Goal: Information Seeking & Learning: Learn about a topic

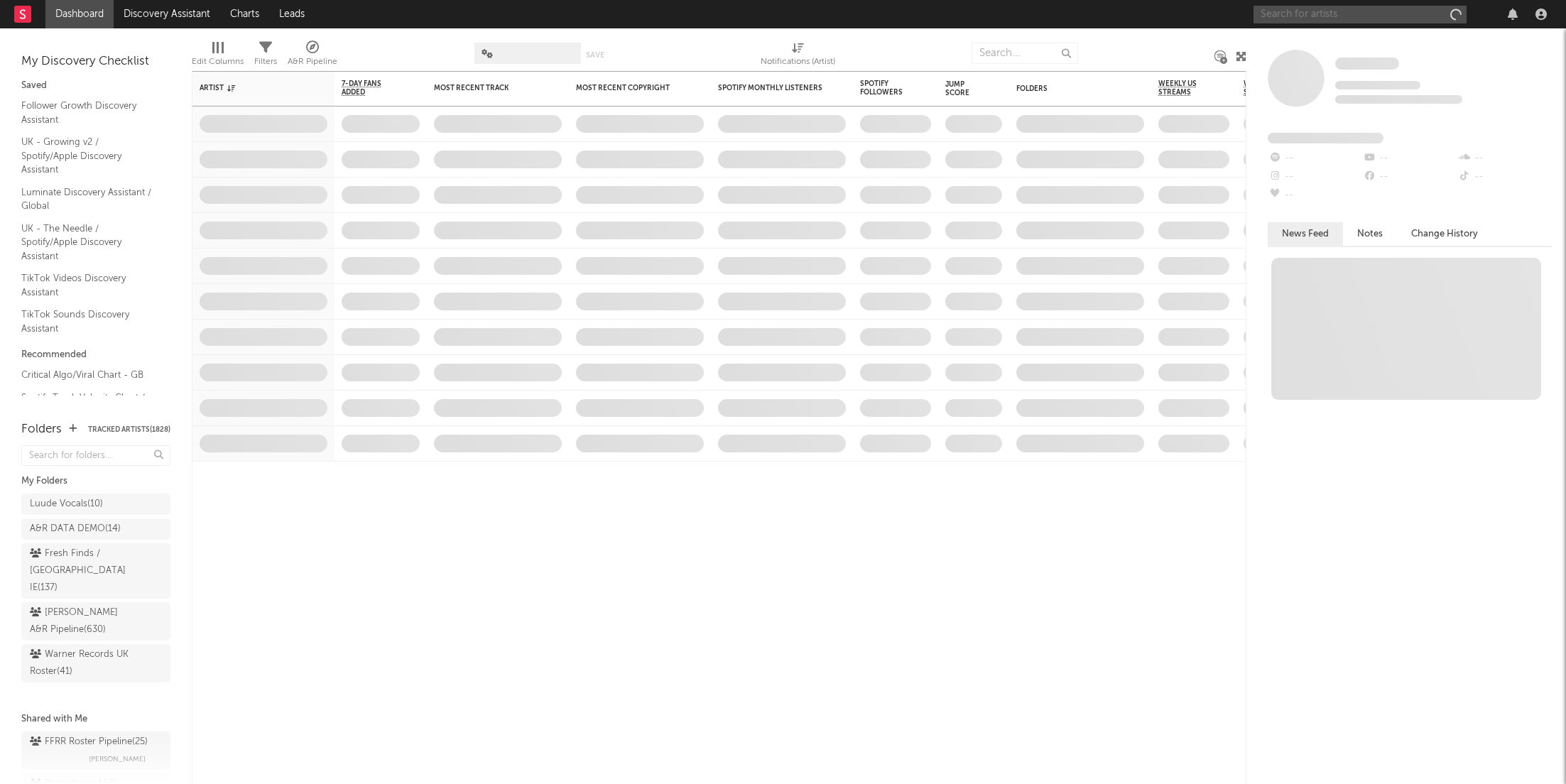
click at [1315, 16] on input "text" at bounding box center [1361, 14] width 213 height 18
click at [1329, 10] on input "[PERSON_NAME]" at bounding box center [1361, 14] width 213 height 18
click at [1330, 11] on input "[PERSON_NAME]" at bounding box center [1361, 14] width 213 height 18
click at [1310, 12] on input "[PERSON_NAME]" at bounding box center [1361, 14] width 213 height 18
click at [1313, 12] on input "[PERSON_NAME]" at bounding box center [1361, 14] width 213 height 18
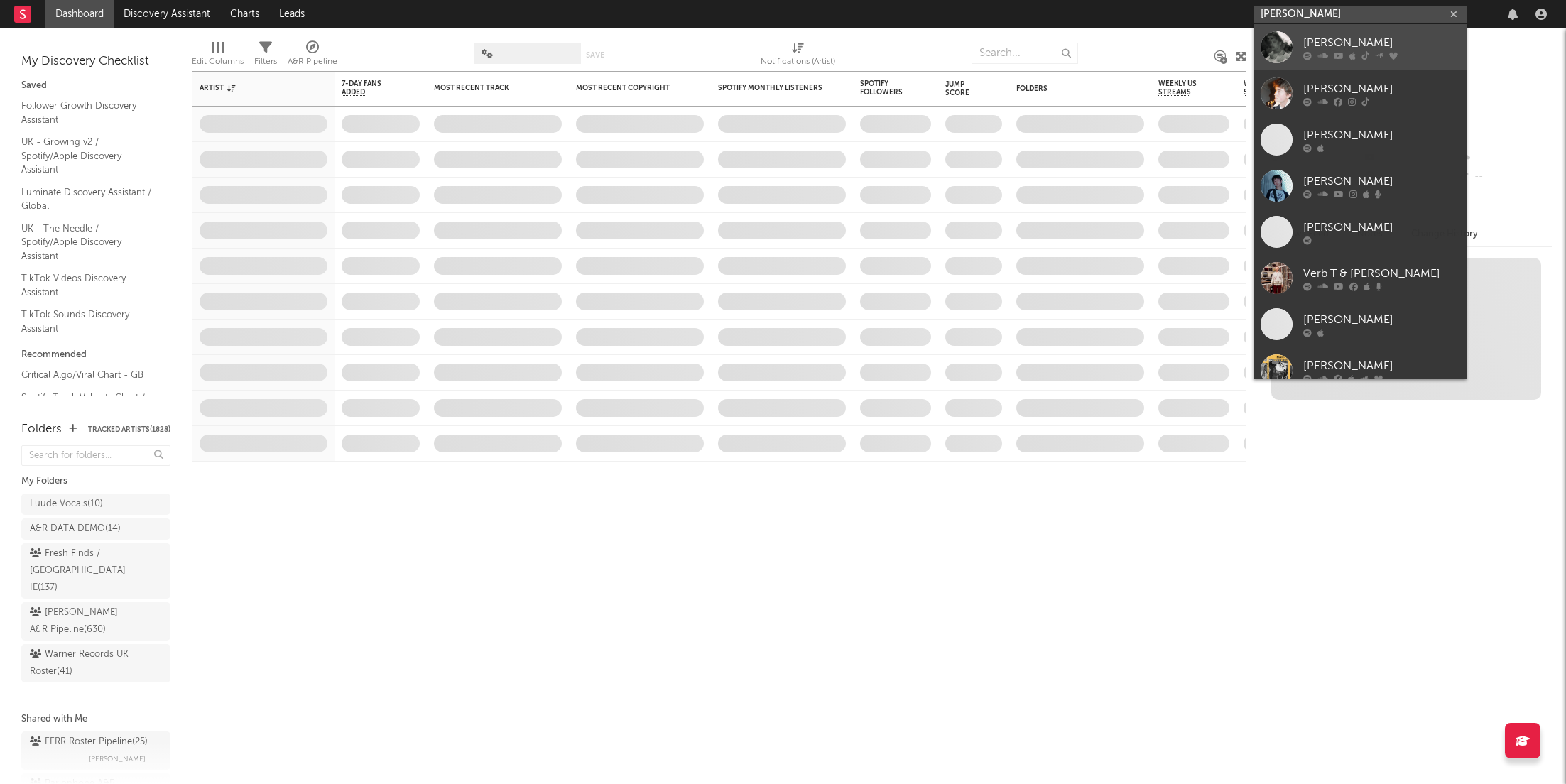
type input "[PERSON_NAME]"
click at [1318, 32] on link "[PERSON_NAME]" at bounding box center [1361, 47] width 213 height 46
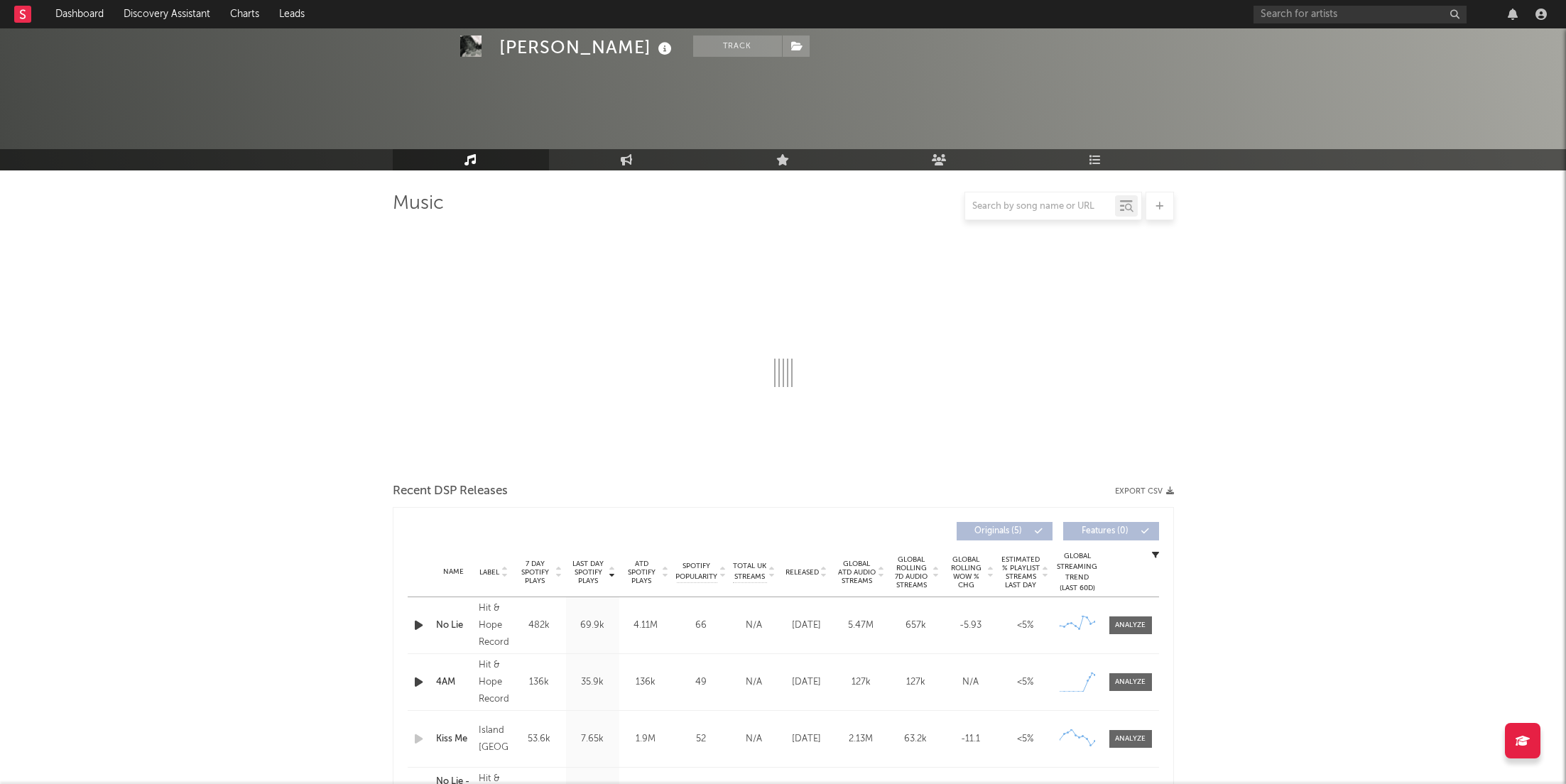
scroll to position [199, 0]
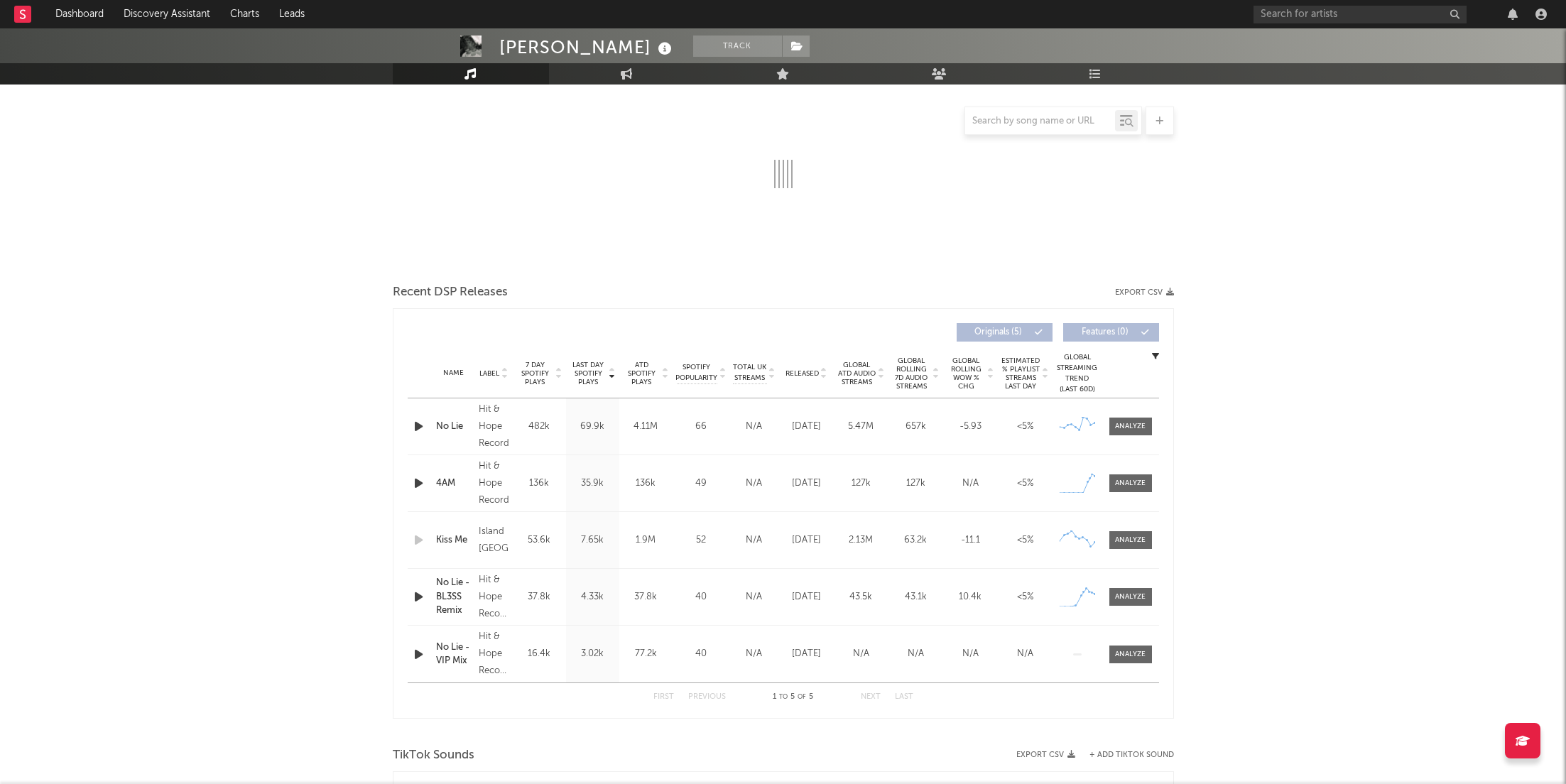
select select "1w"
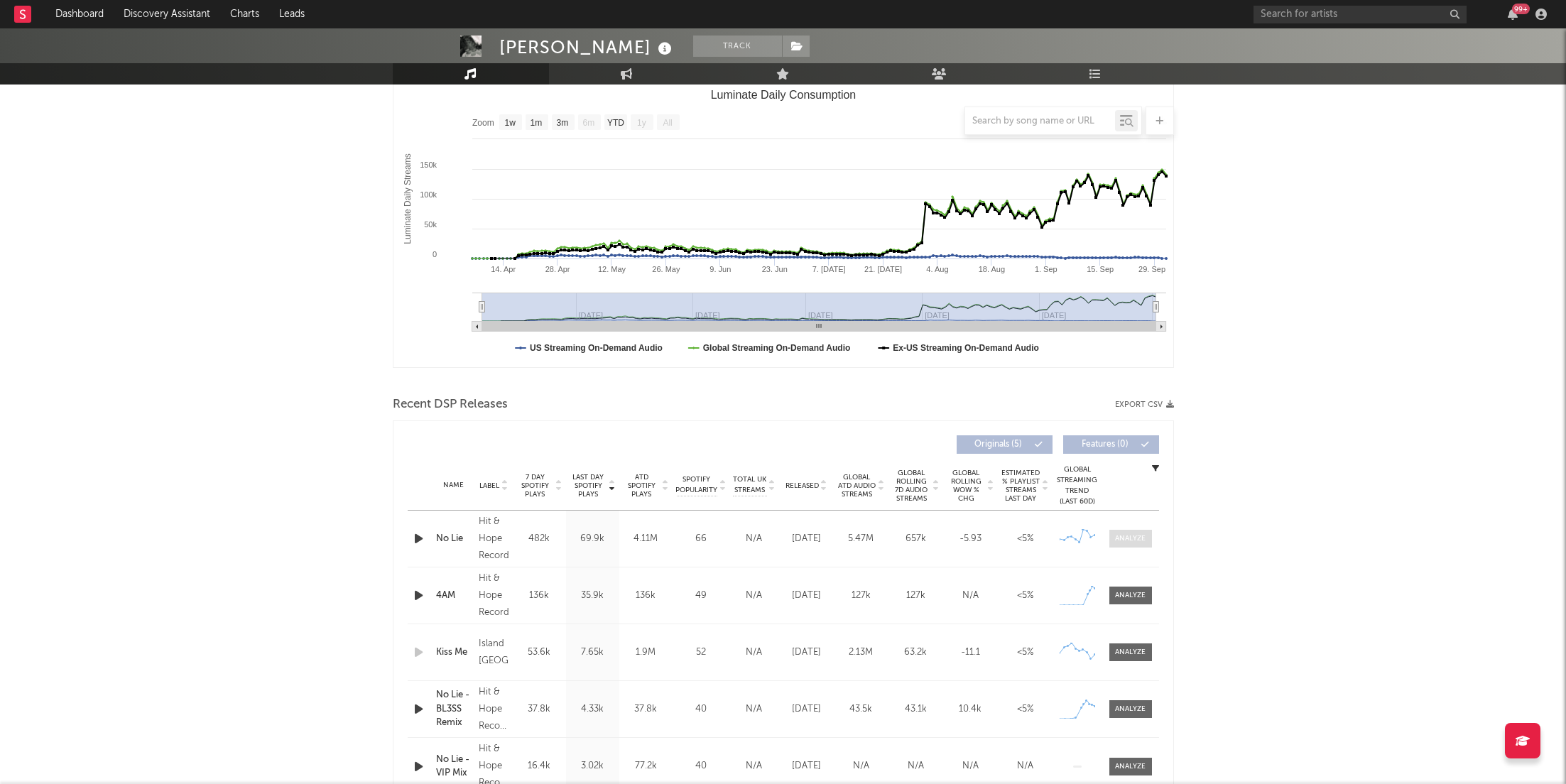
scroll to position [211, 0]
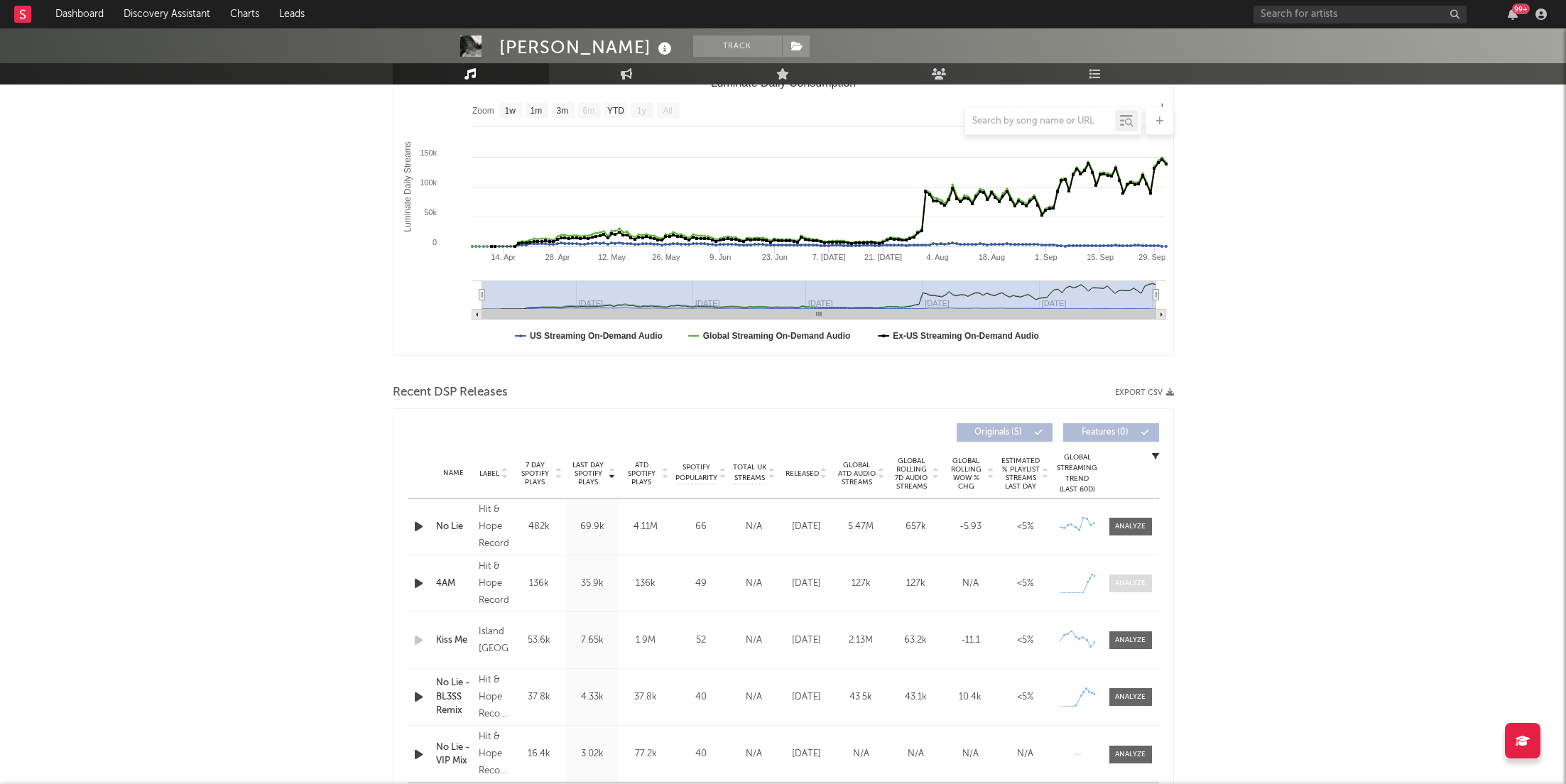
click at [1133, 579] on div at bounding box center [1130, 583] width 31 height 11
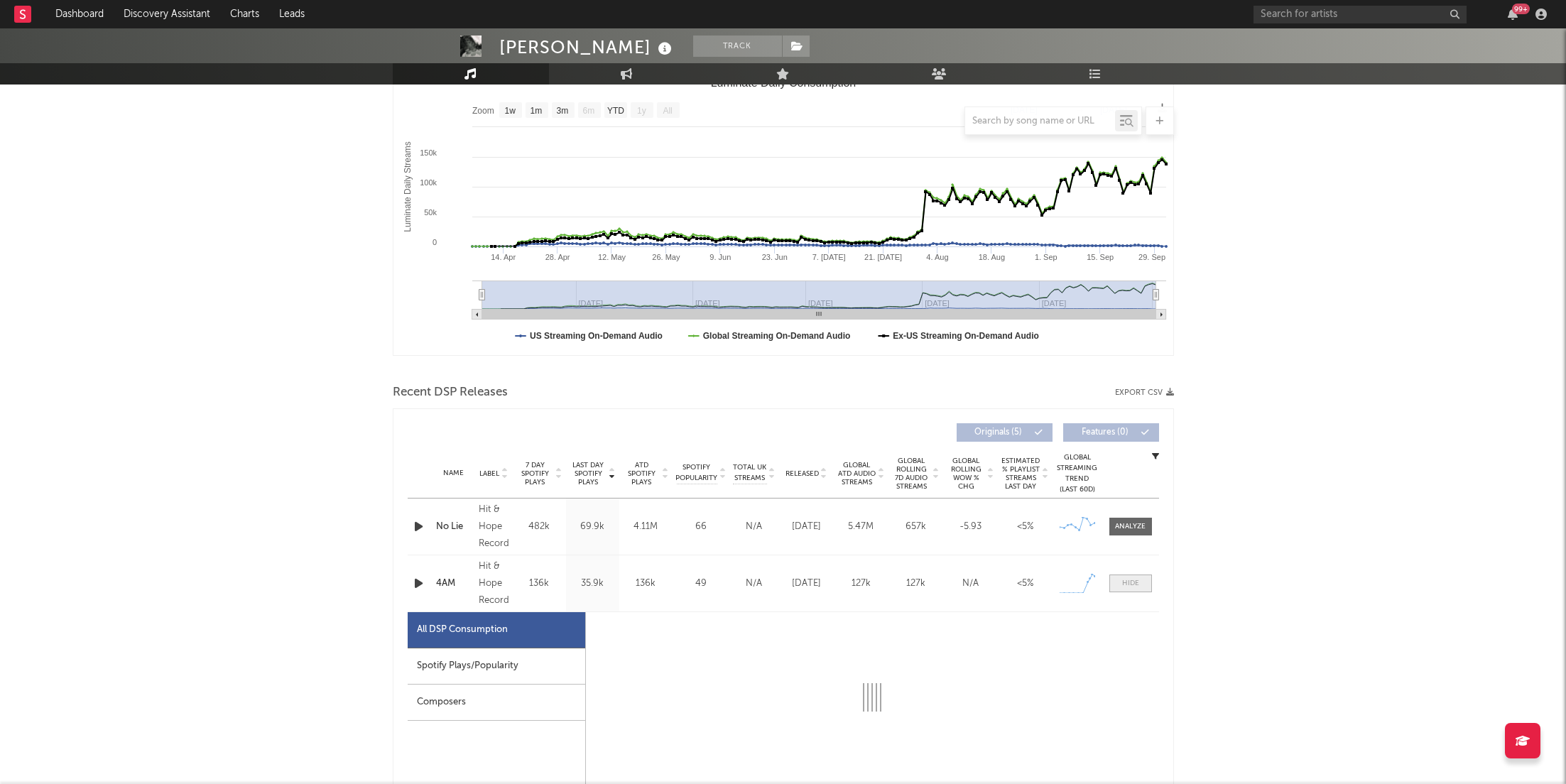
scroll to position [354, 0]
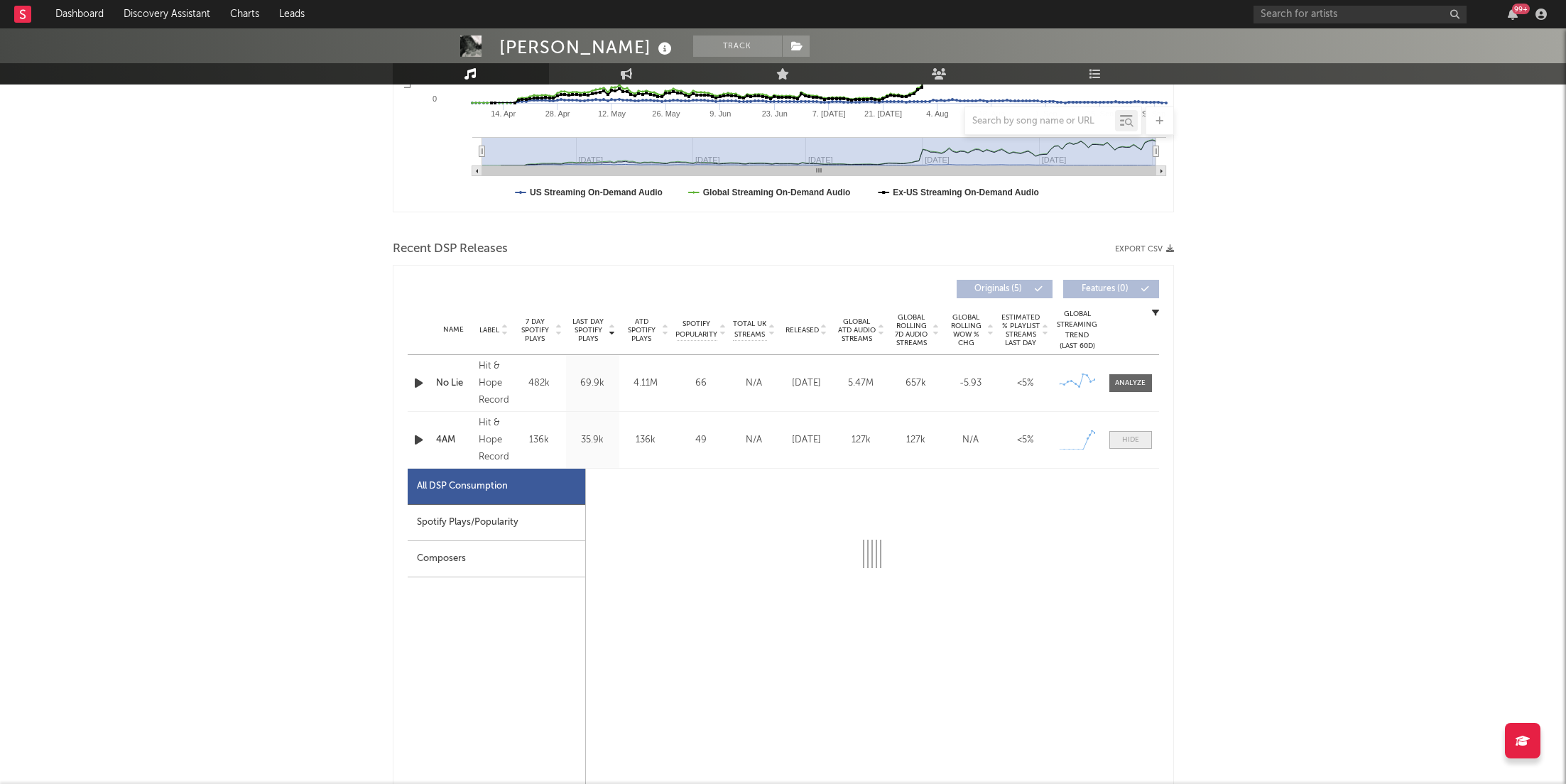
select select "1w"
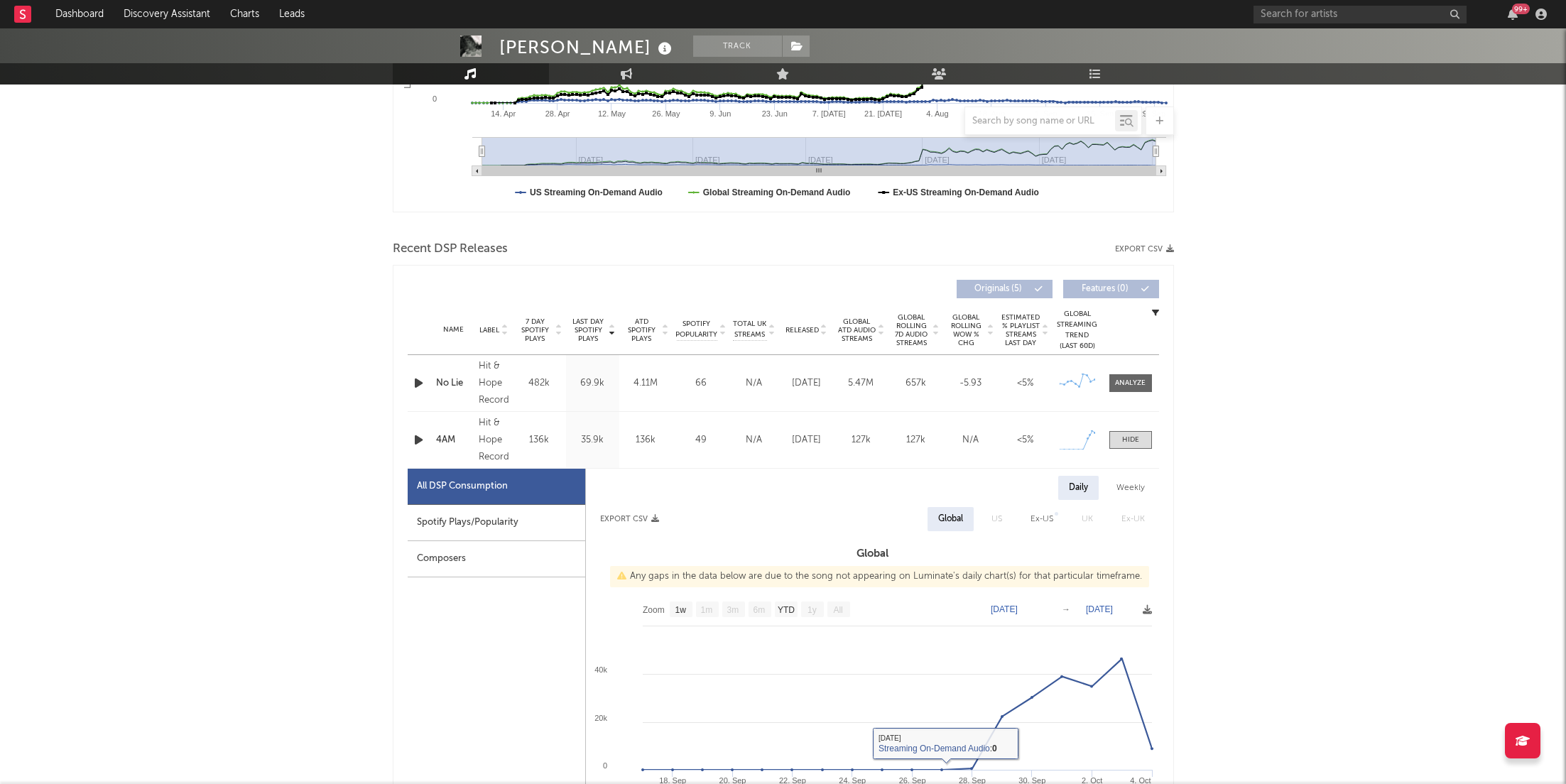
click at [433, 501] on div "All DSP Consumption" at bounding box center [497, 486] width 177 height 36
click at [442, 515] on div "Spotify Plays/Popularity" at bounding box center [497, 523] width 177 height 36
select select "1w"
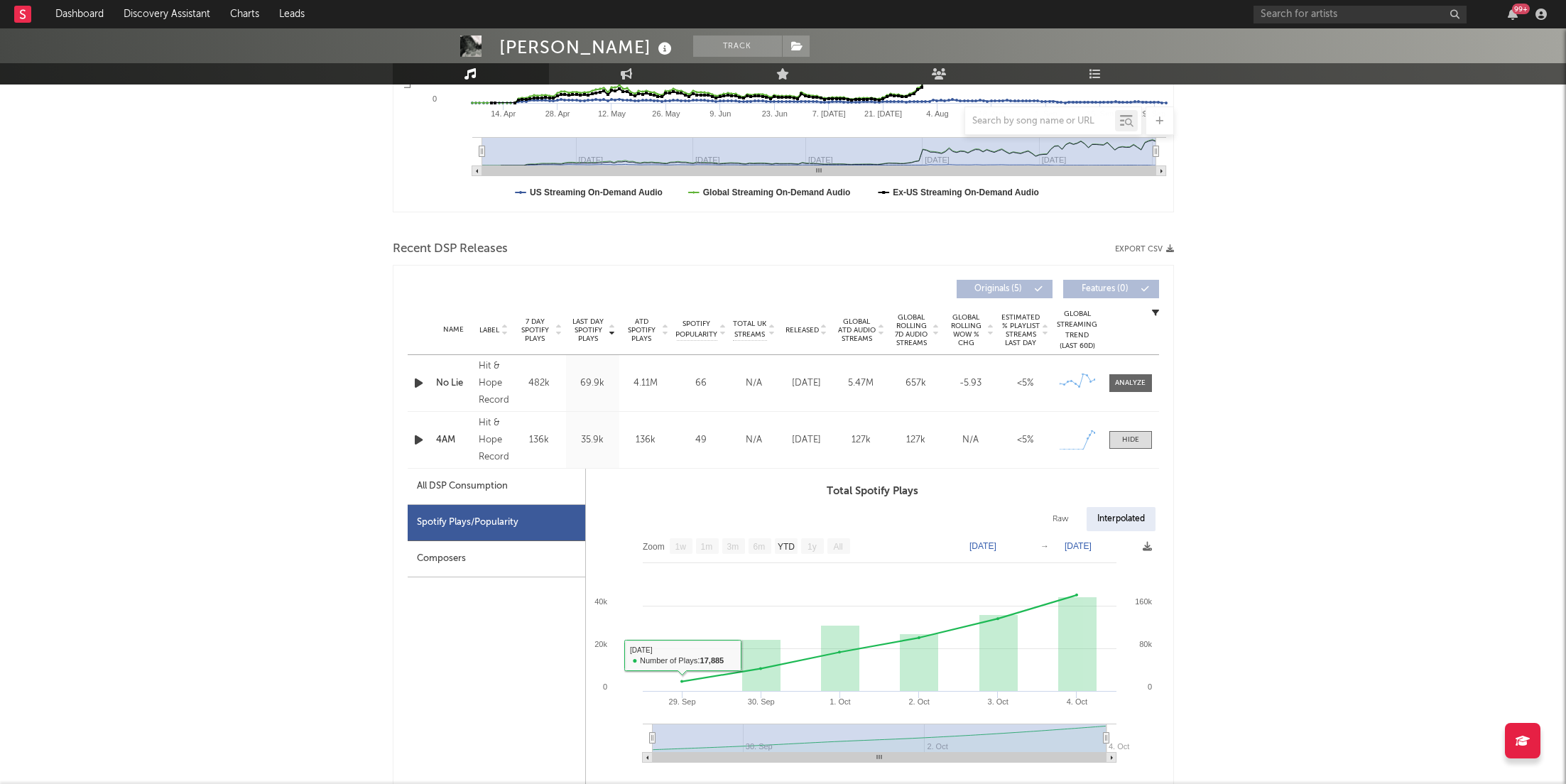
click at [540, 500] on div "All DSP Consumption" at bounding box center [497, 486] width 177 height 36
select select "1w"
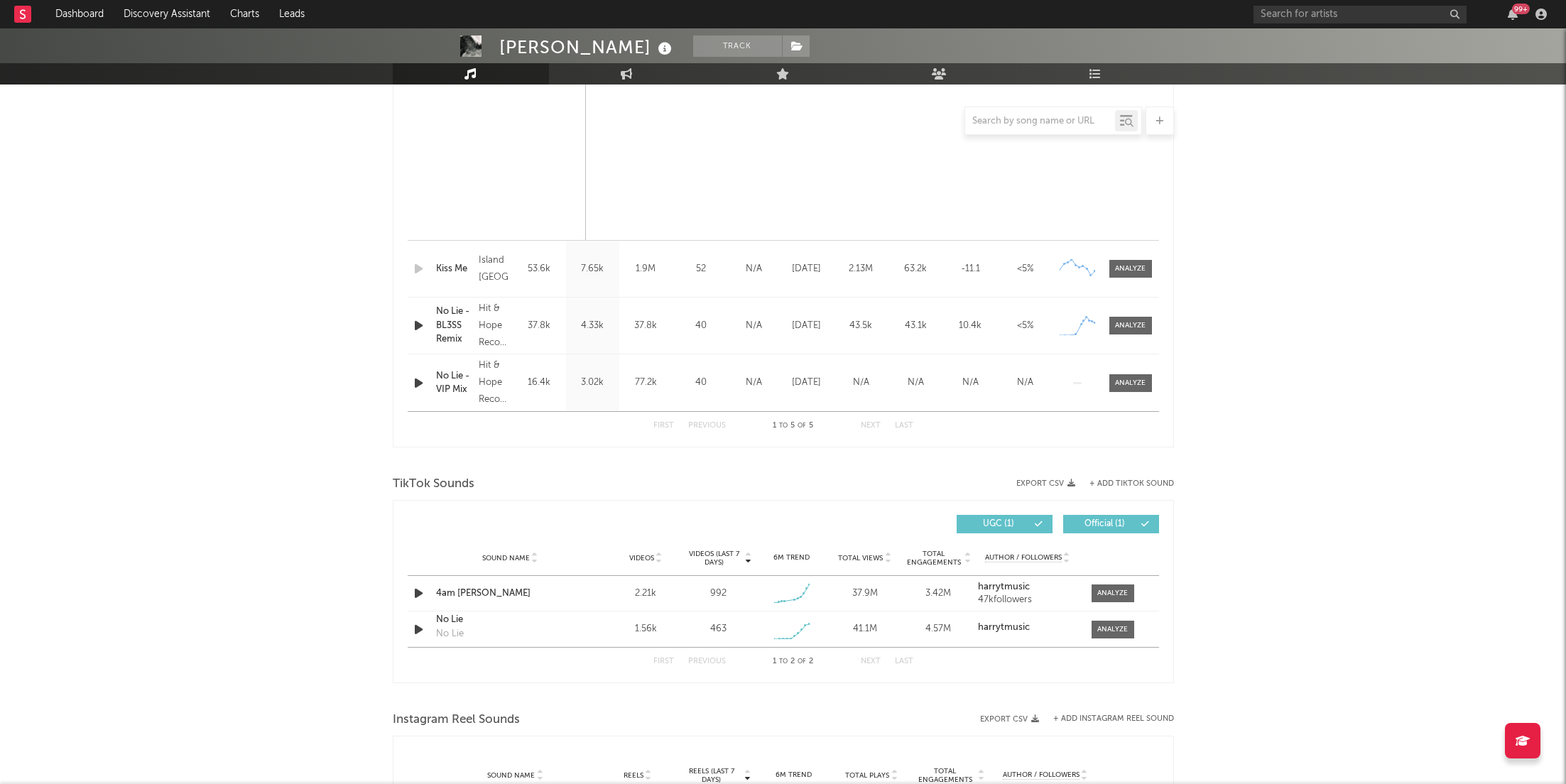
scroll to position [1262, 0]
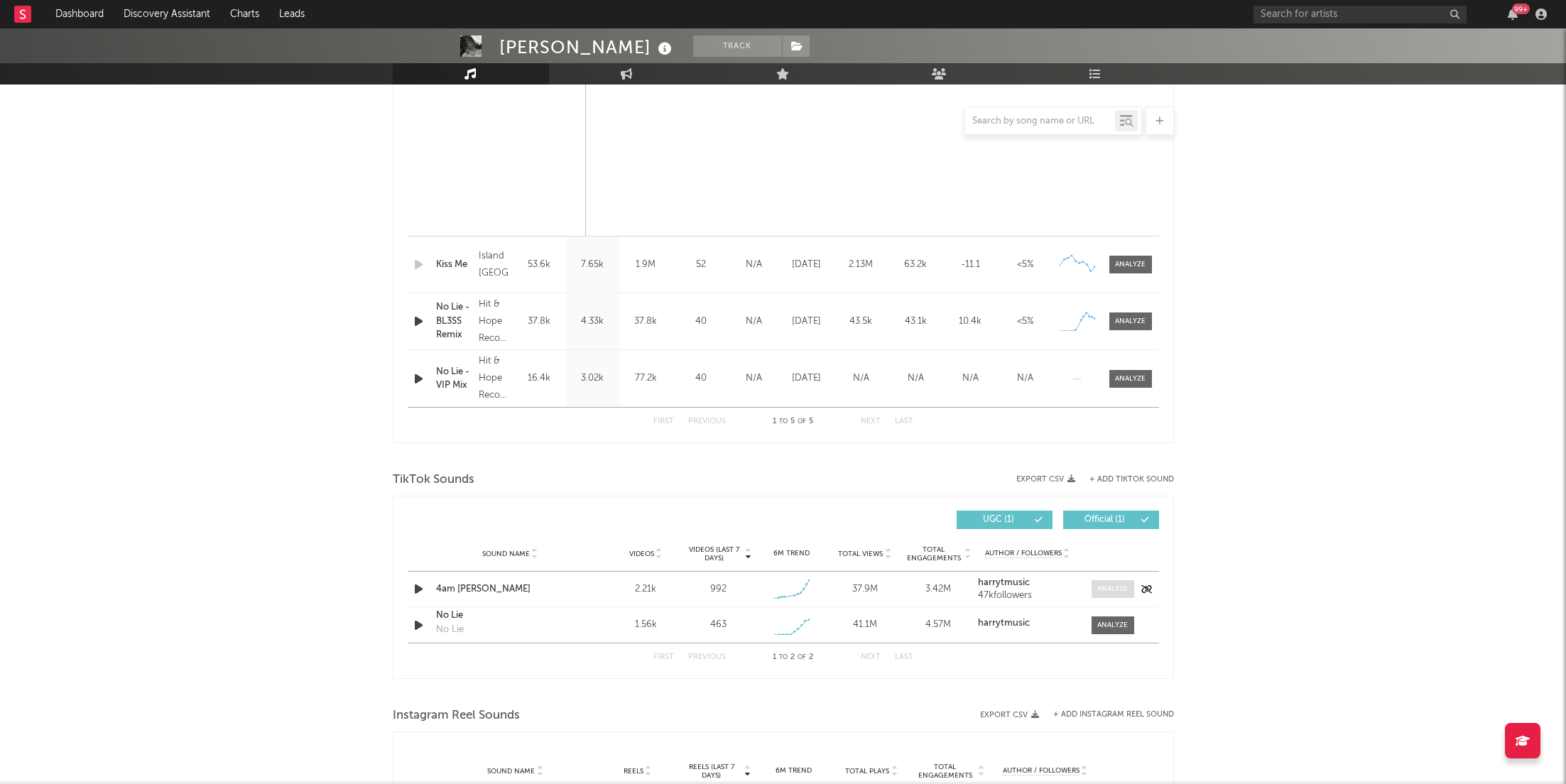
click at [1104, 584] on div at bounding box center [1112, 589] width 31 height 11
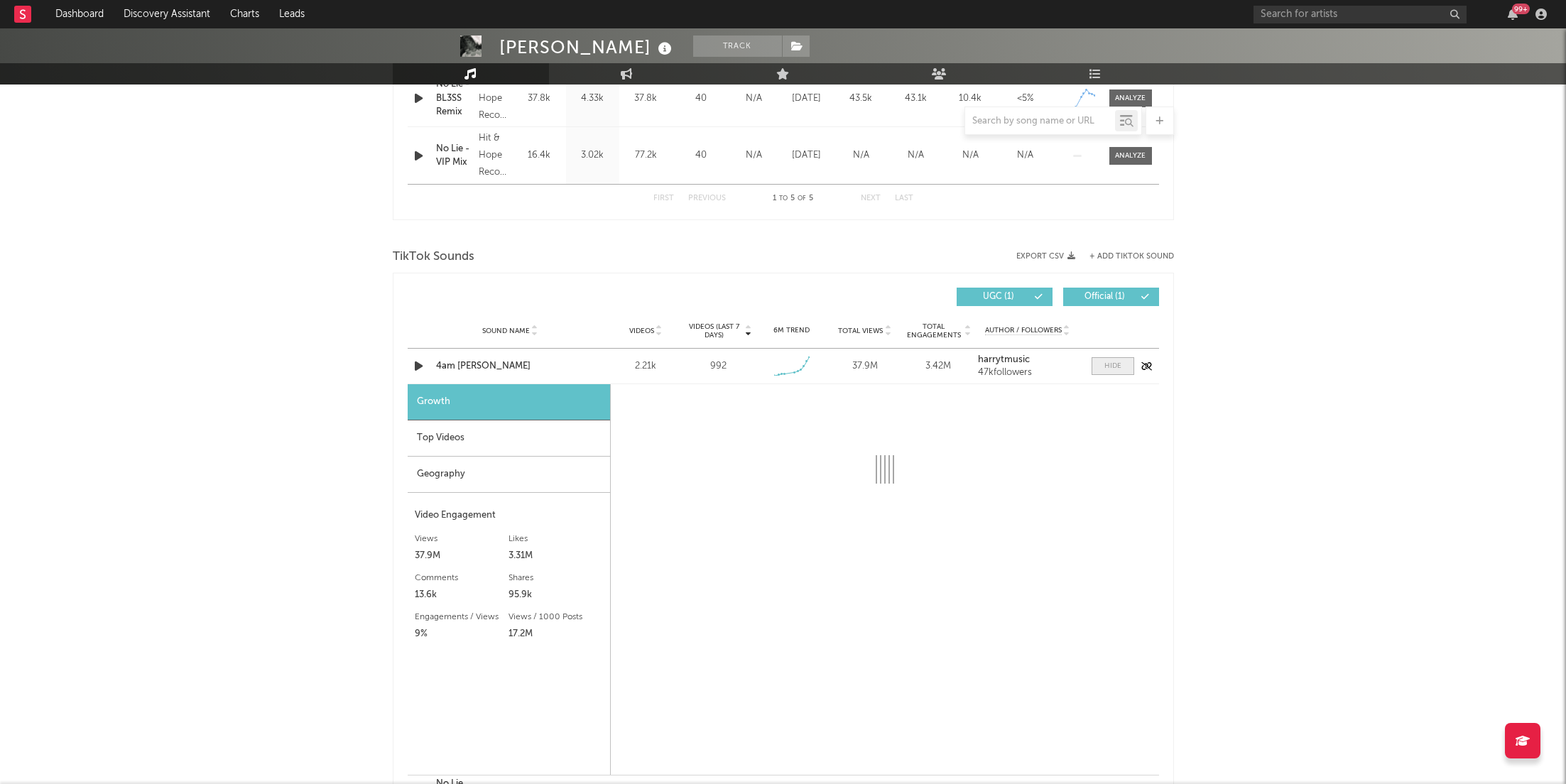
select select "1w"
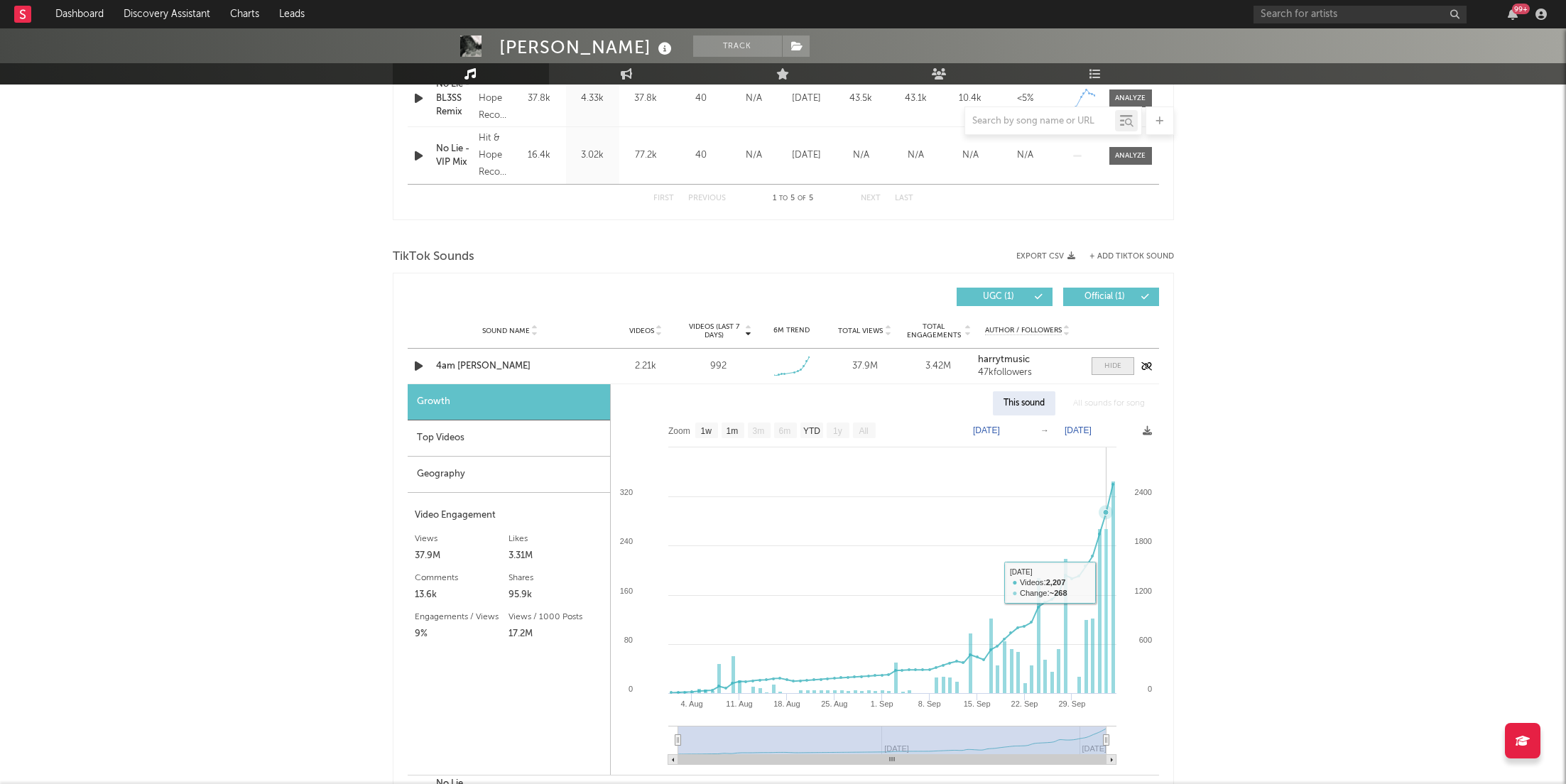
scroll to position [1501, 0]
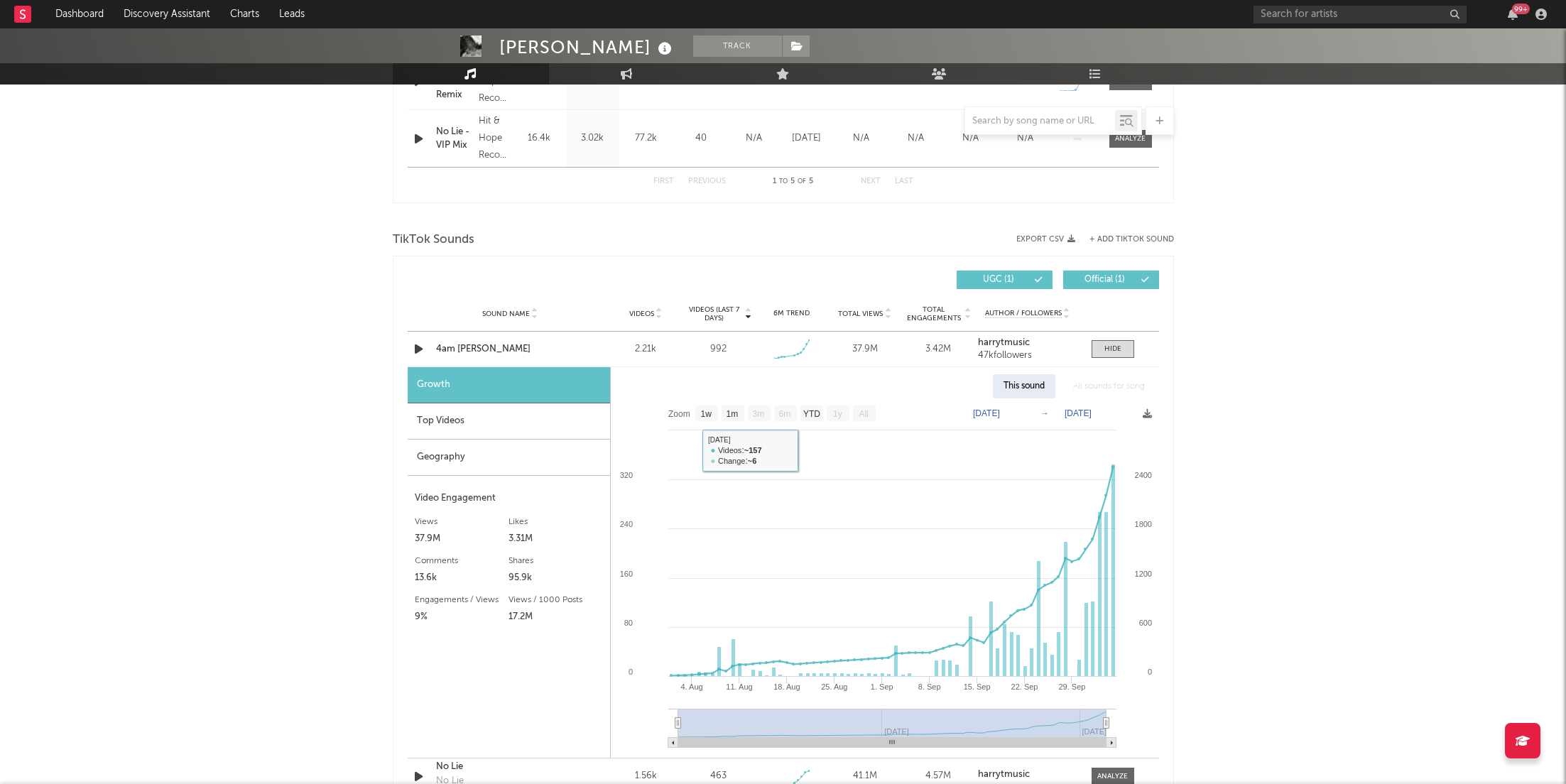
click at [508, 421] on div "Top Videos" at bounding box center [509, 421] width 203 height 36
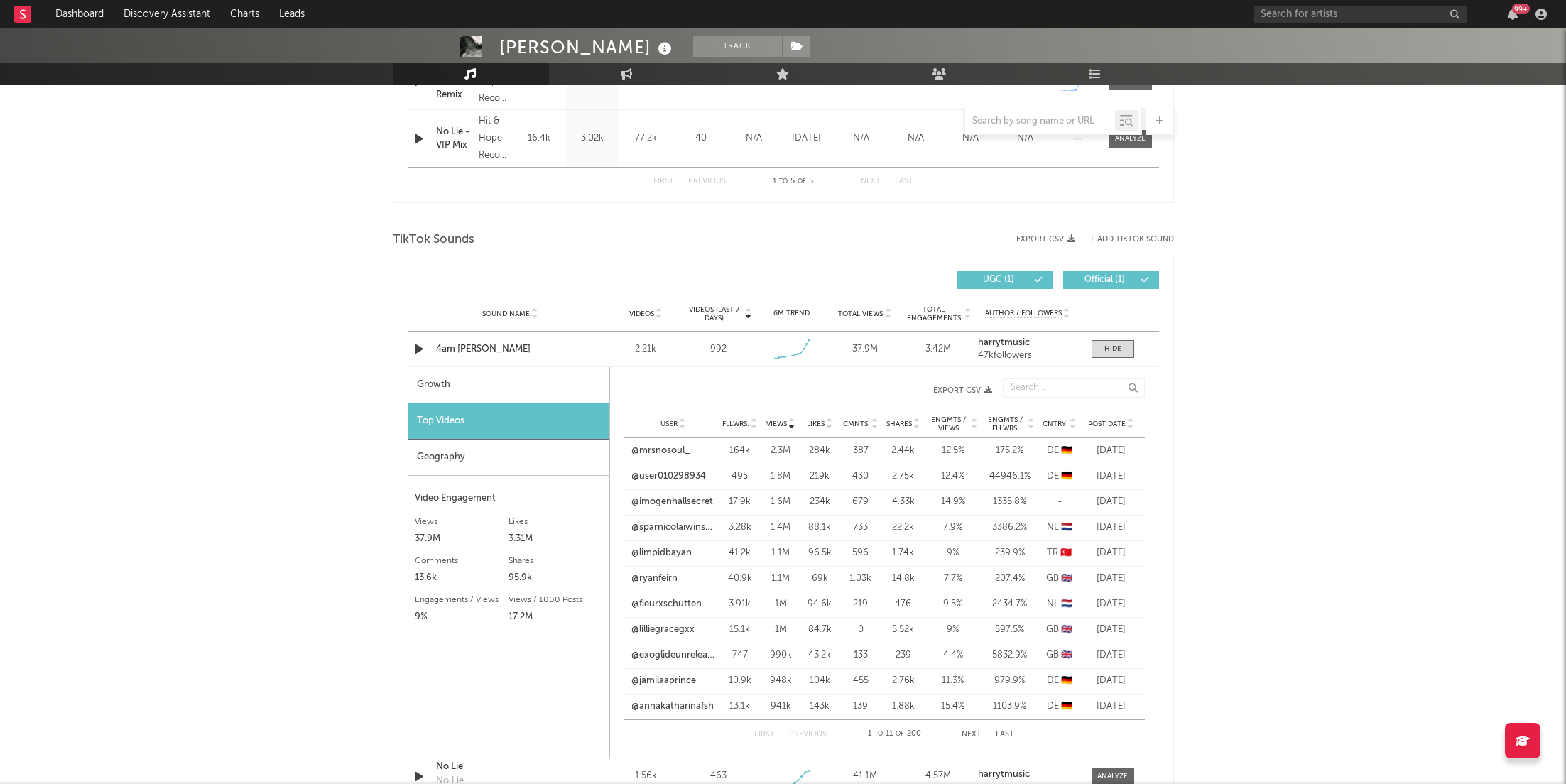
click at [540, 385] on div "Growth" at bounding box center [509, 385] width 202 height 36
select select "1w"
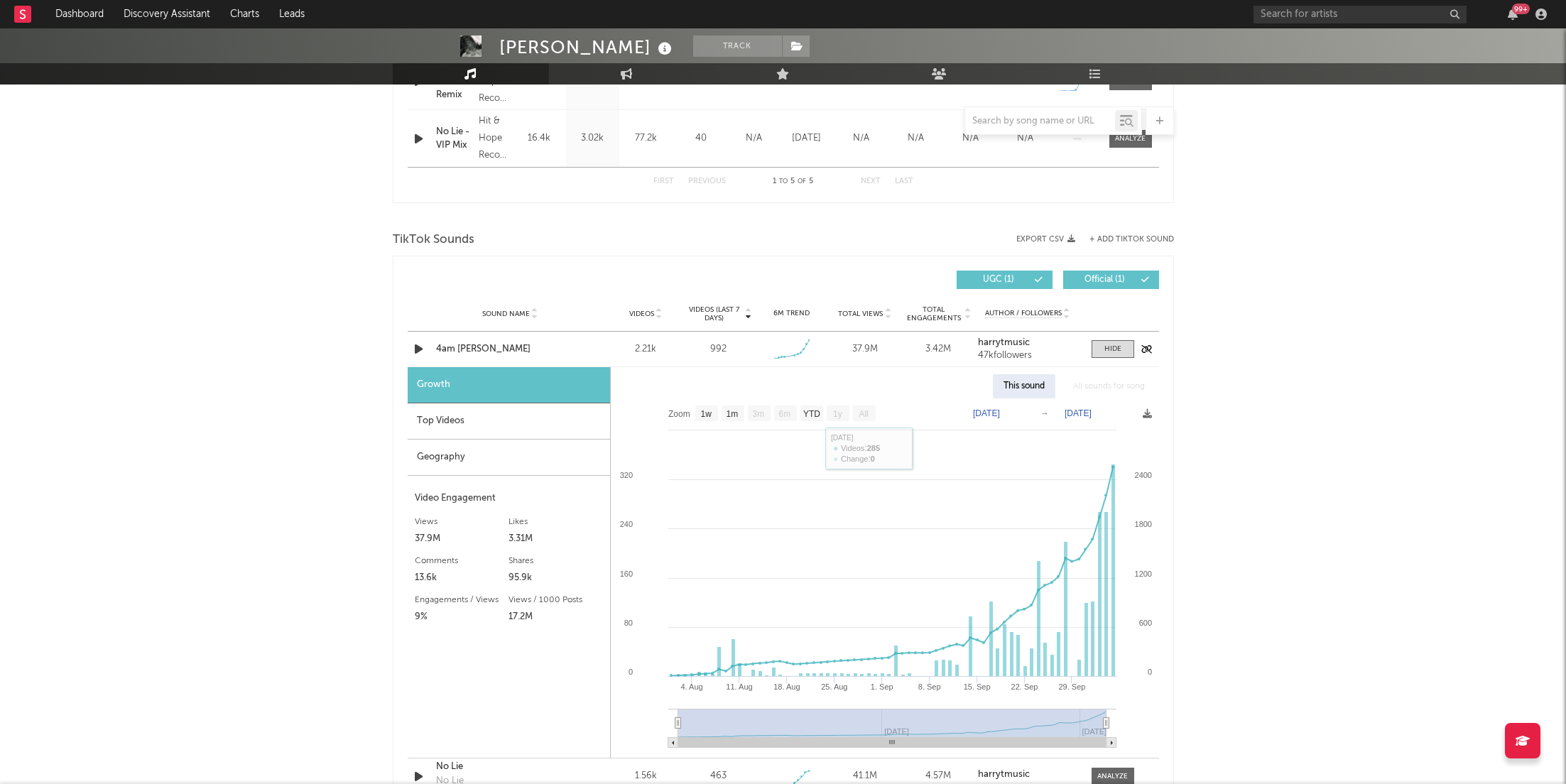
click at [477, 349] on div "4am [PERSON_NAME]" at bounding box center [510, 349] width 148 height 14
click at [1367, 9] on input "text" at bounding box center [1361, 14] width 213 height 18
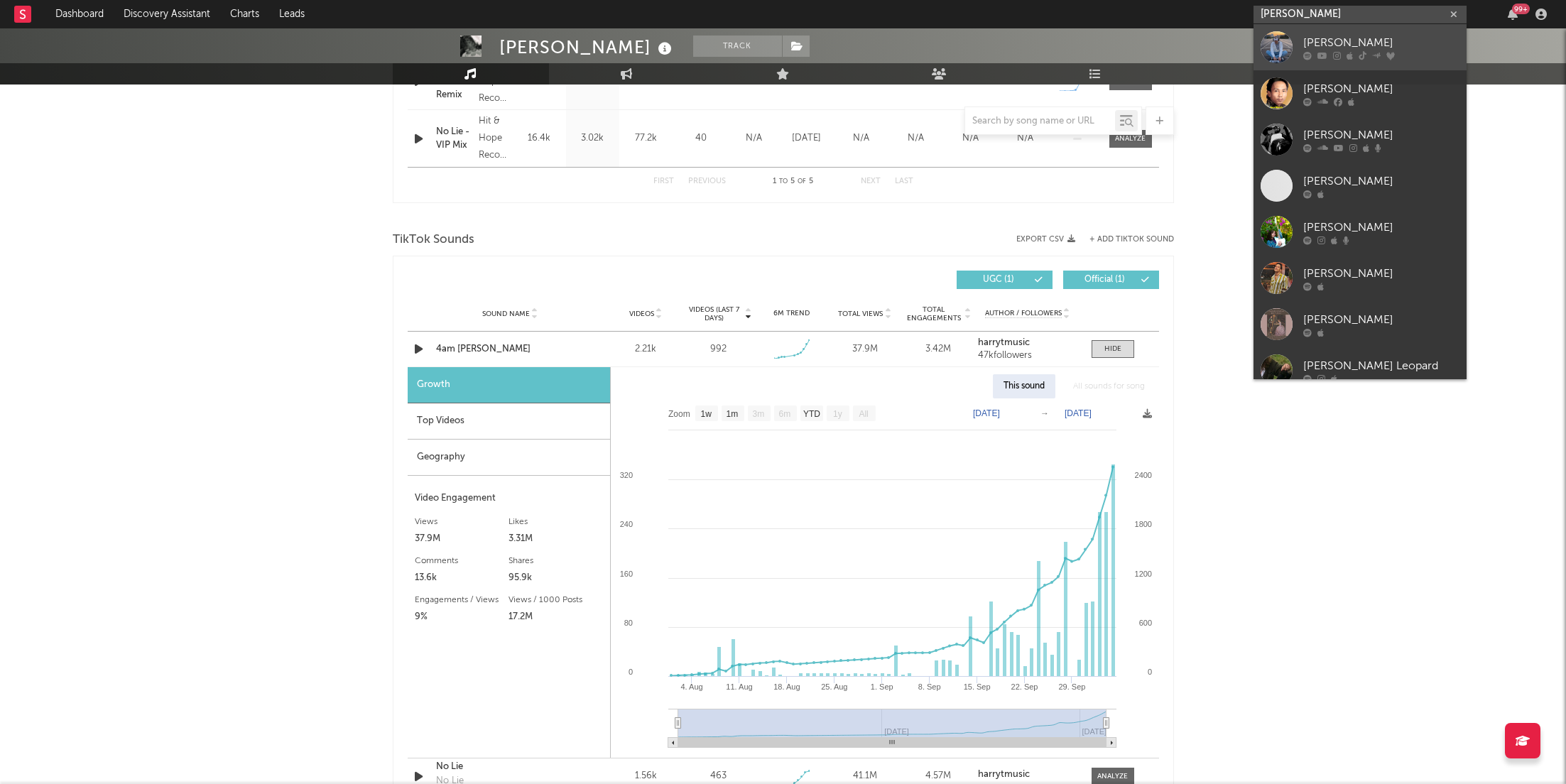
type input "[PERSON_NAME]"
click at [1335, 51] on icon at bounding box center [1337, 55] width 8 height 9
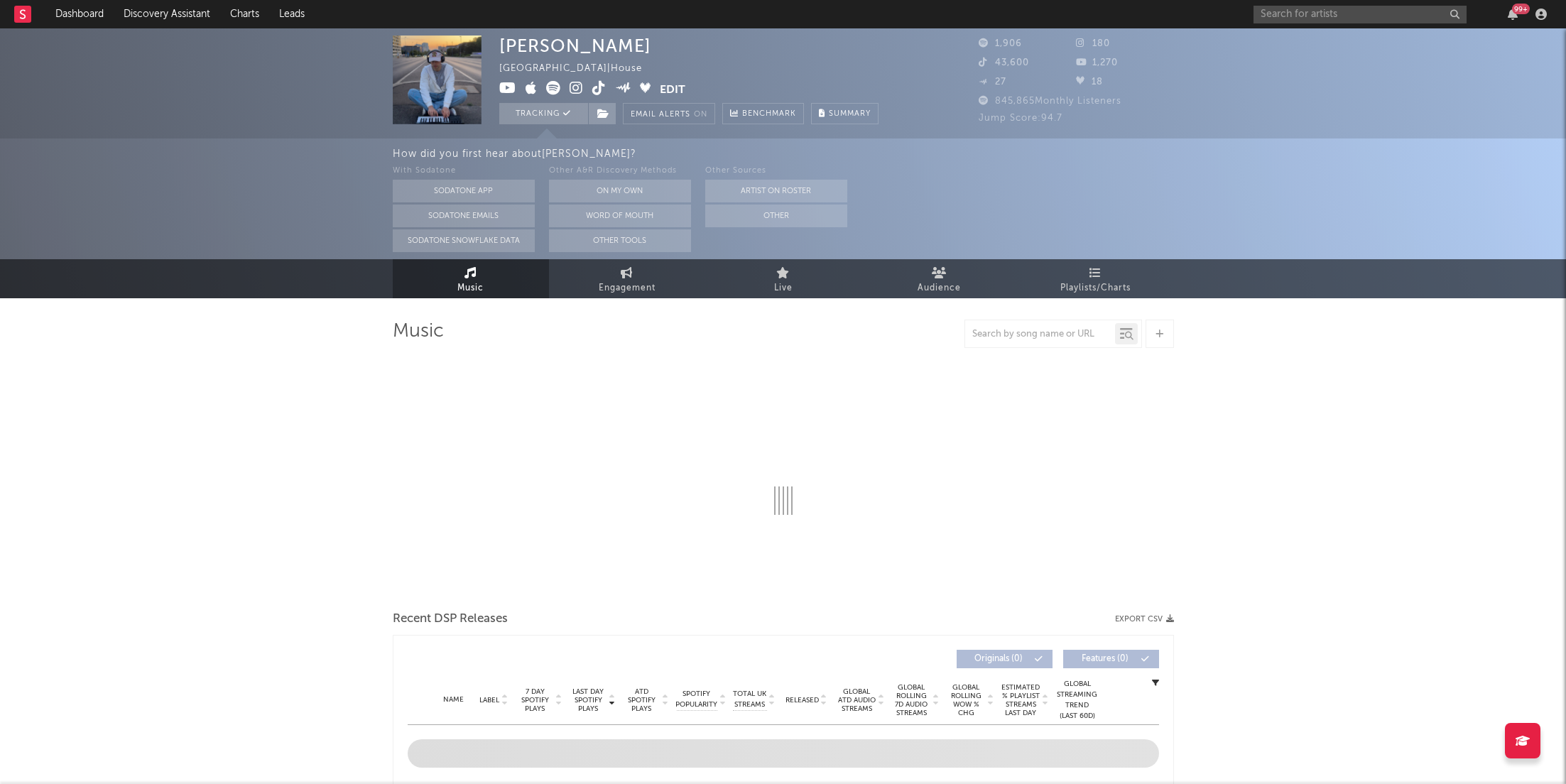
select select "1w"
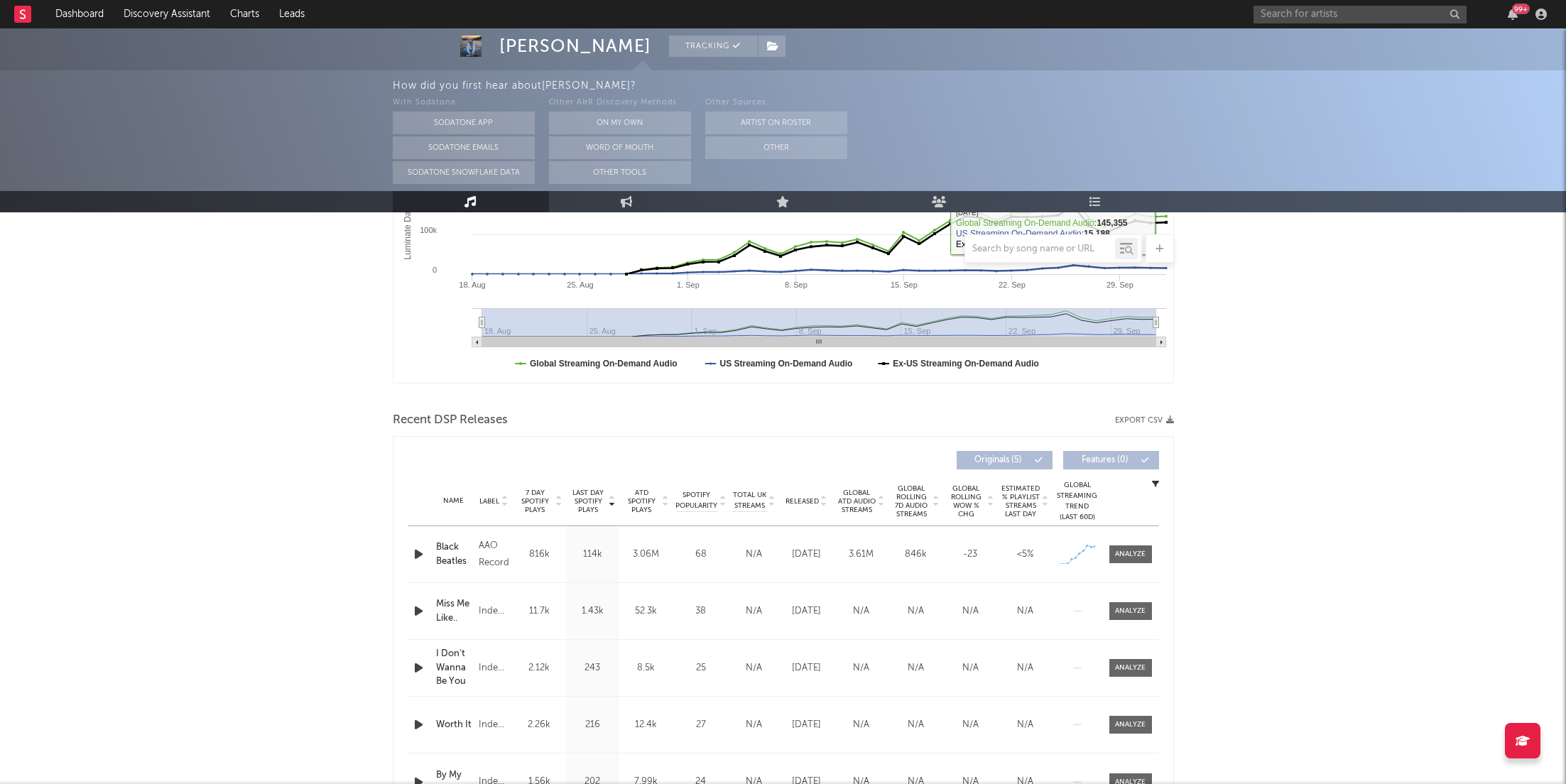
scroll to position [356, 0]
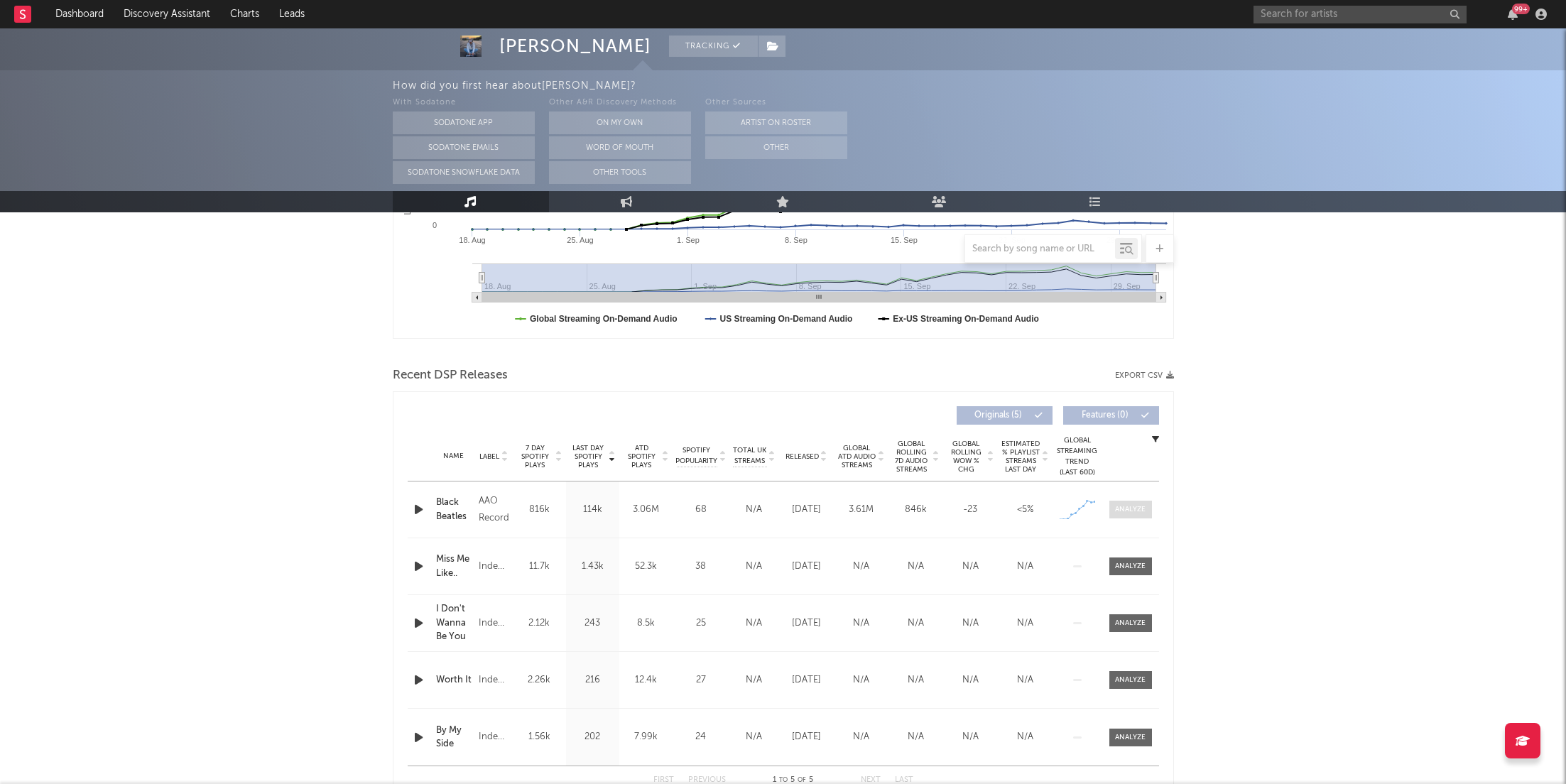
click at [1131, 501] on span at bounding box center [1131, 509] width 43 height 18
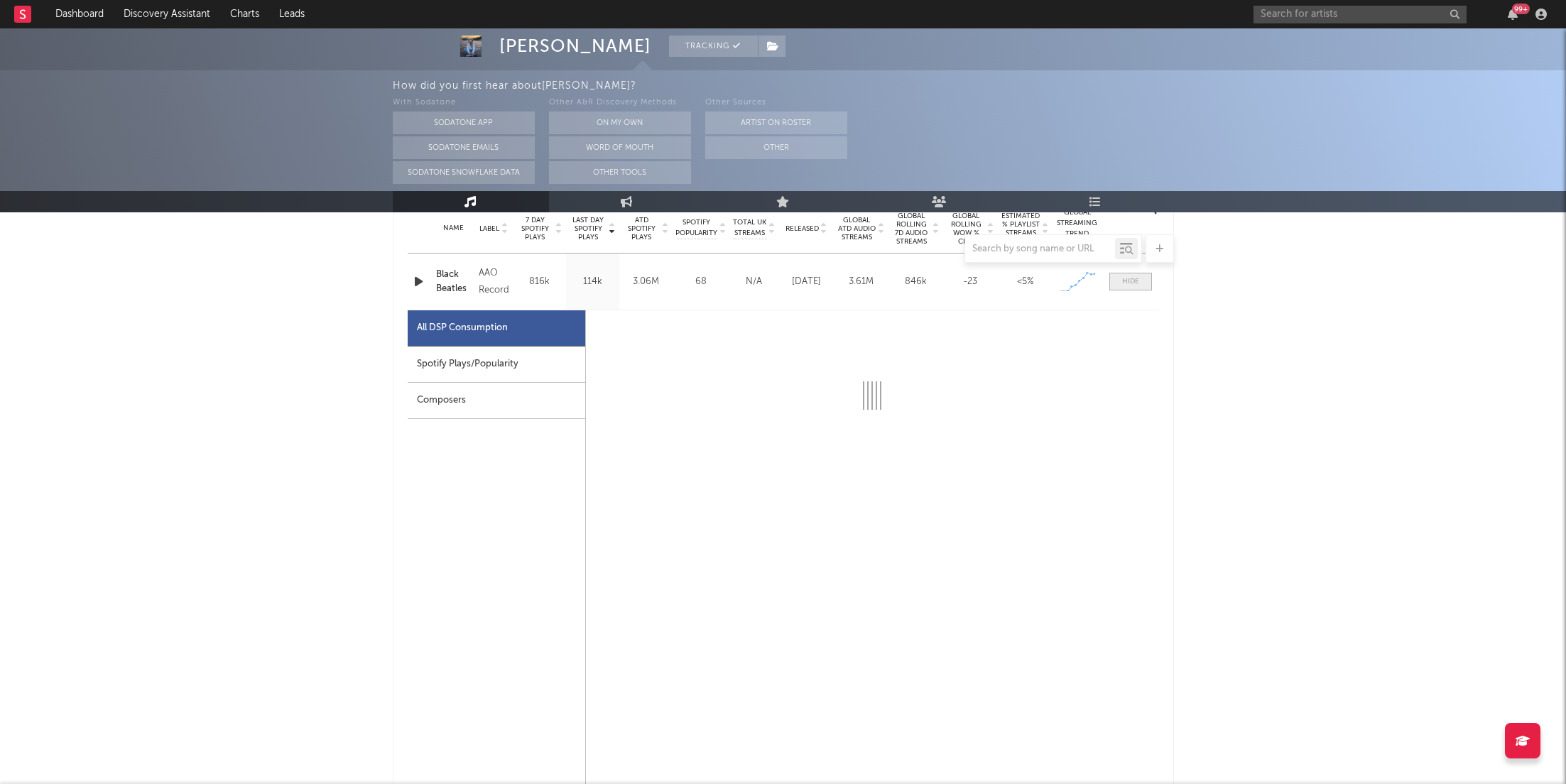
select select "1w"
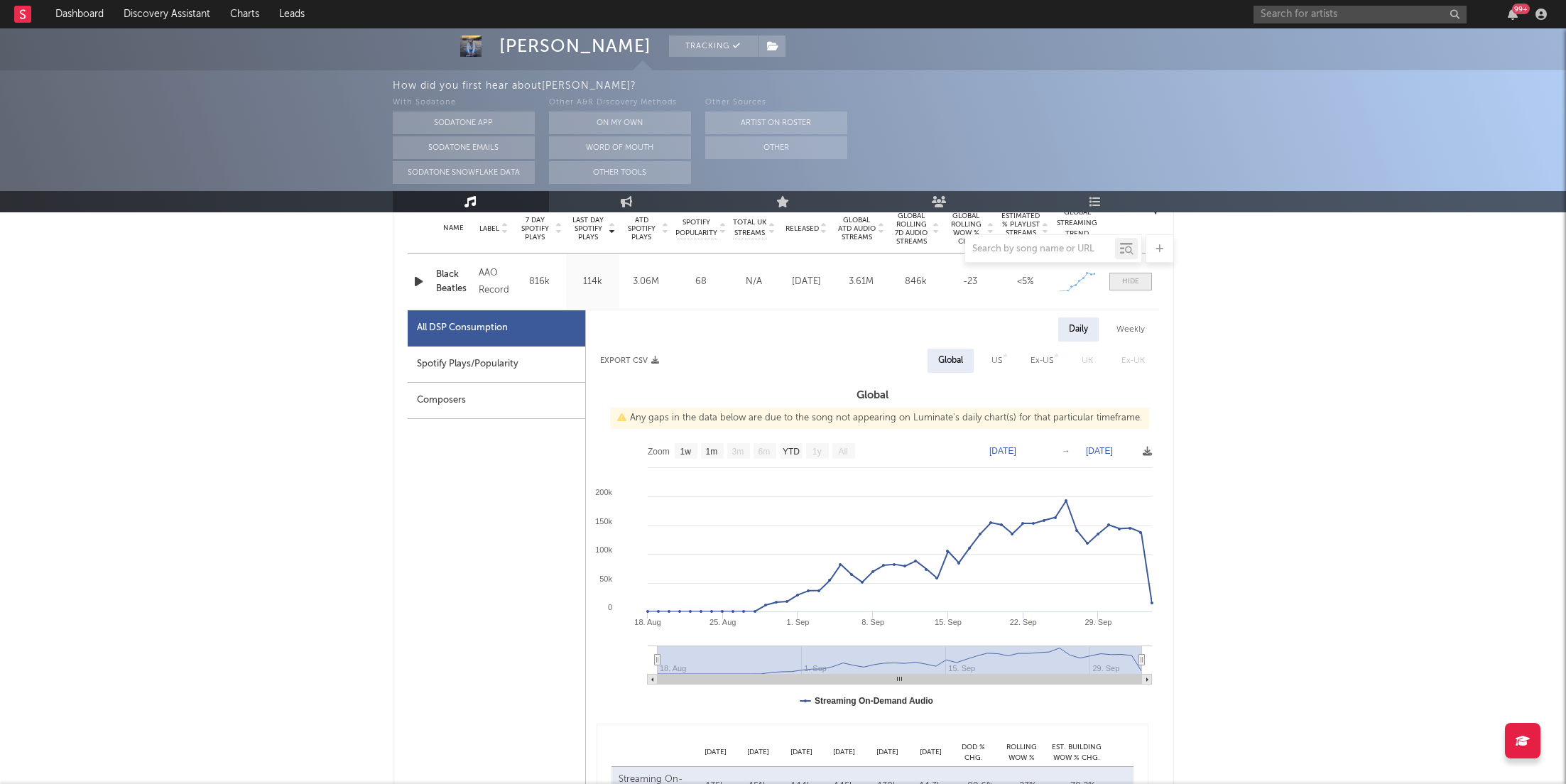
scroll to position [620, 0]
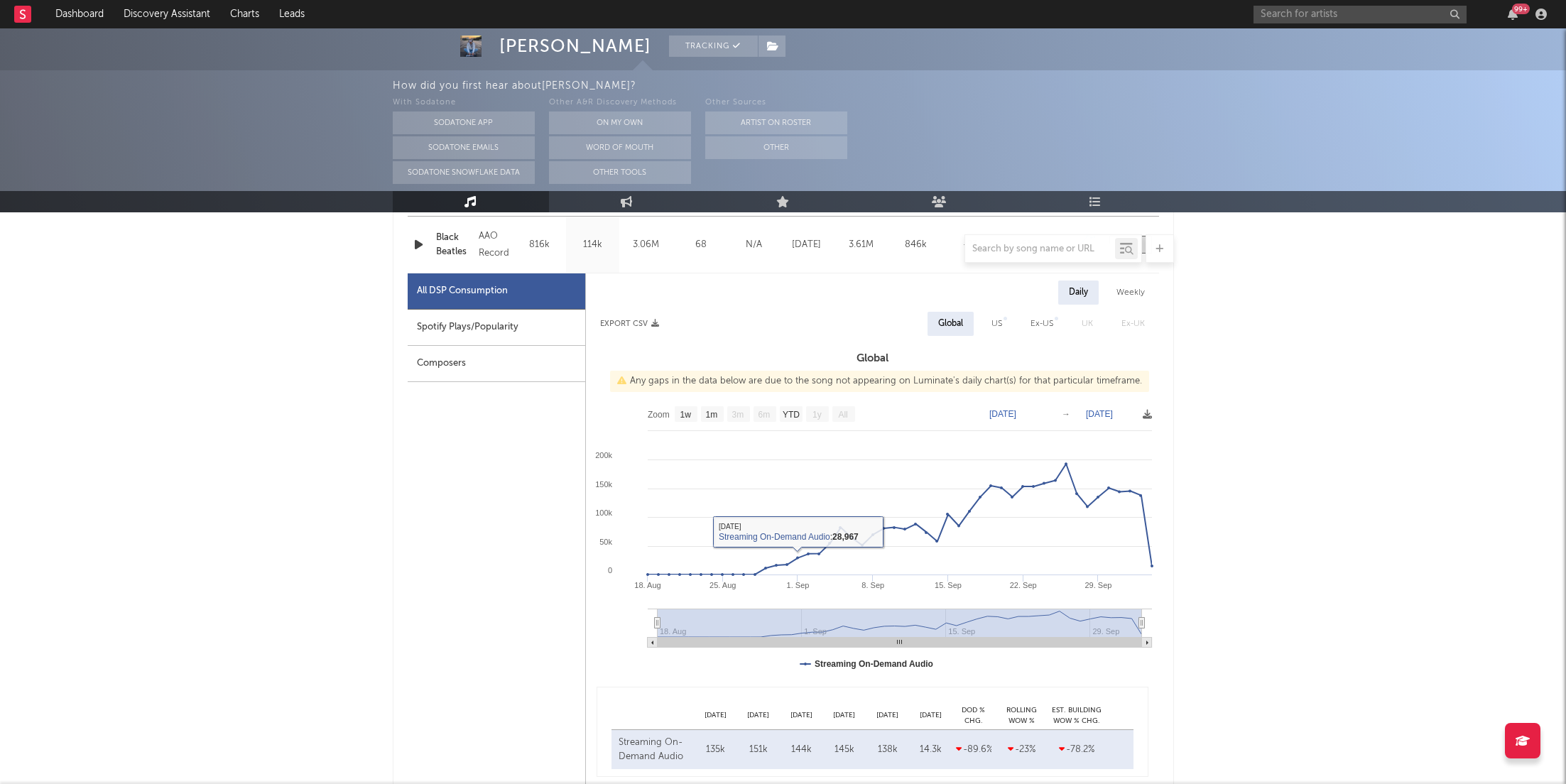
click at [543, 323] on div "Spotify Plays/Popularity" at bounding box center [497, 328] width 177 height 36
select select "1w"
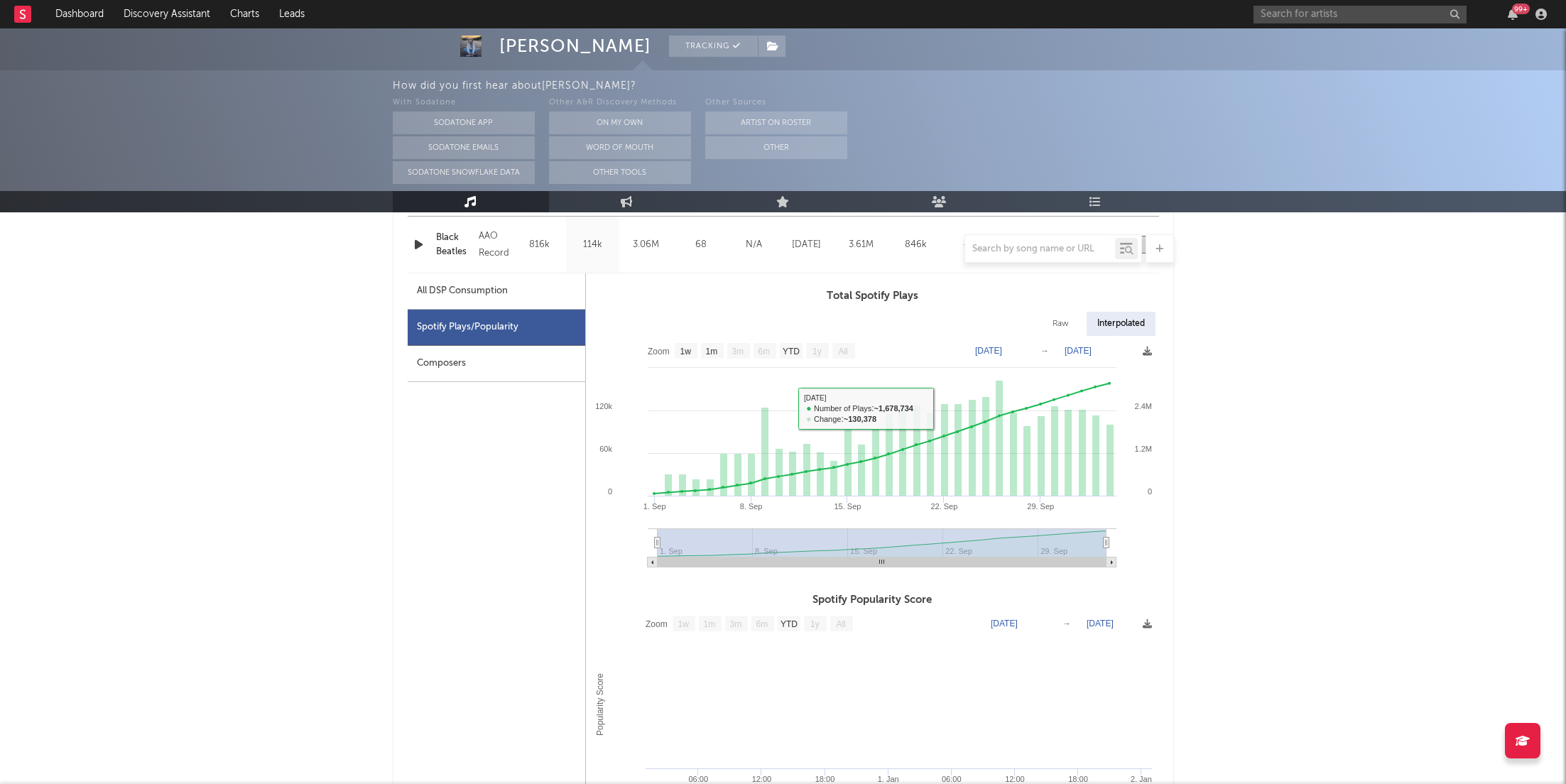
click at [425, 288] on div "All DSP Consumption" at bounding box center [462, 291] width 91 height 17
select select "1w"
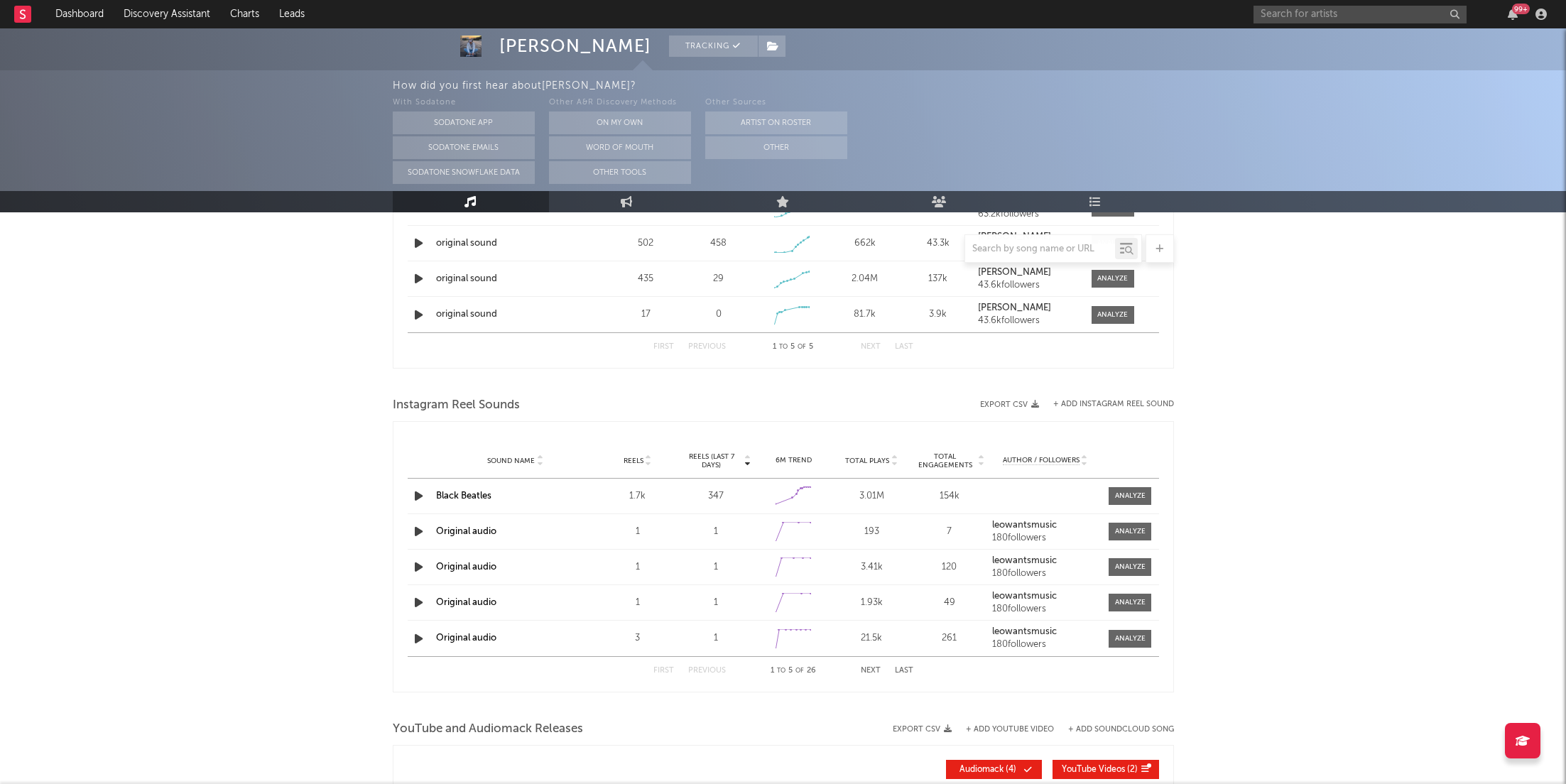
scroll to position [1623, 0]
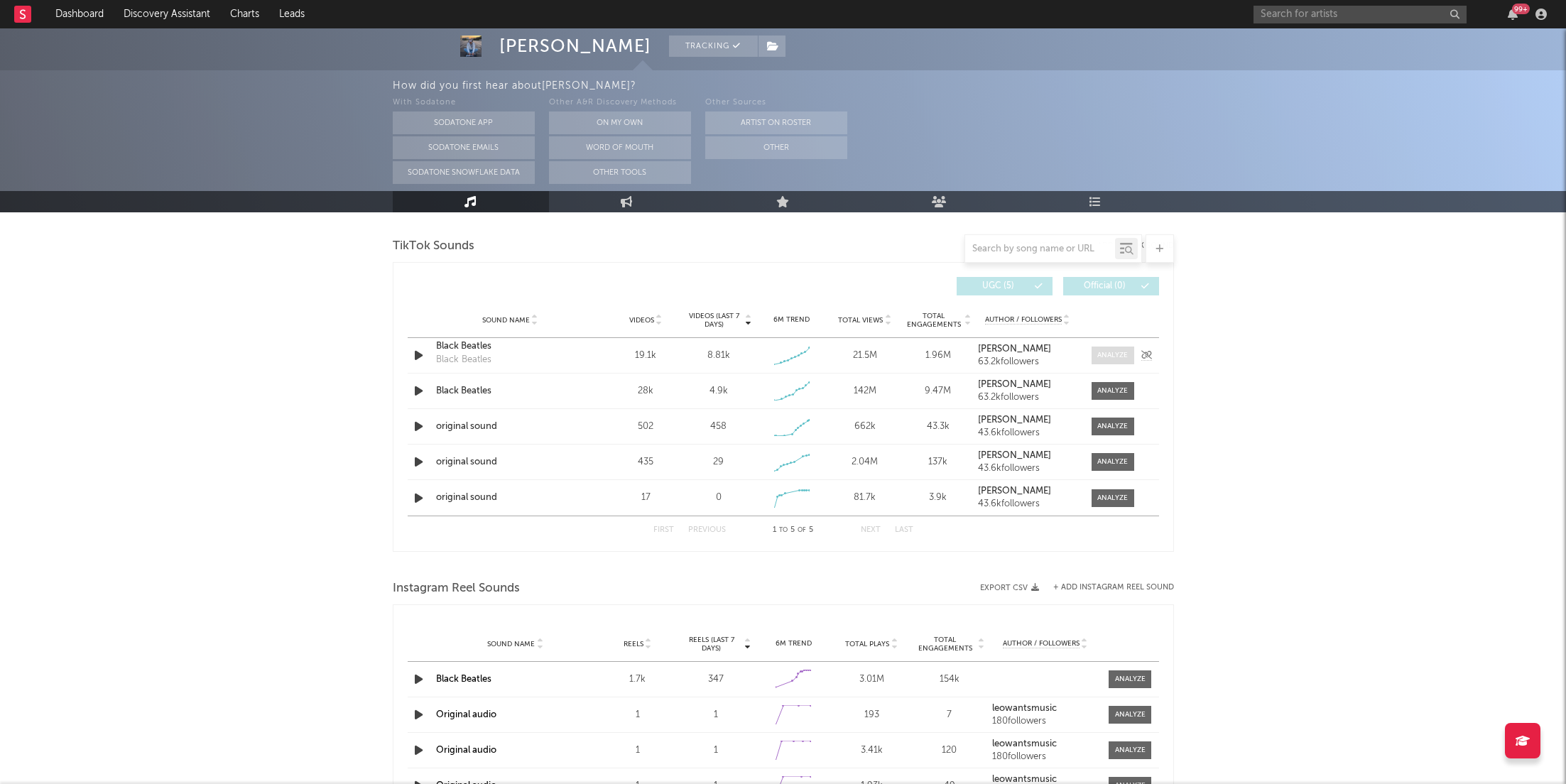
click at [1109, 350] on div at bounding box center [1112, 355] width 31 height 11
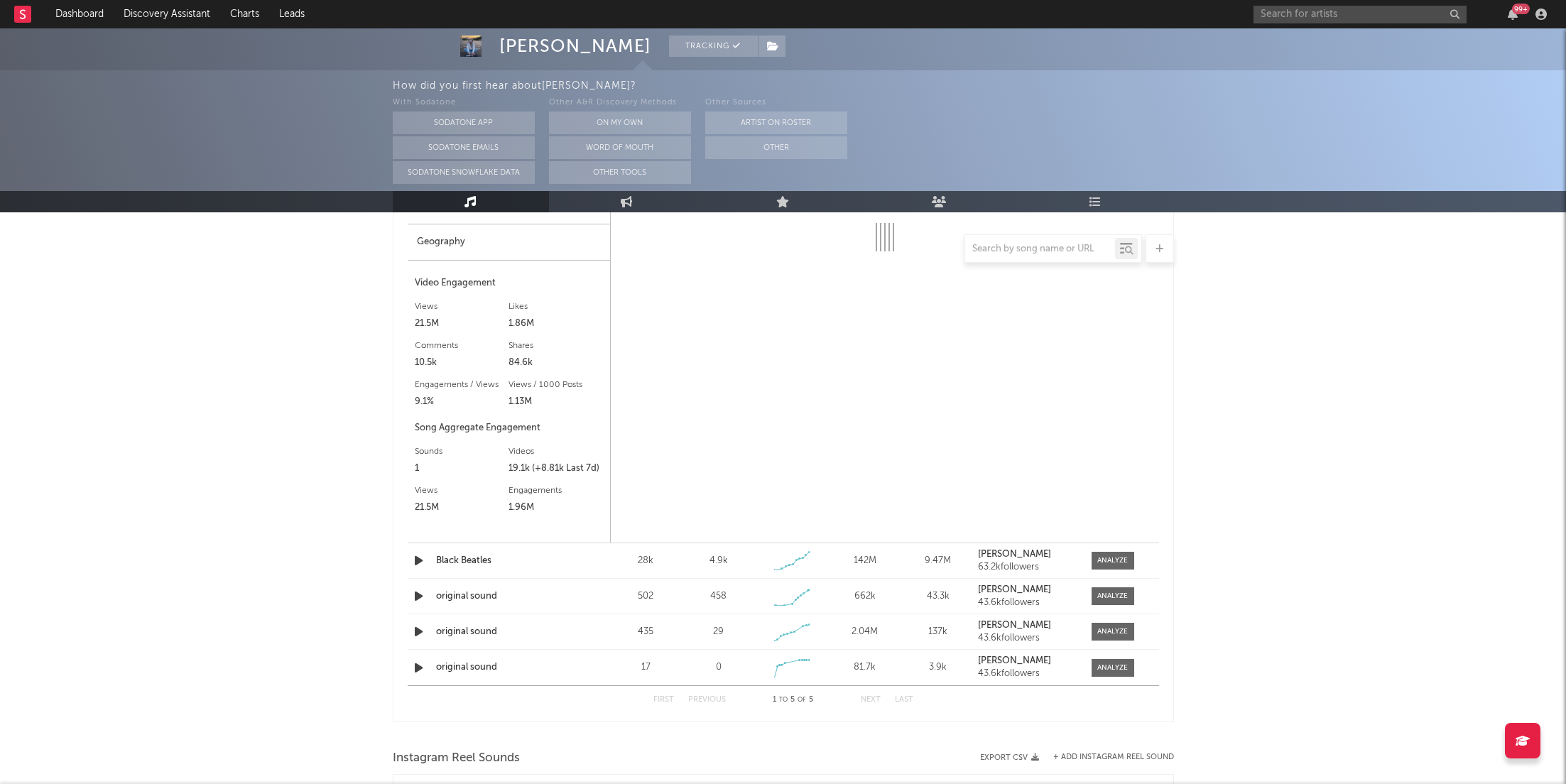
select select "1w"
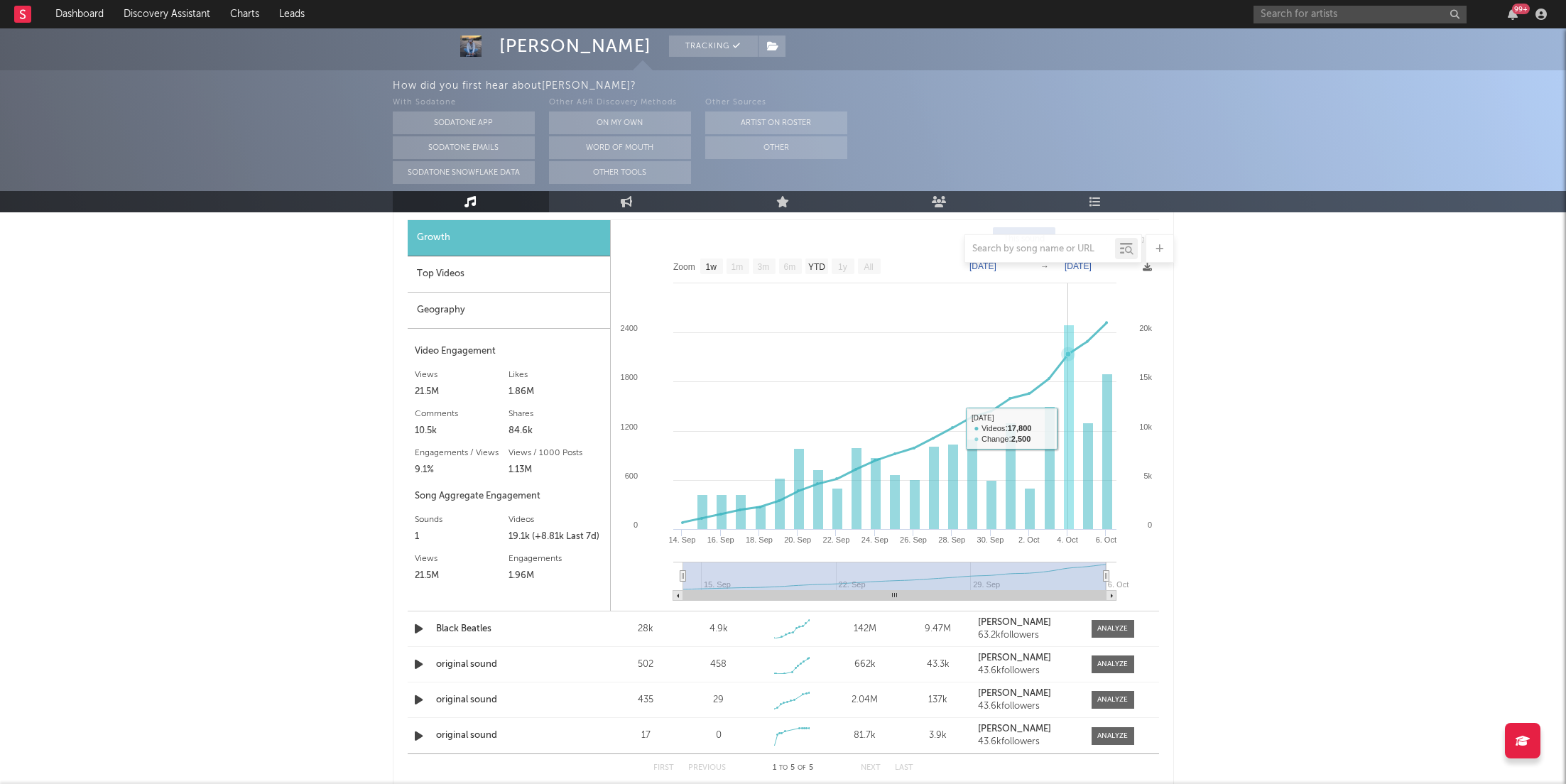
scroll to position [1653, 0]
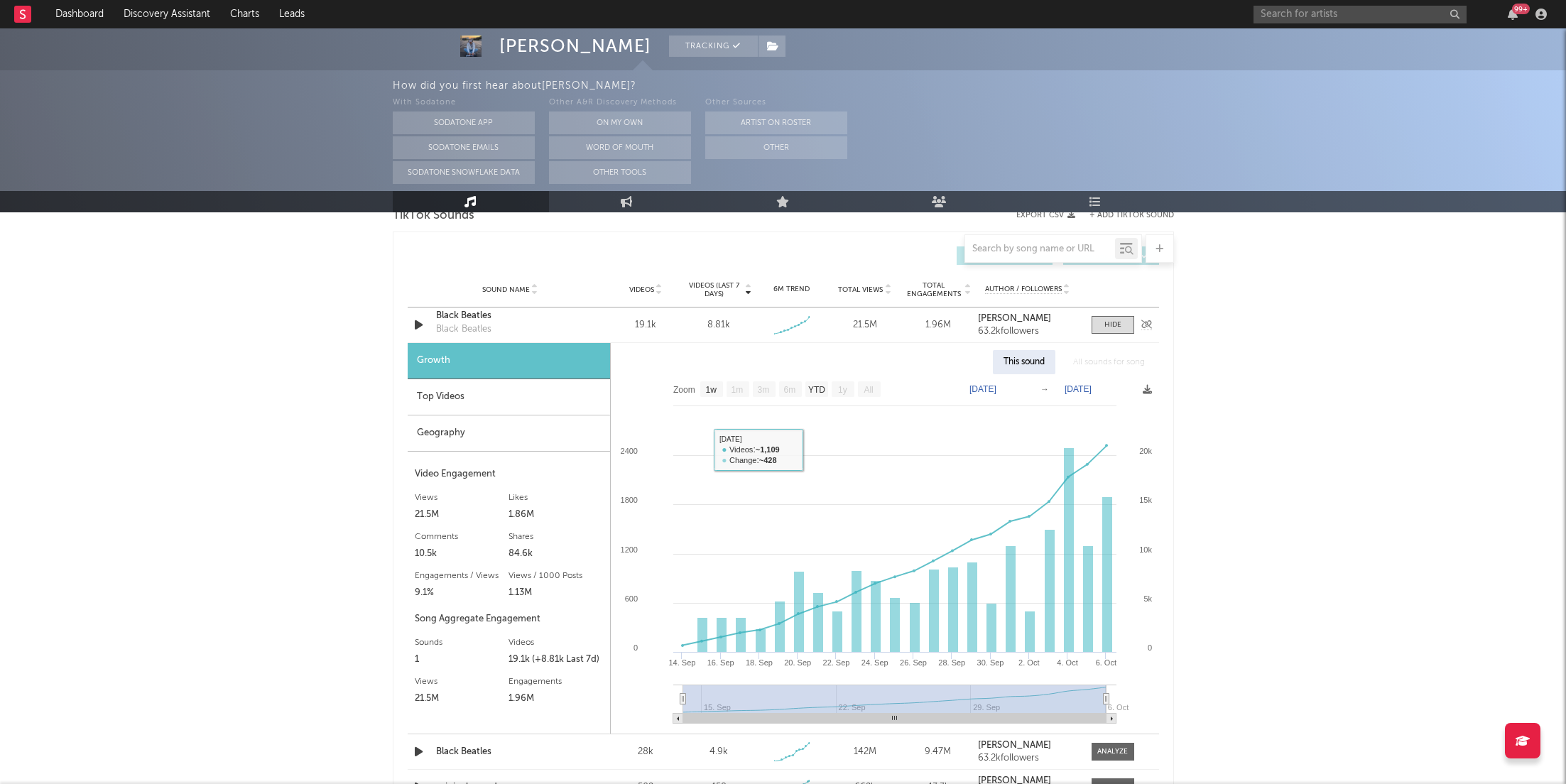
click at [477, 320] on div "Black Beatles" at bounding box center [510, 316] width 148 height 14
click at [1408, 26] on div "99 +" at bounding box center [1403, 14] width 298 height 29
click at [1408, 2] on div "99 +" at bounding box center [1403, 14] width 298 height 29
click at [1404, 19] on input "text" at bounding box center [1361, 14] width 213 height 18
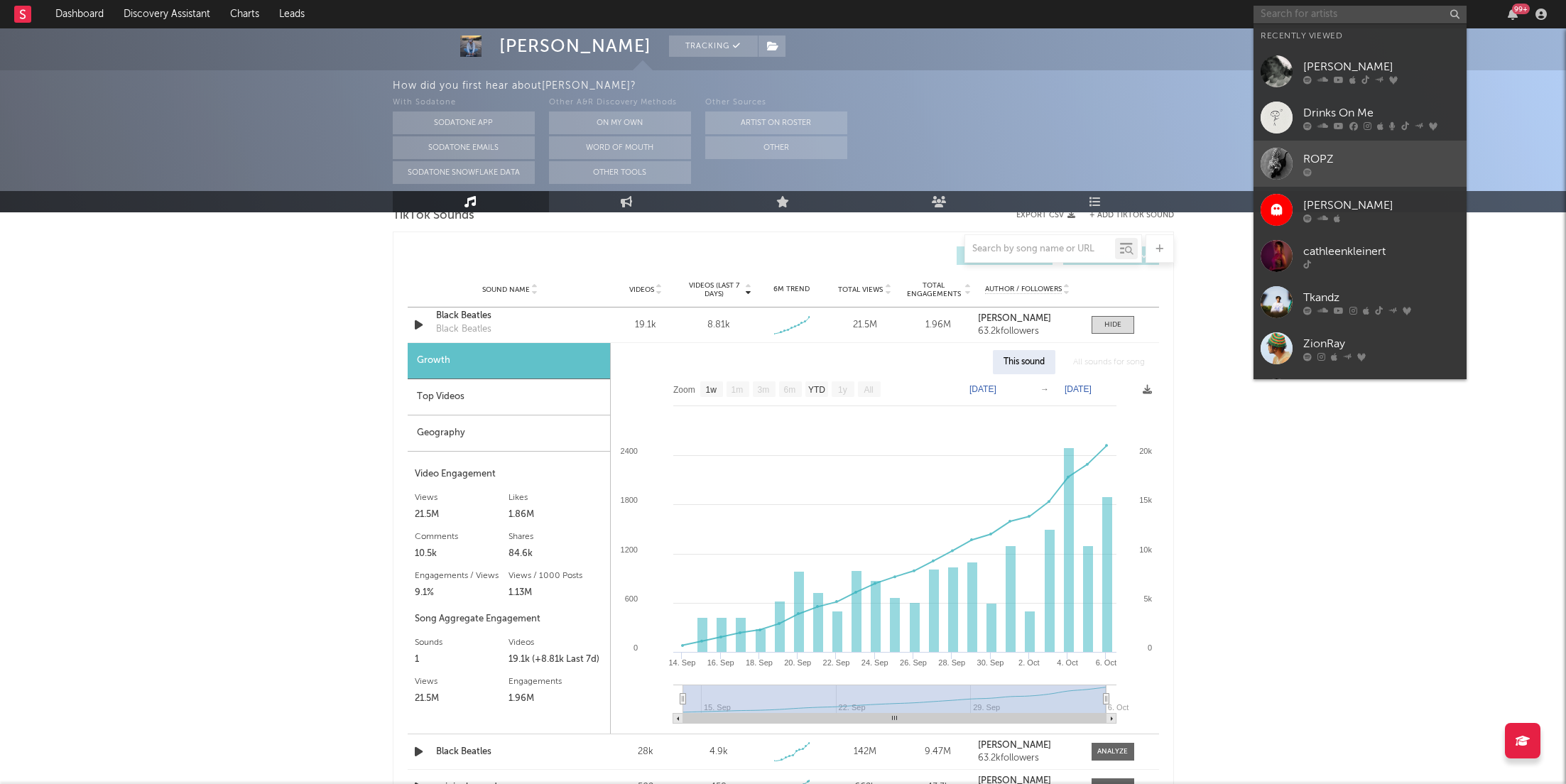
scroll to position [3, 0]
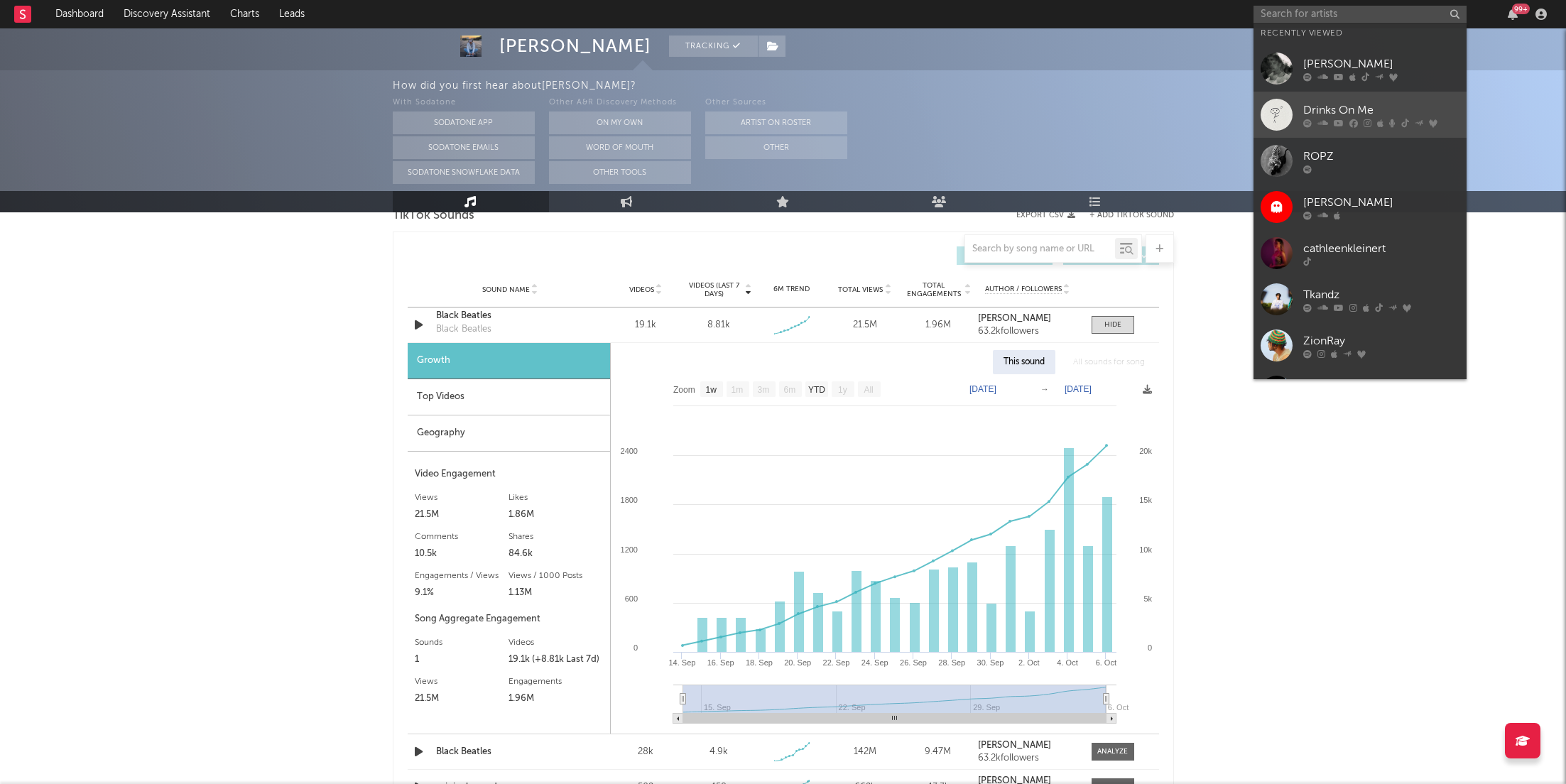
click at [1365, 112] on div "Drinks On Me" at bounding box center [1381, 110] width 156 height 17
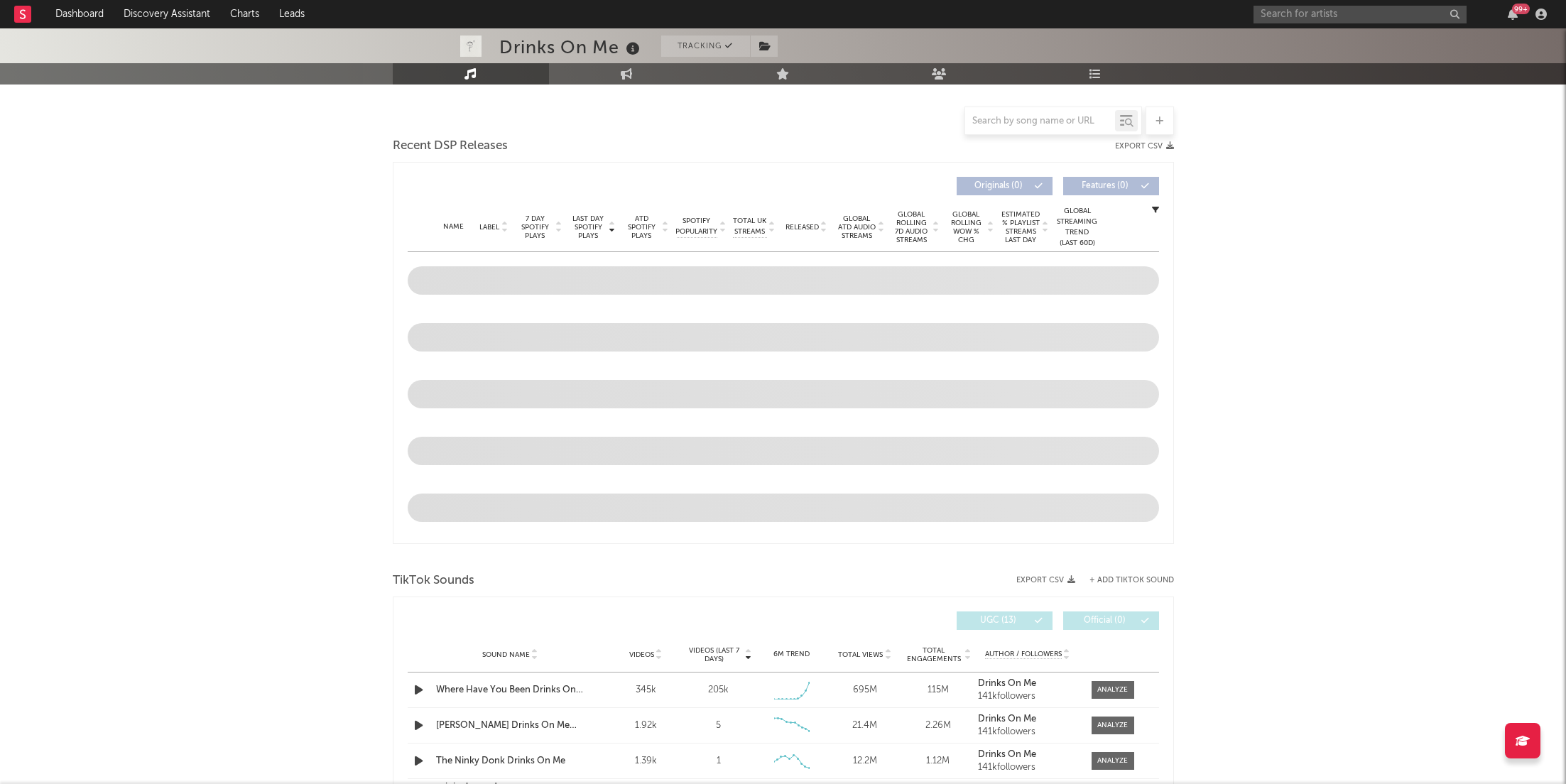
scroll to position [356, 0]
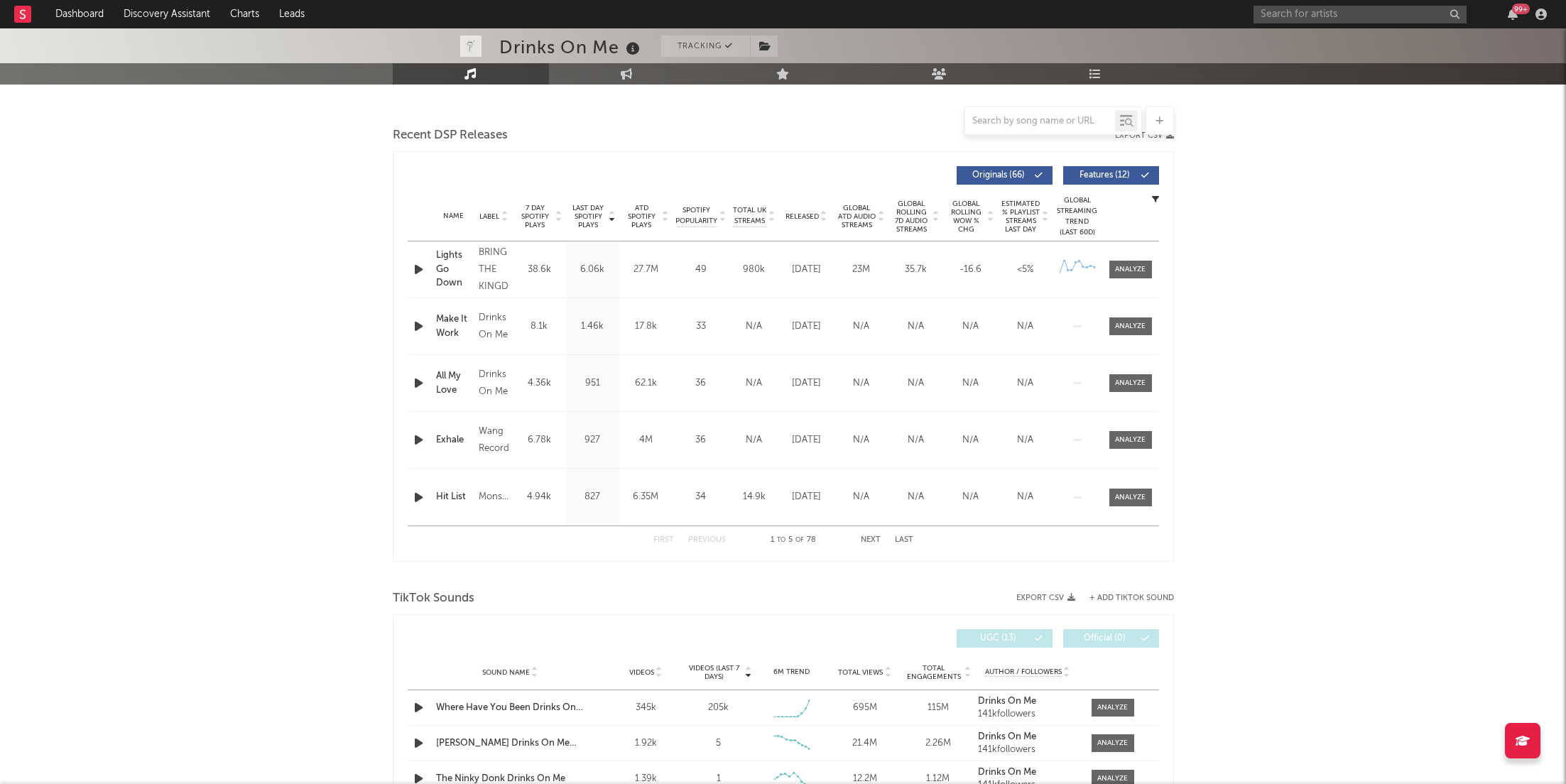
click at [1114, 671] on div "Sound Name Videos Videos (last 7 days) Weekly Growth % 6M Trend Total Views Tot…" at bounding box center [784, 672] width 752 height 36
select select "6m"
click at [1114, 700] on span at bounding box center [1113, 708] width 43 height 18
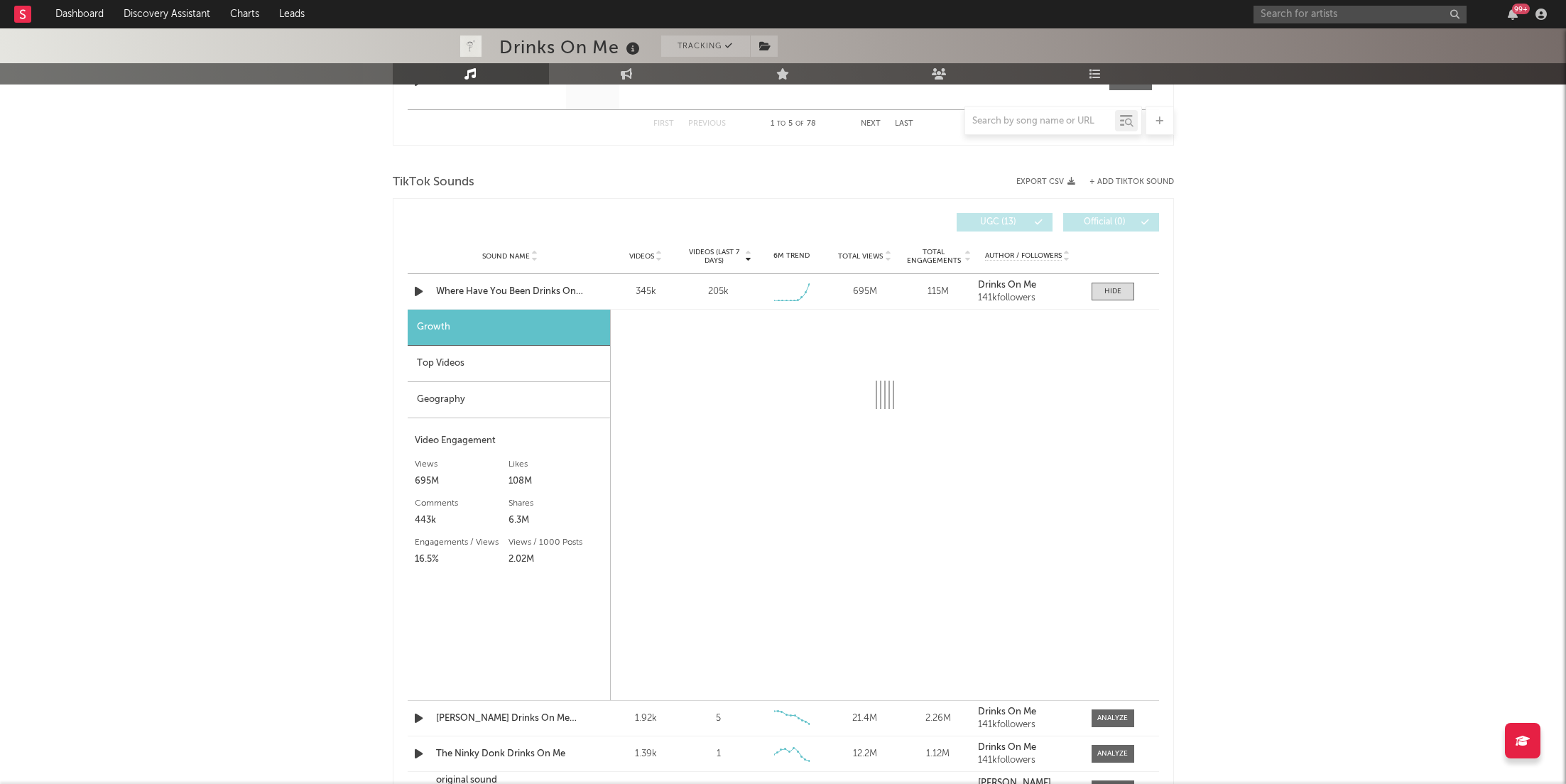
scroll to position [889, 0]
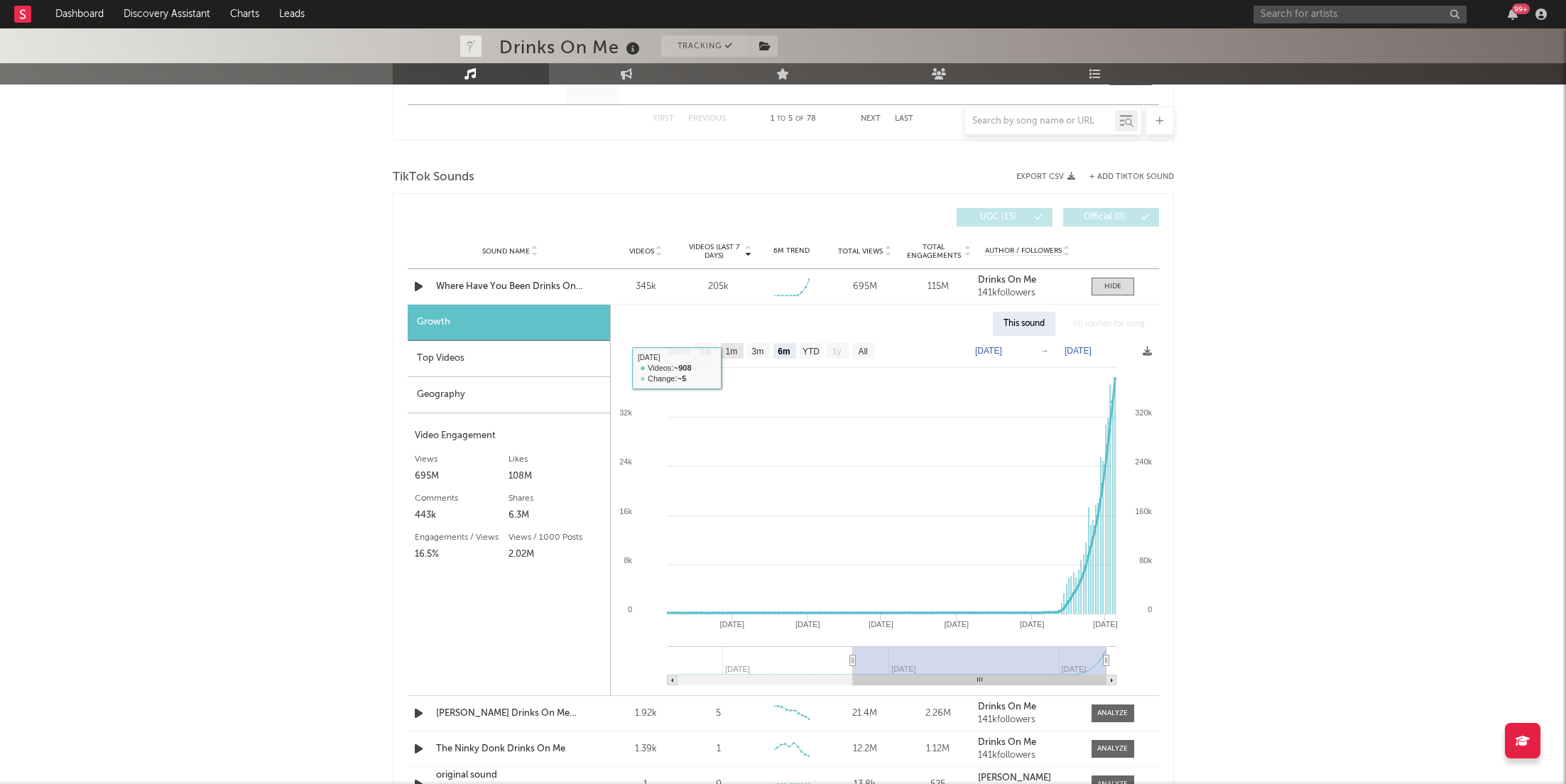
click at [734, 351] on text "1m" at bounding box center [731, 351] width 12 height 10
select select "1m"
type input "[DATE]"
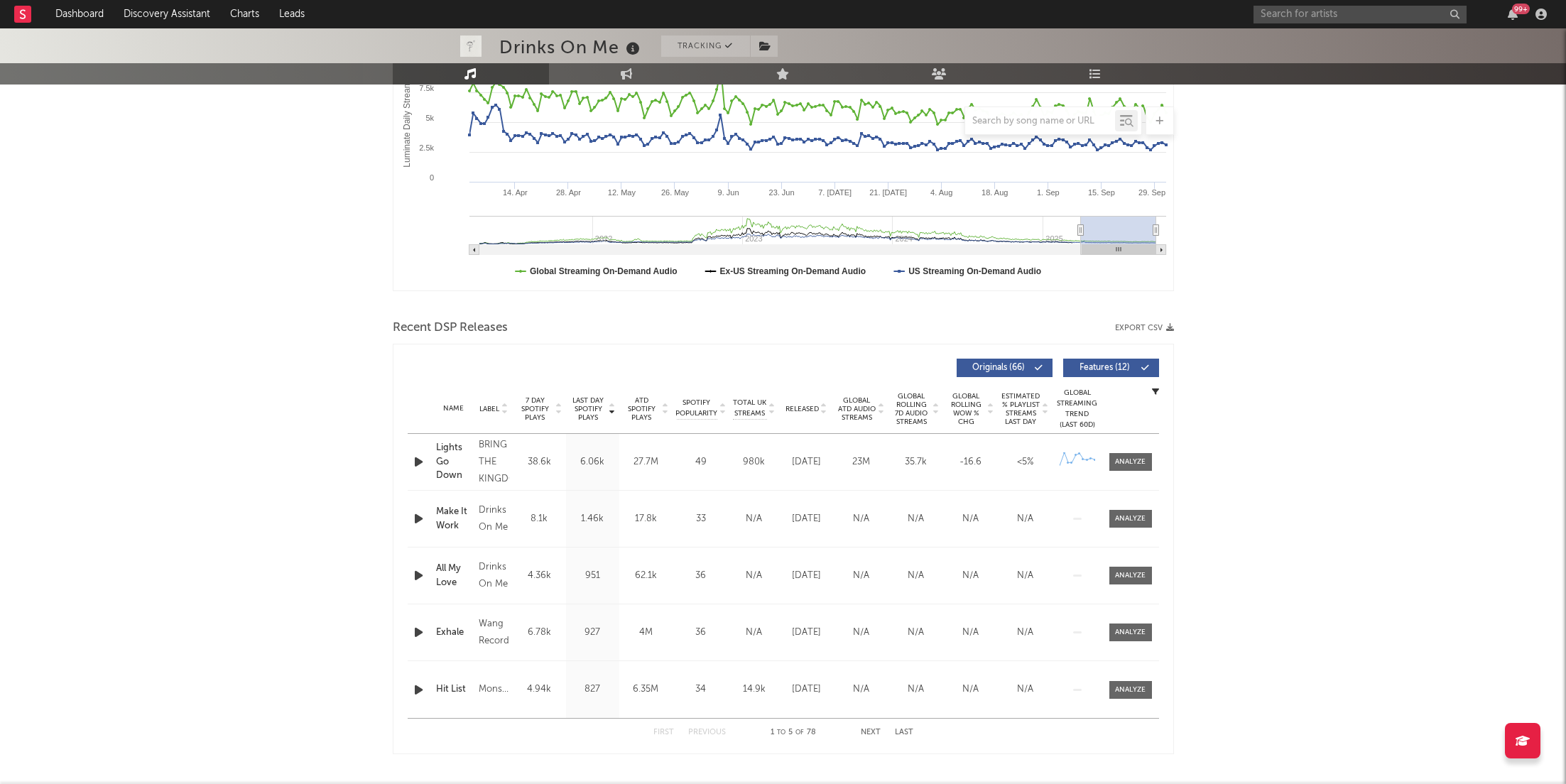
scroll to position [256, 0]
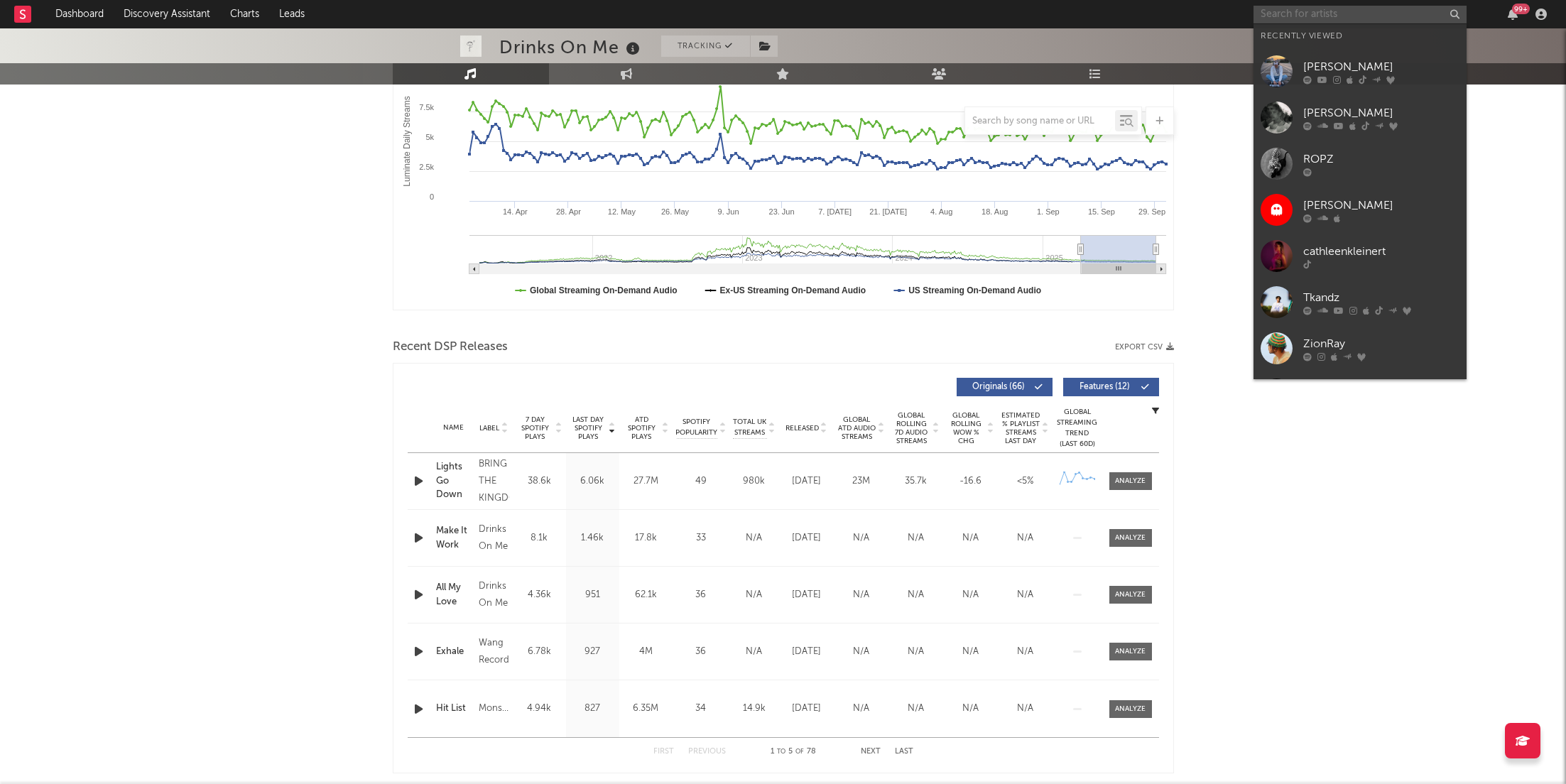
click at [1371, 20] on input "text" at bounding box center [1361, 14] width 213 height 18
click at [1337, 171] on div at bounding box center [1381, 172] width 156 height 9
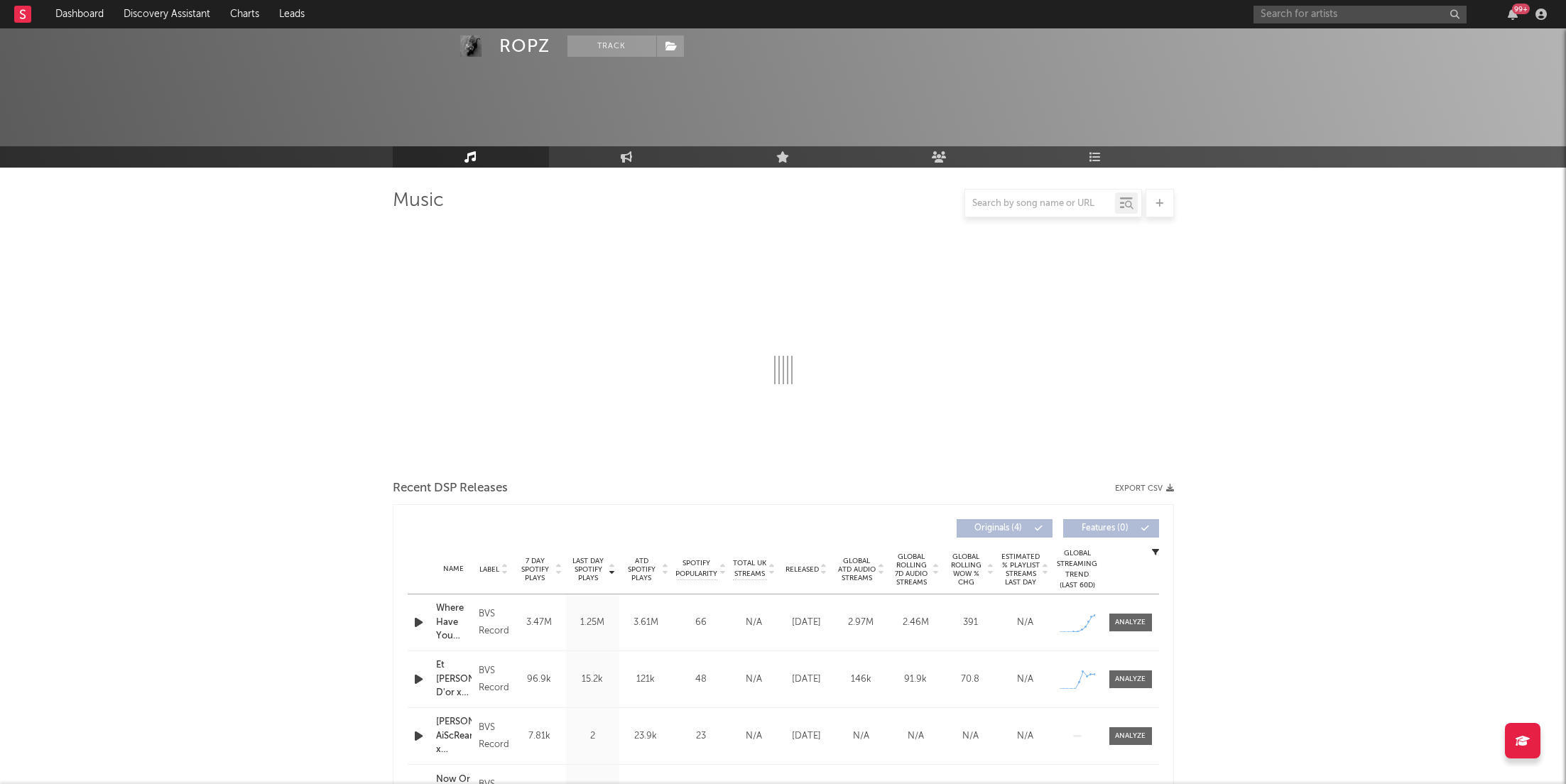
scroll to position [6, 0]
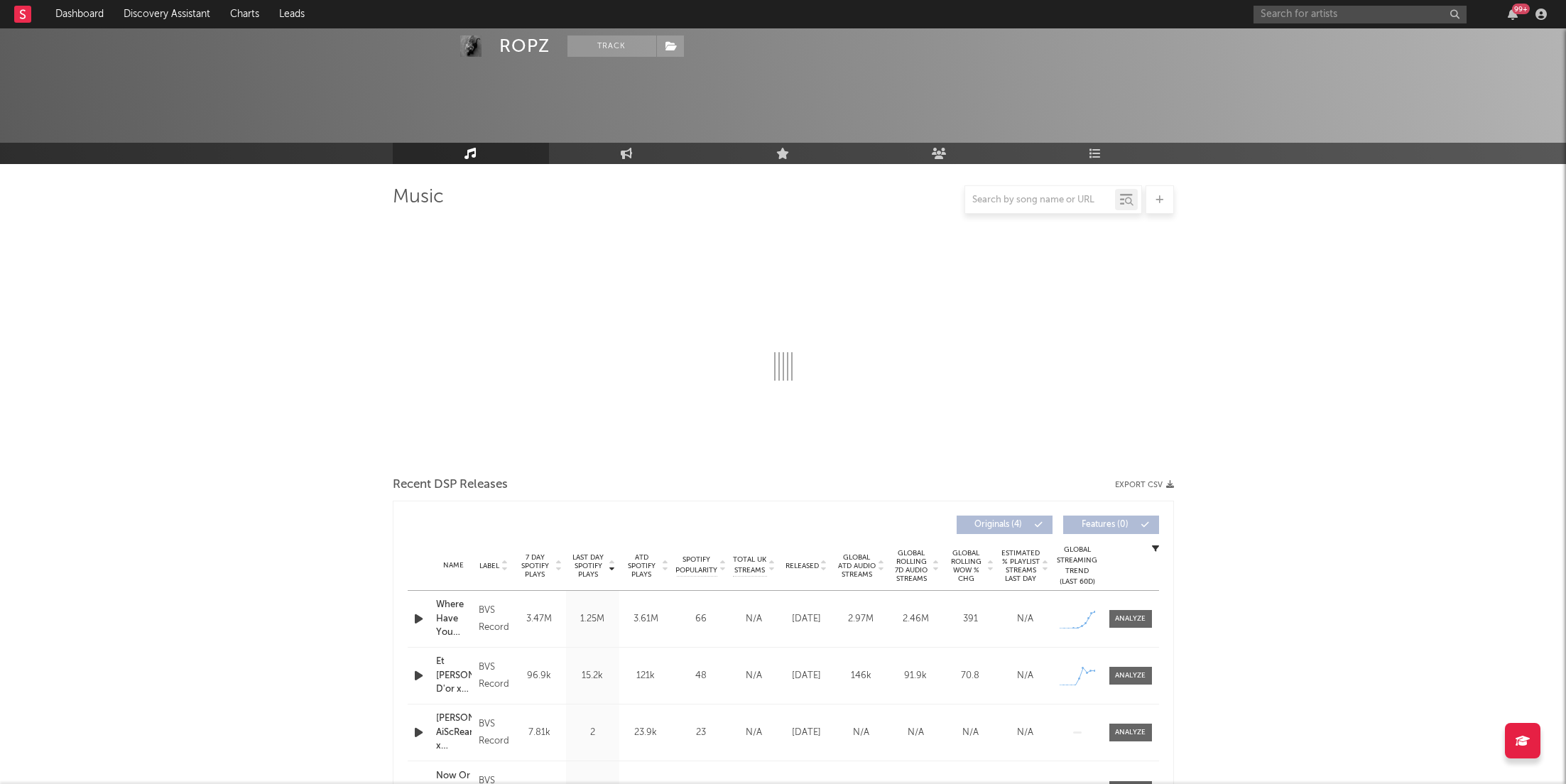
select select "1w"
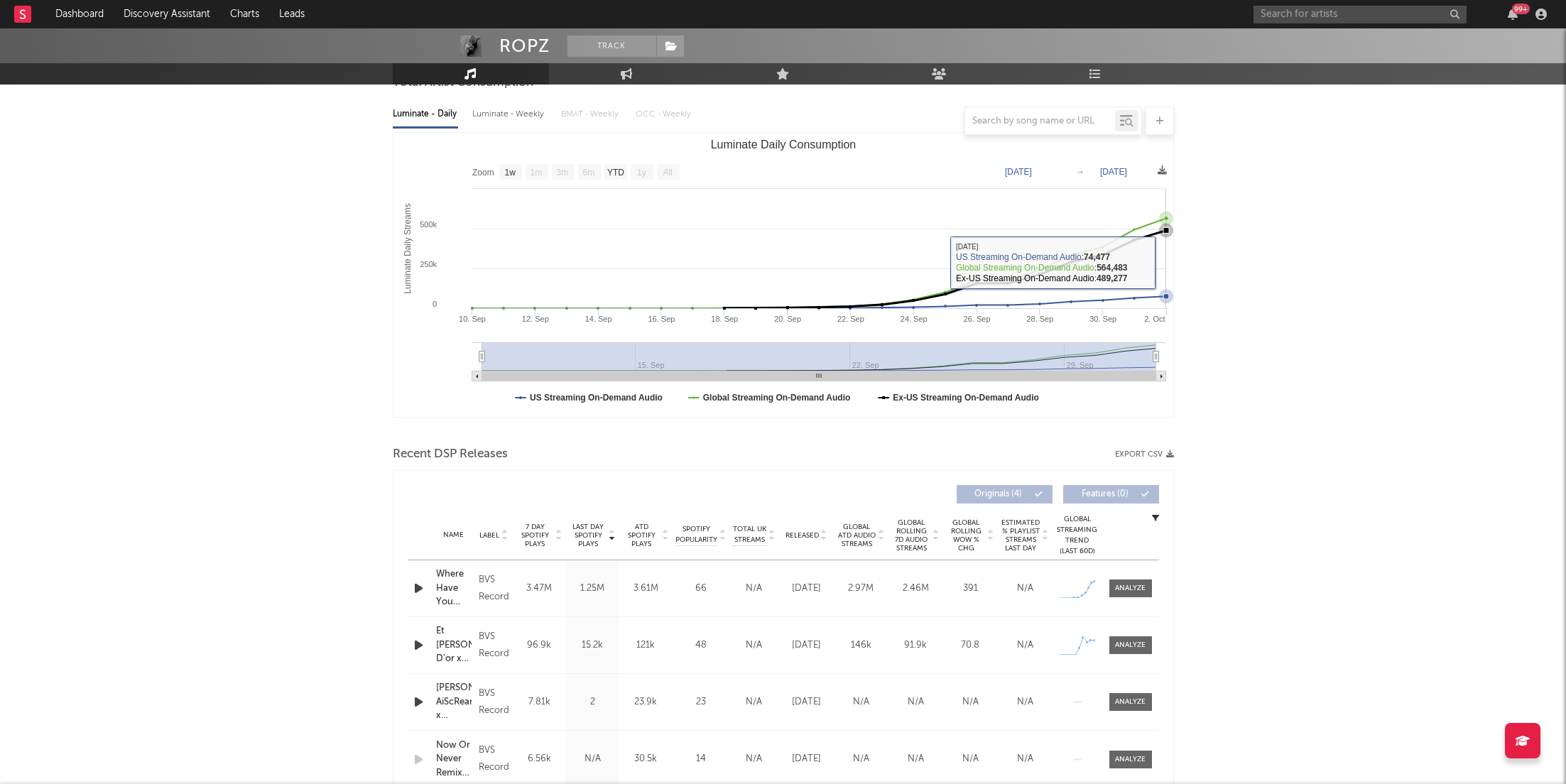
scroll to position [152, 0]
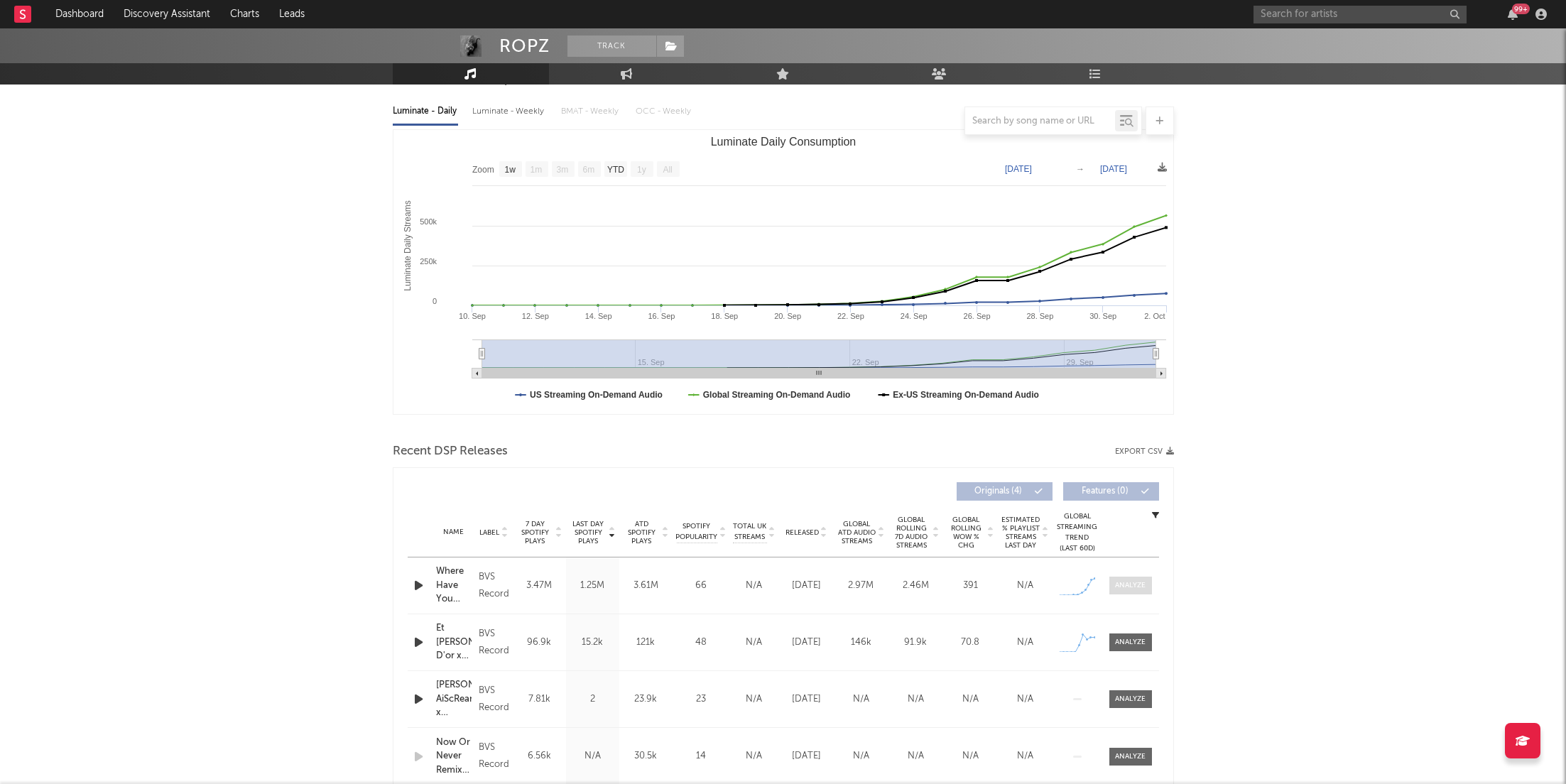
click at [1137, 582] on div at bounding box center [1130, 585] width 31 height 11
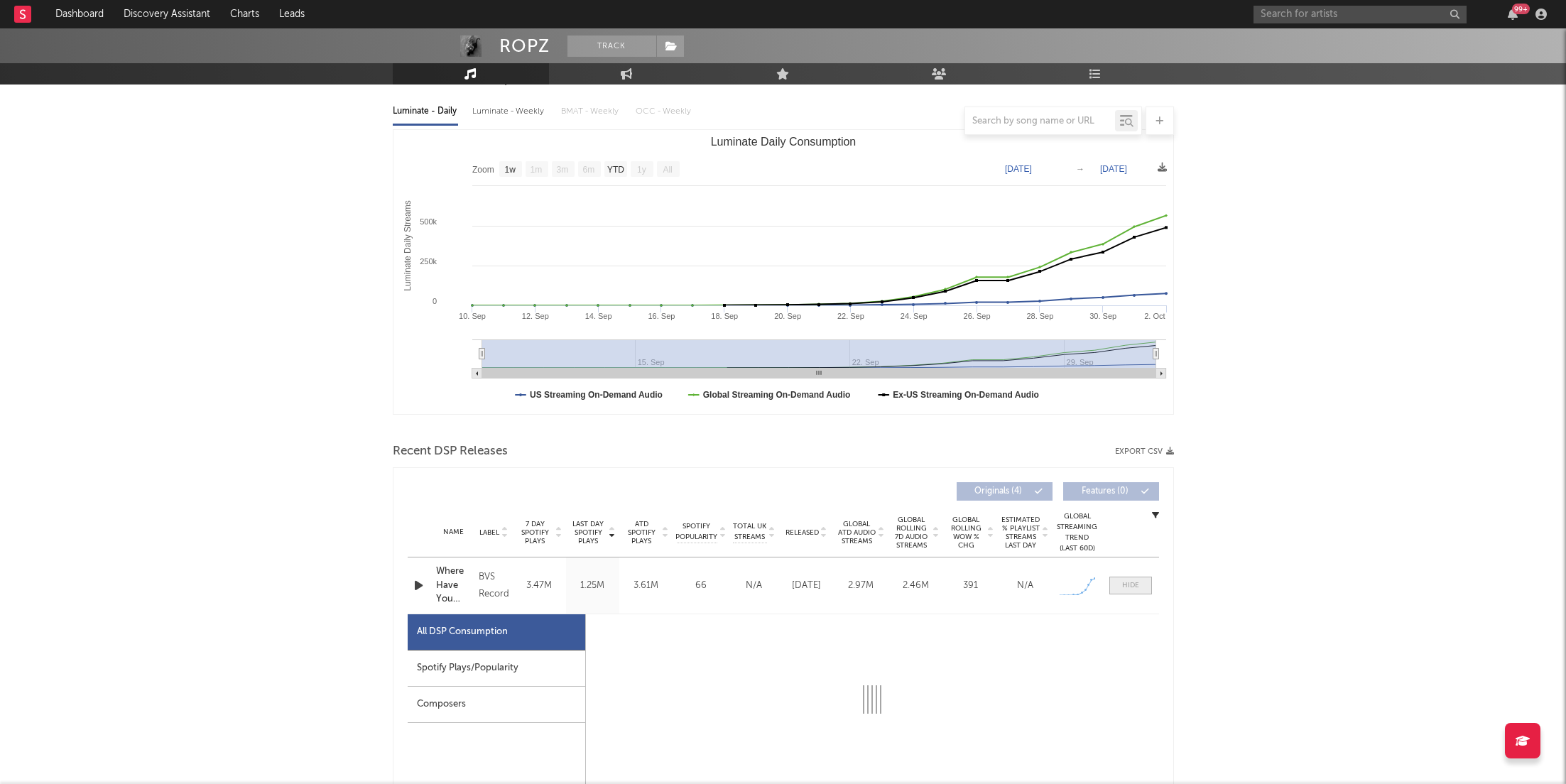
scroll to position [328, 0]
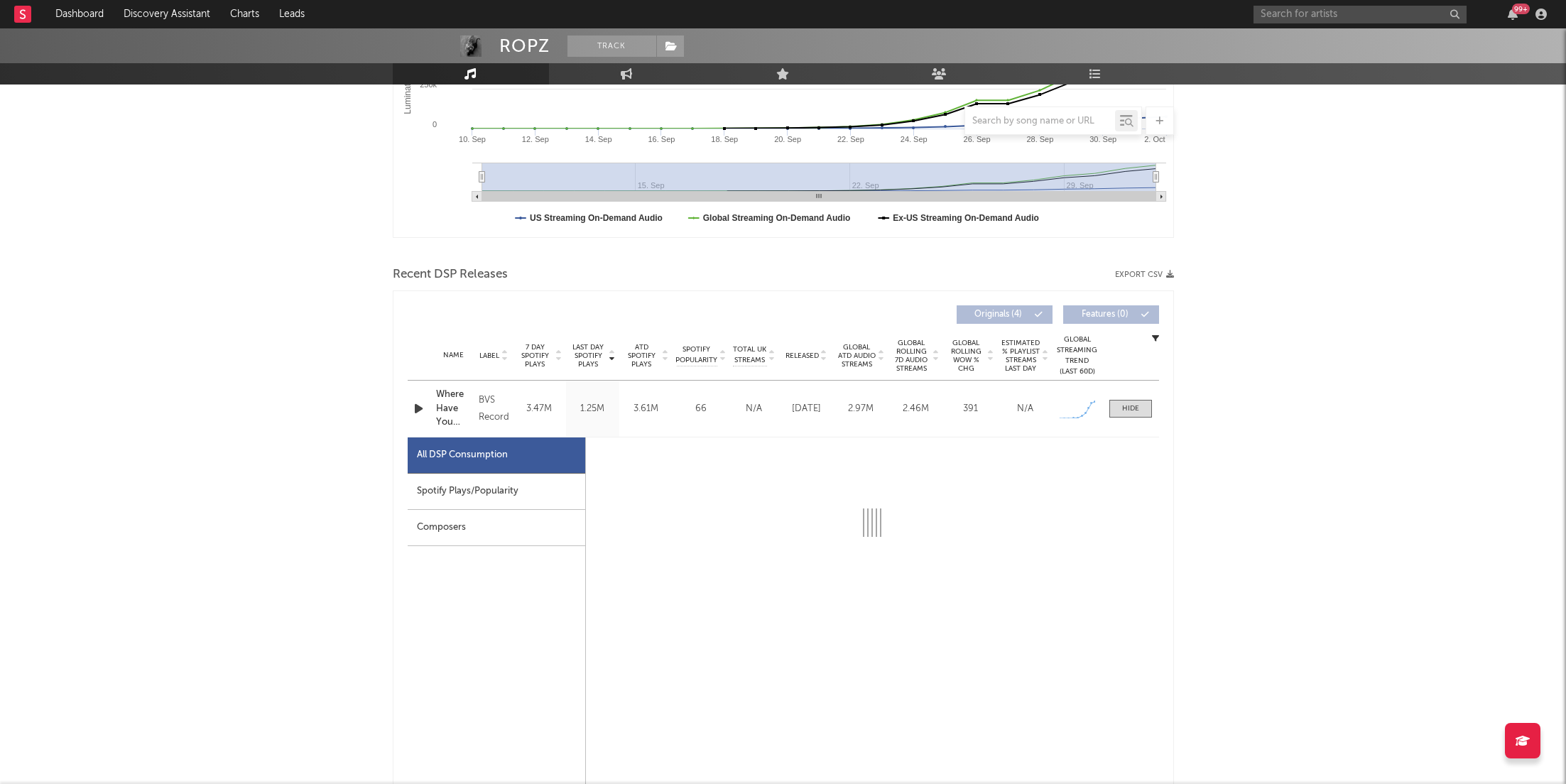
select select "1w"
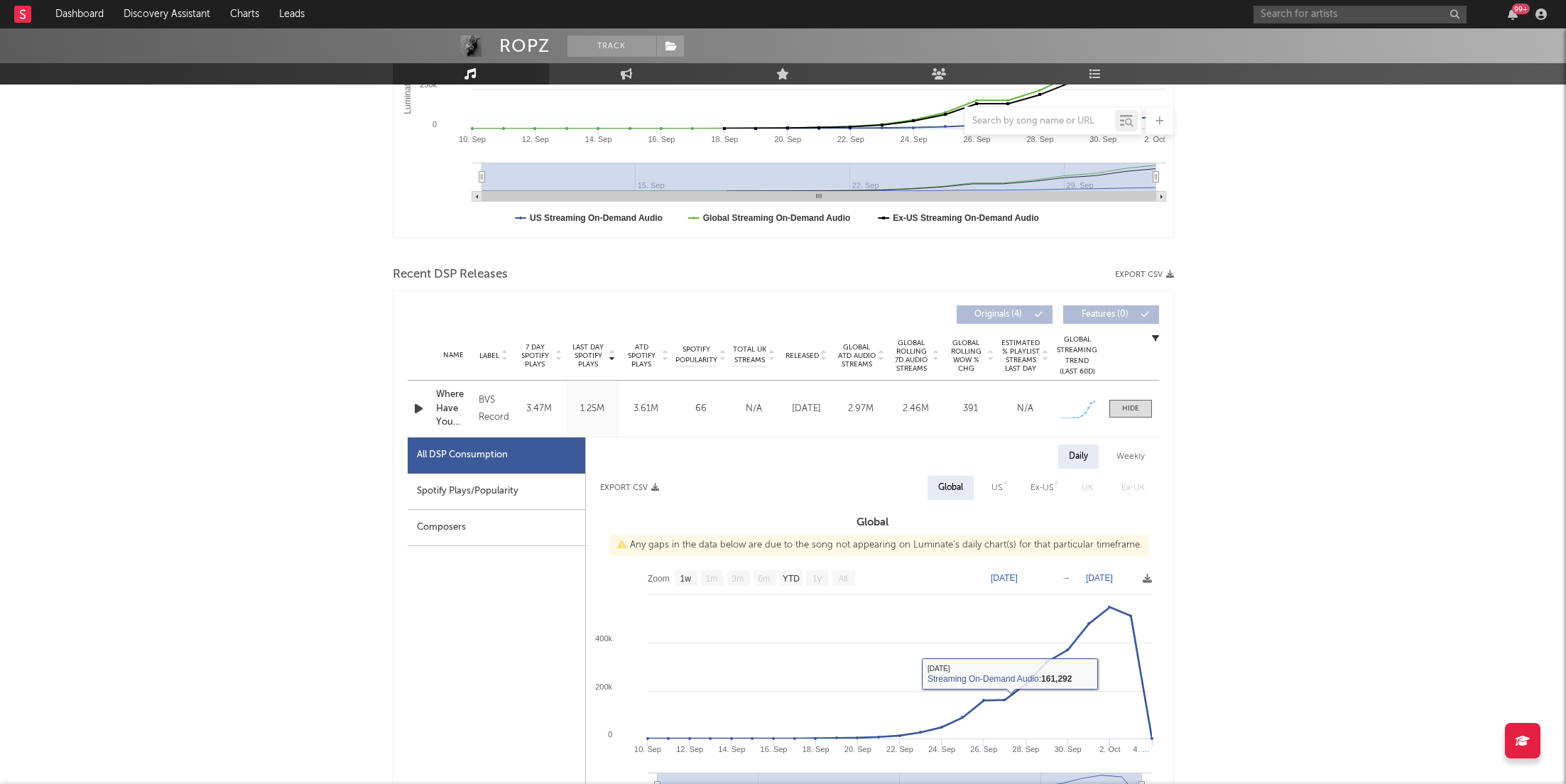
click at [439, 493] on div "Spotify Plays/Popularity" at bounding box center [497, 491] width 177 height 36
select select "1w"
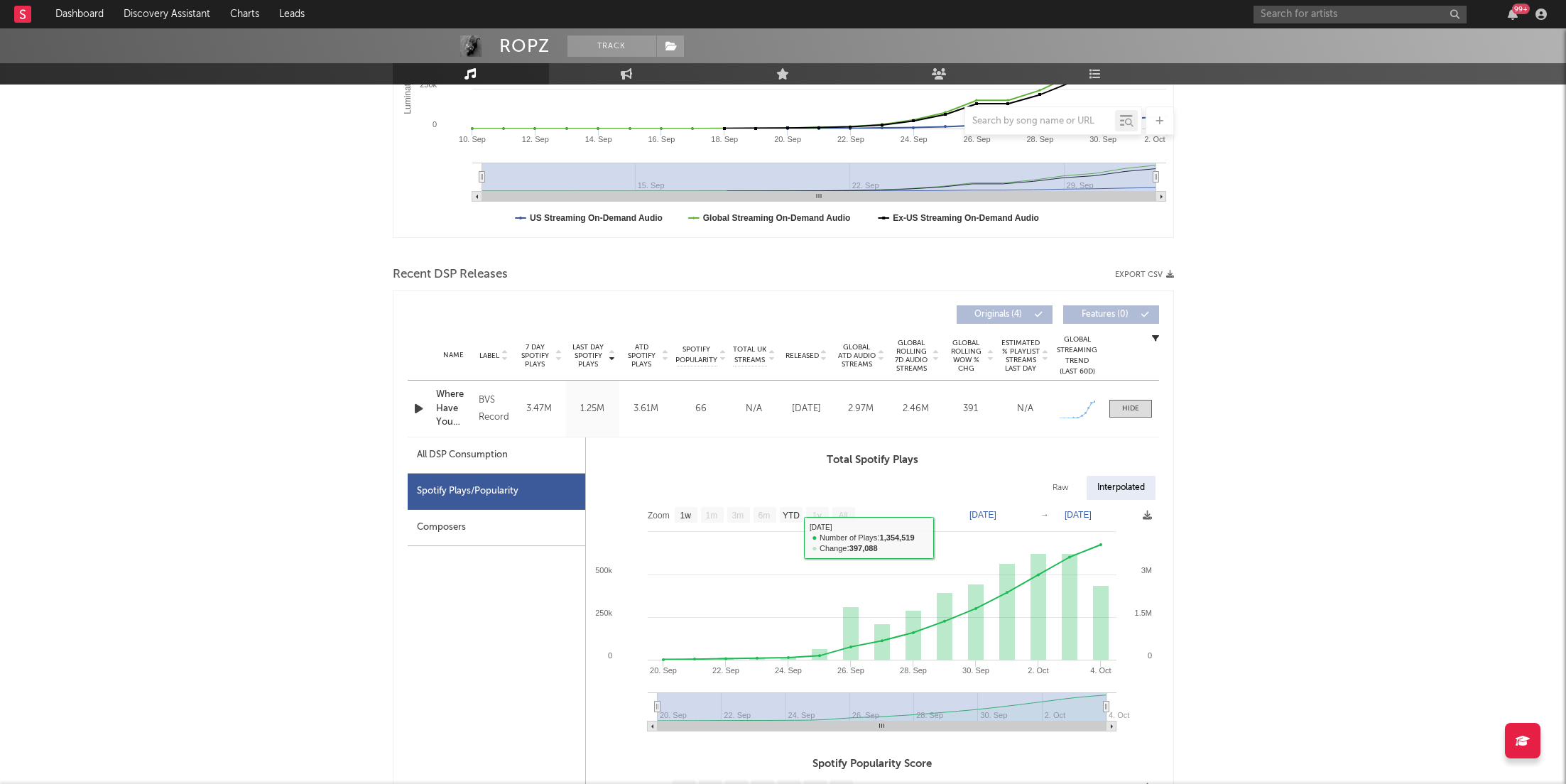
click at [485, 449] on div "All DSP Consumption" at bounding box center [462, 455] width 91 height 17
select select "1w"
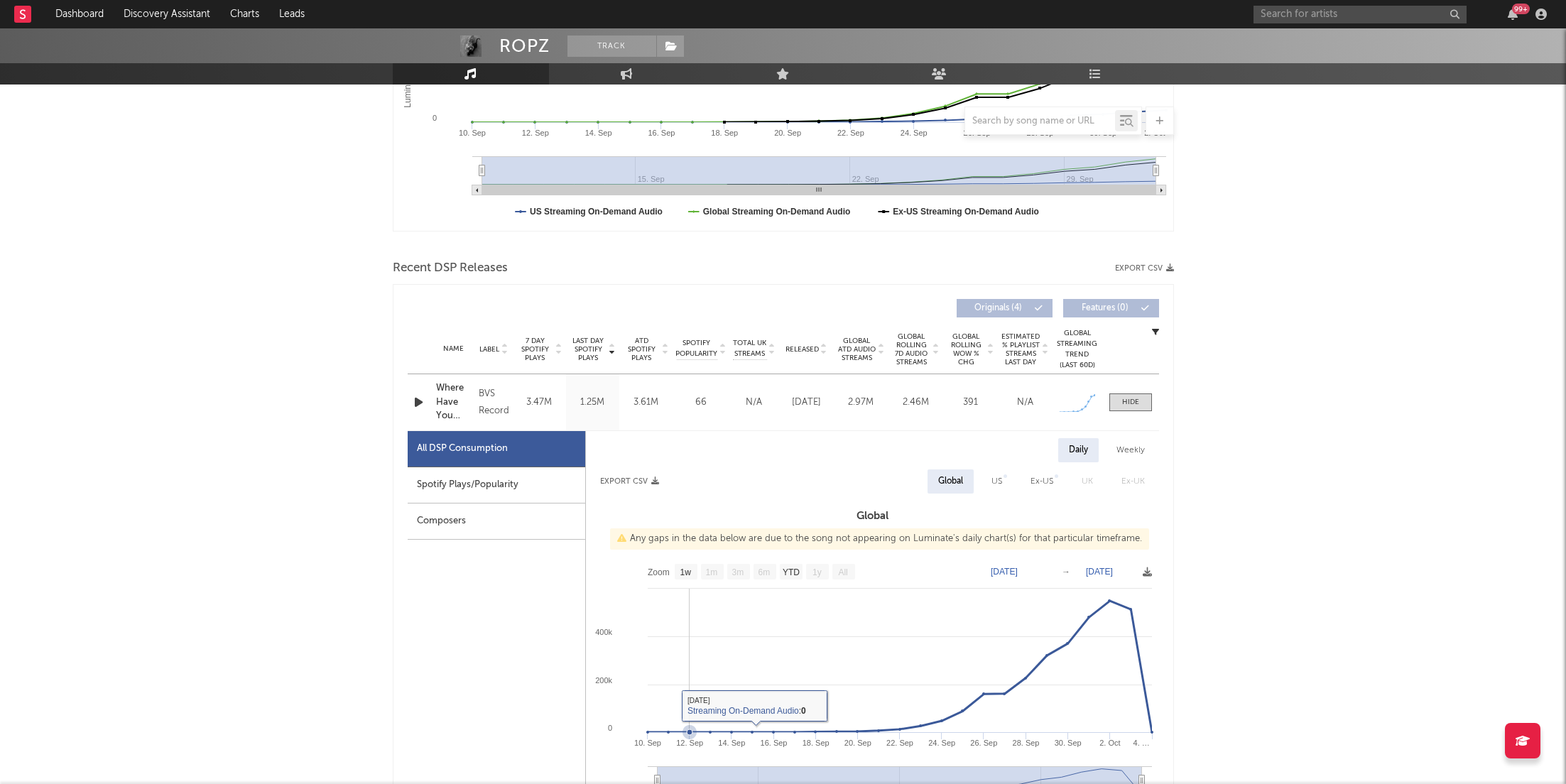
scroll to position [346, 0]
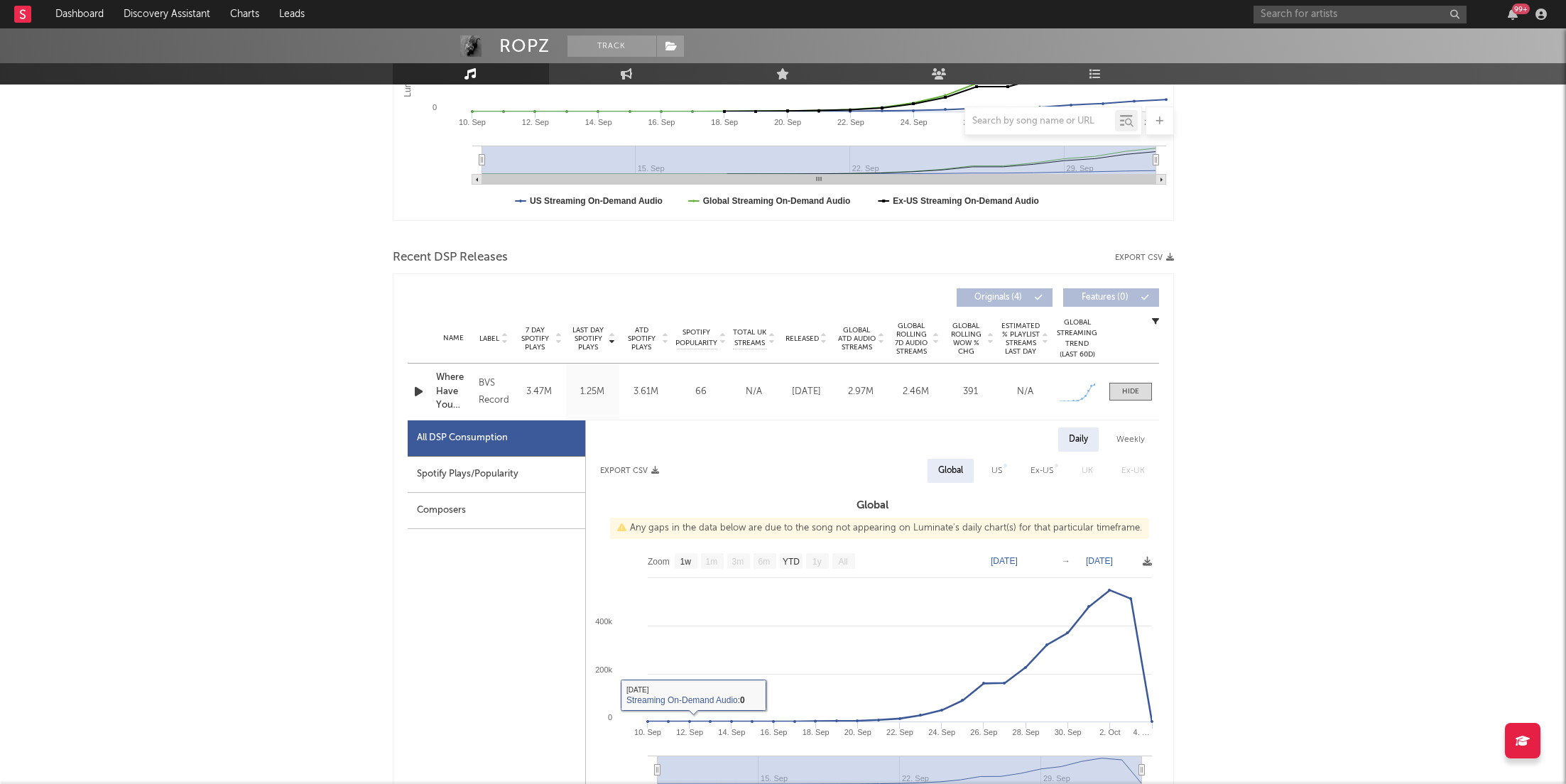
click at [516, 482] on div "Spotify Plays/Popularity" at bounding box center [497, 474] width 177 height 36
select select "1w"
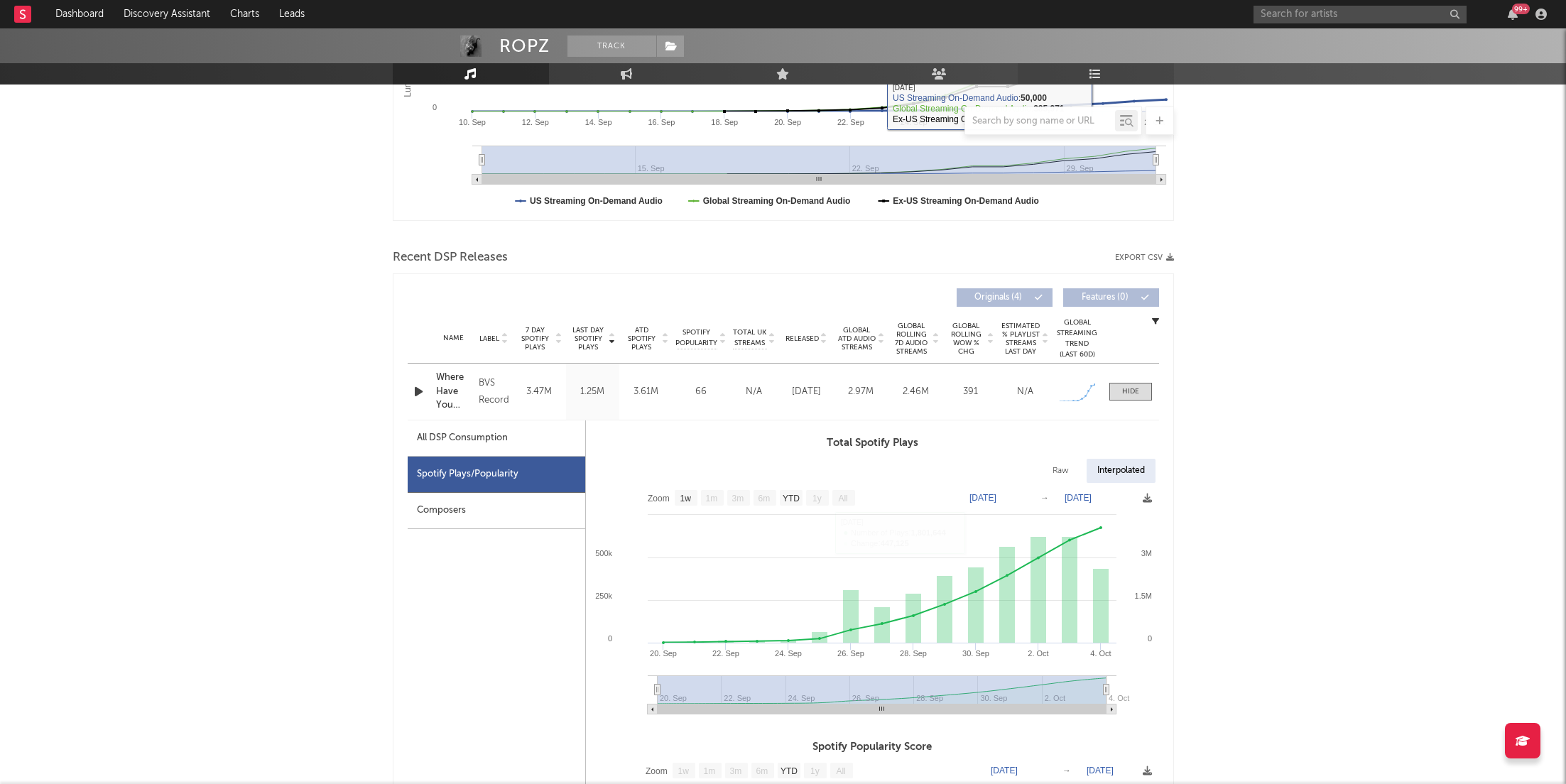
click at [1096, 69] on icon at bounding box center [1095, 74] width 12 height 11
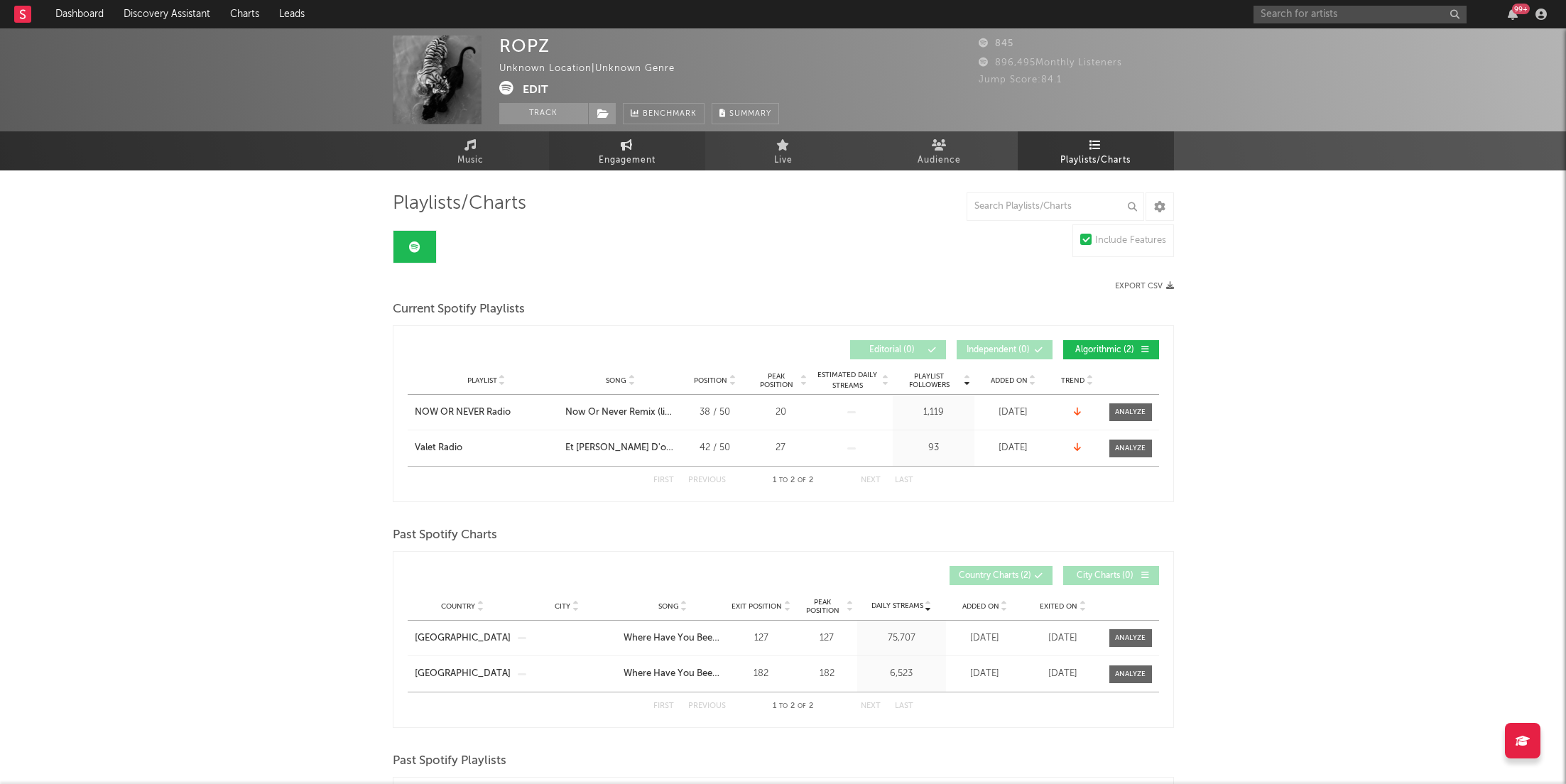
click at [653, 153] on span "Engagement" at bounding box center [627, 160] width 57 height 17
select select "1w"
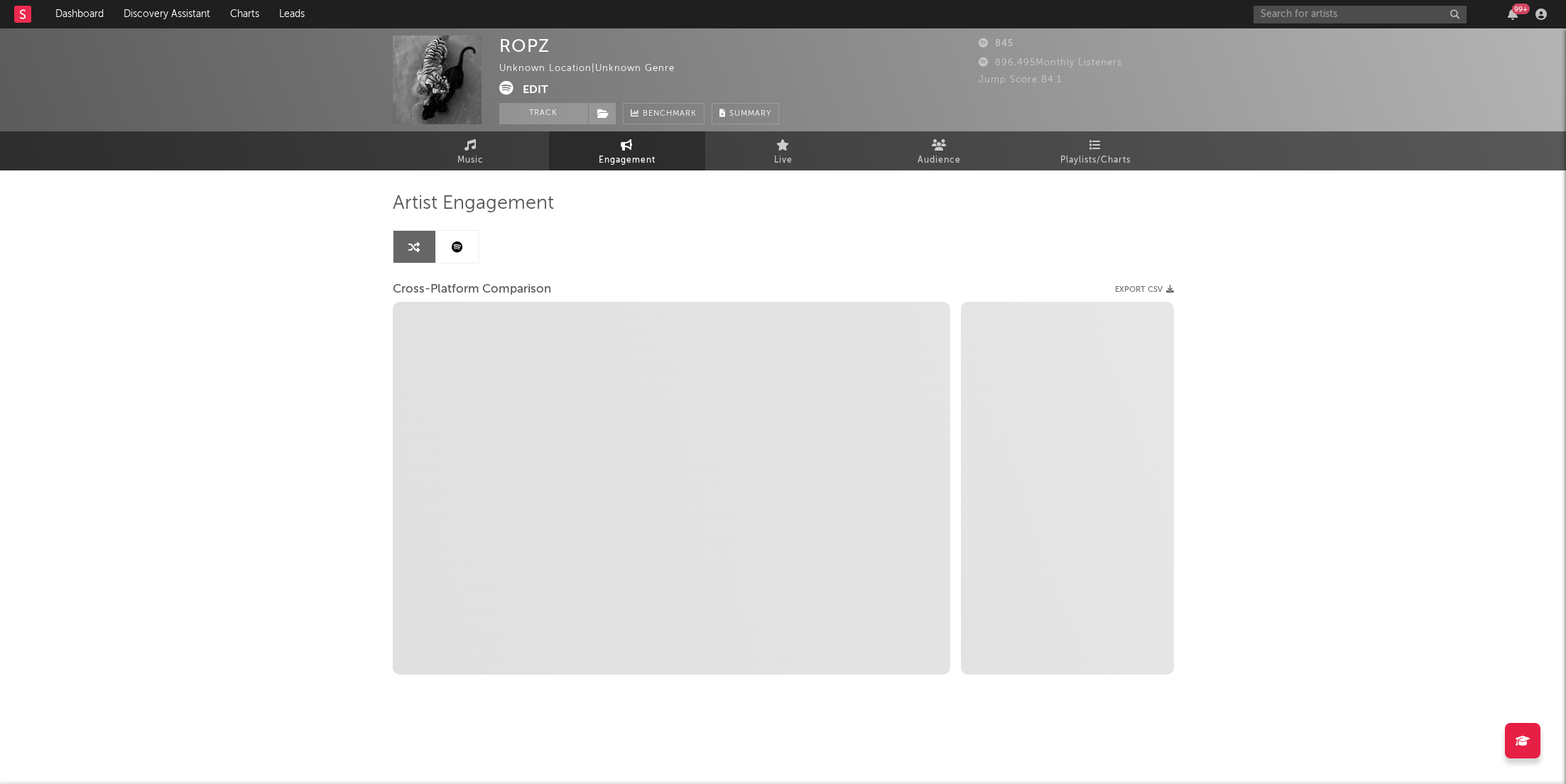
click at [470, 250] on link at bounding box center [457, 247] width 43 height 32
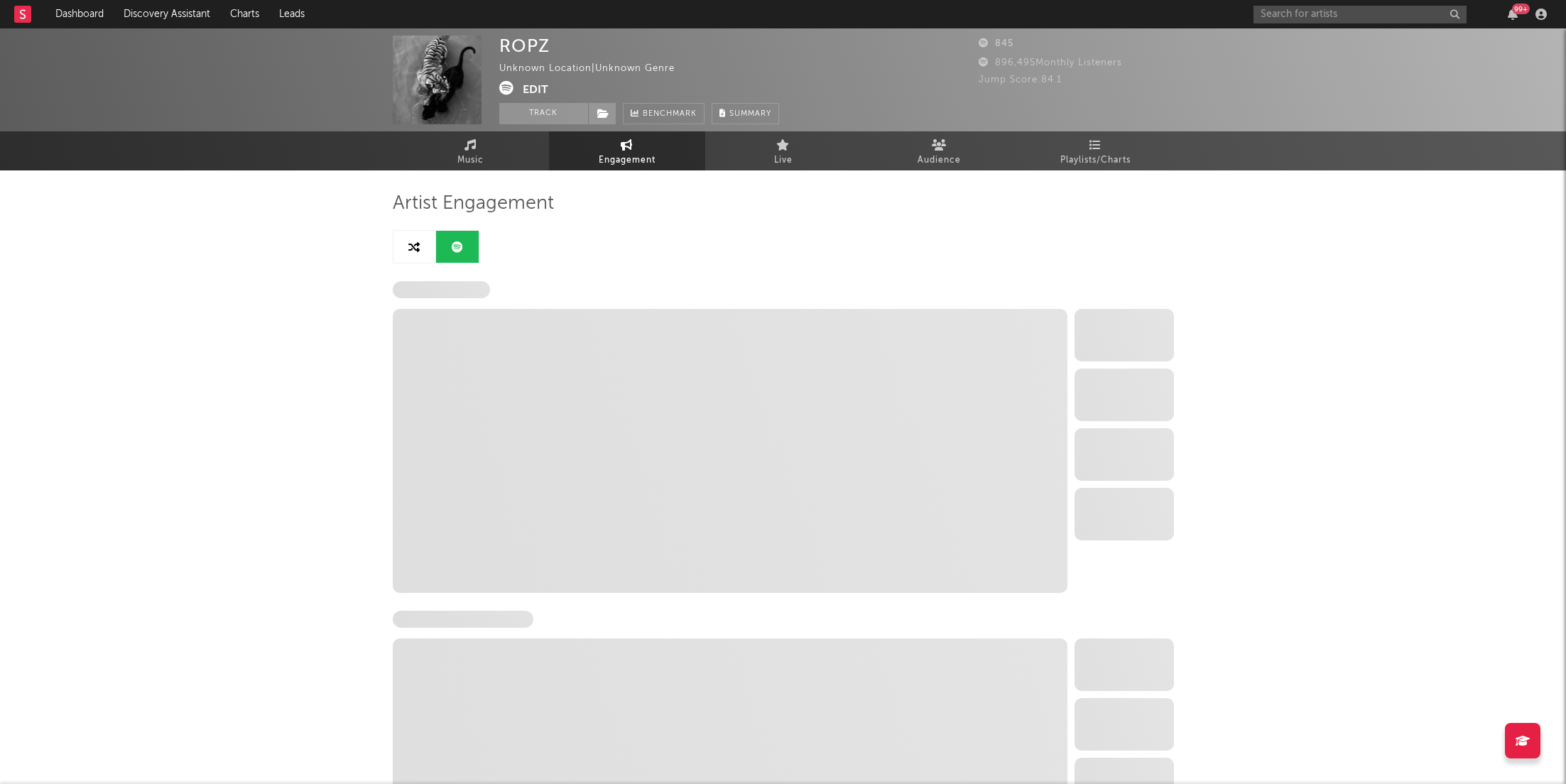
select select "1w"
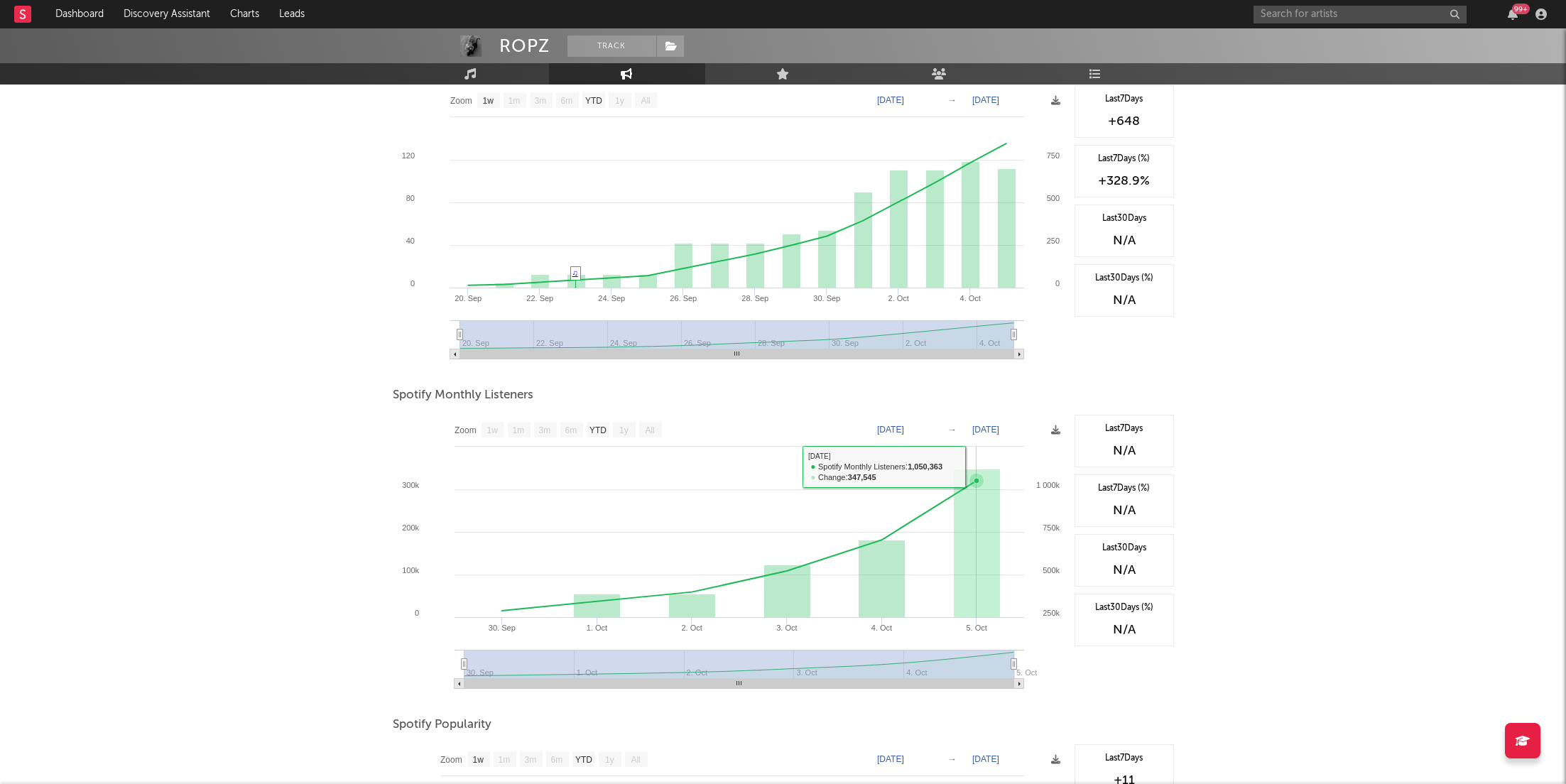
scroll to position [249, 0]
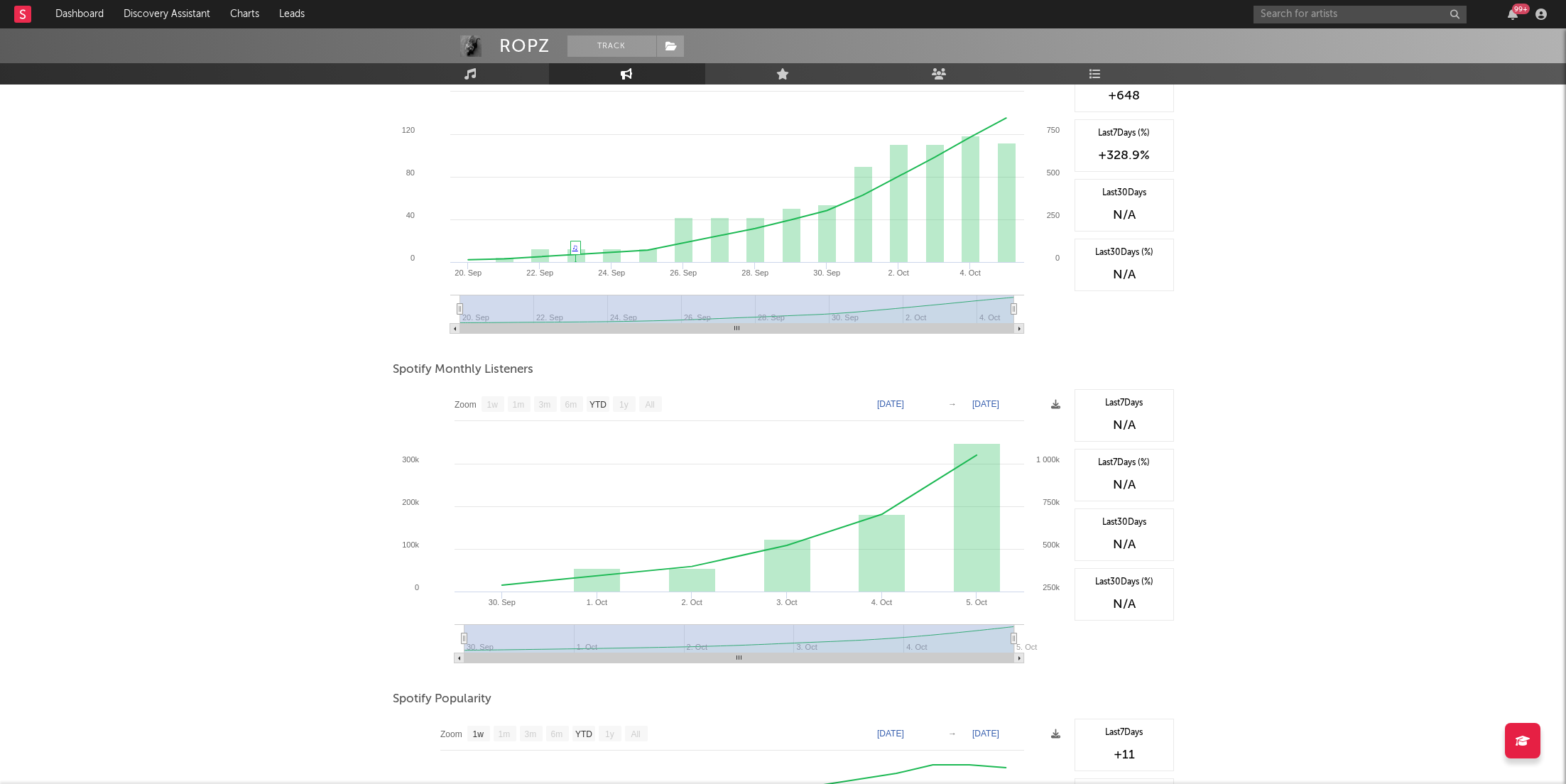
click at [1515, 13] on div "99 +" at bounding box center [1521, 9] width 18 height 11
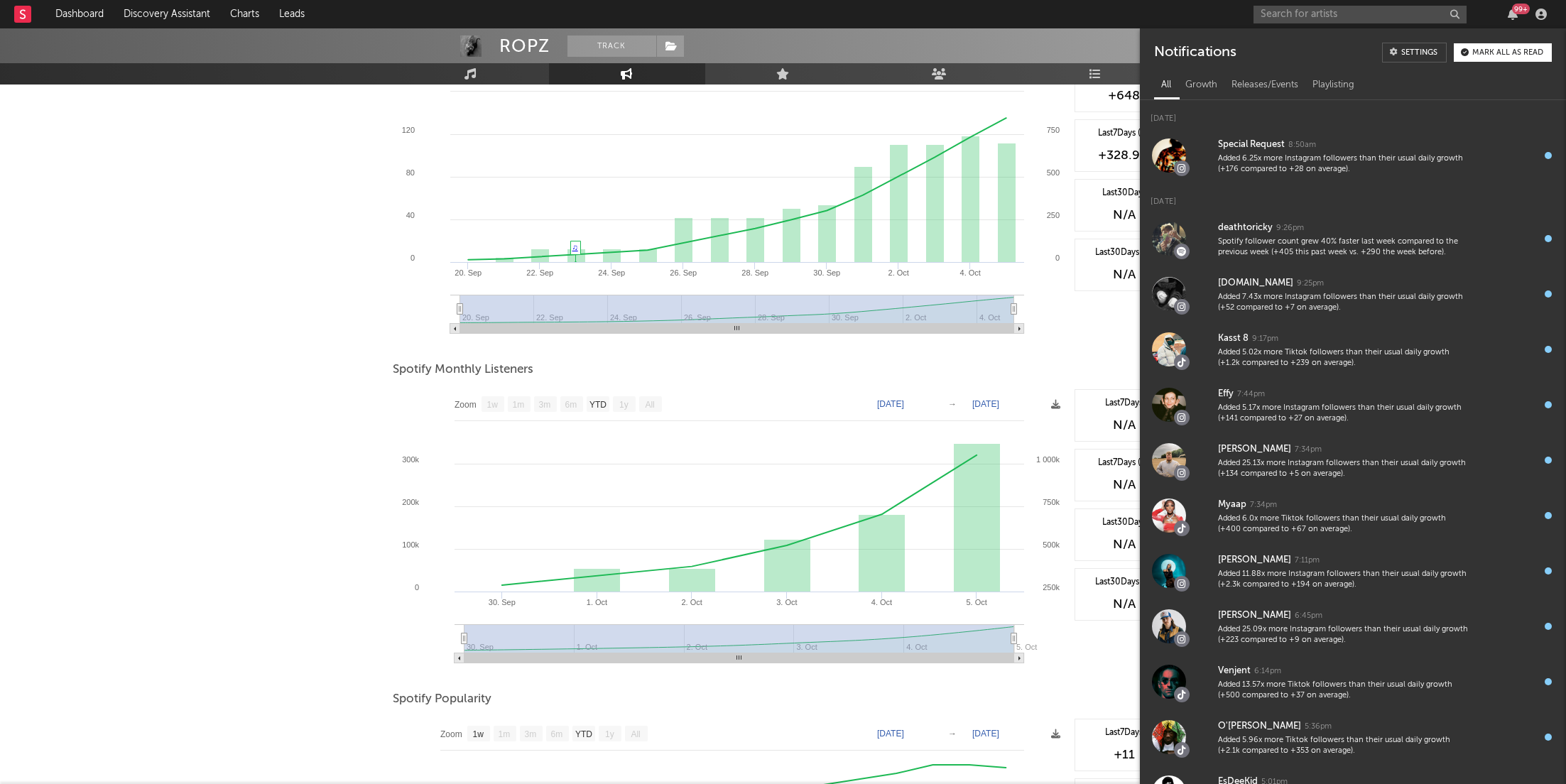
click at [1515, 12] on div "99 +" at bounding box center [1521, 9] width 18 height 11
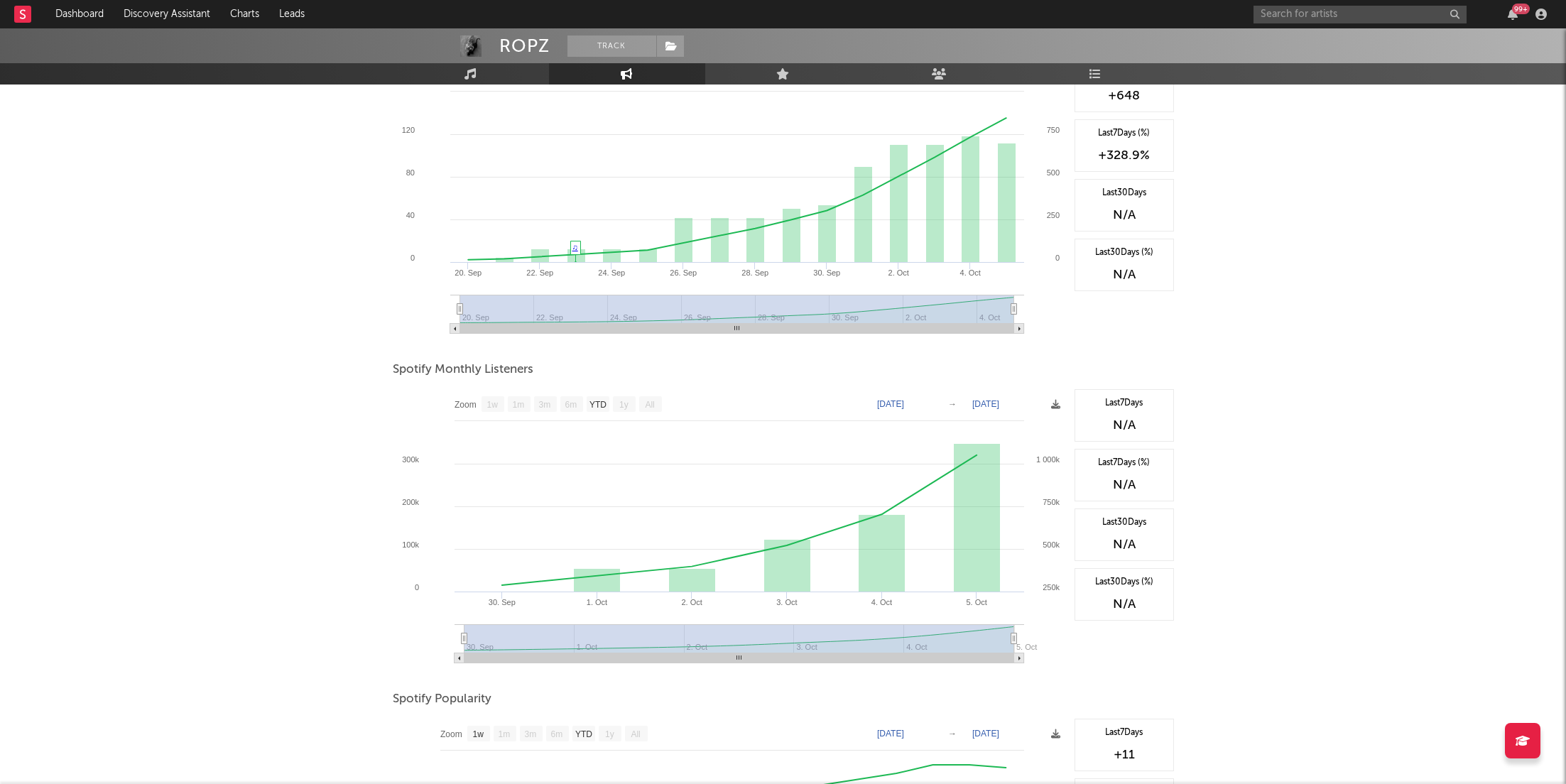
click at [1515, 12] on div "99 +" at bounding box center [1521, 9] width 18 height 11
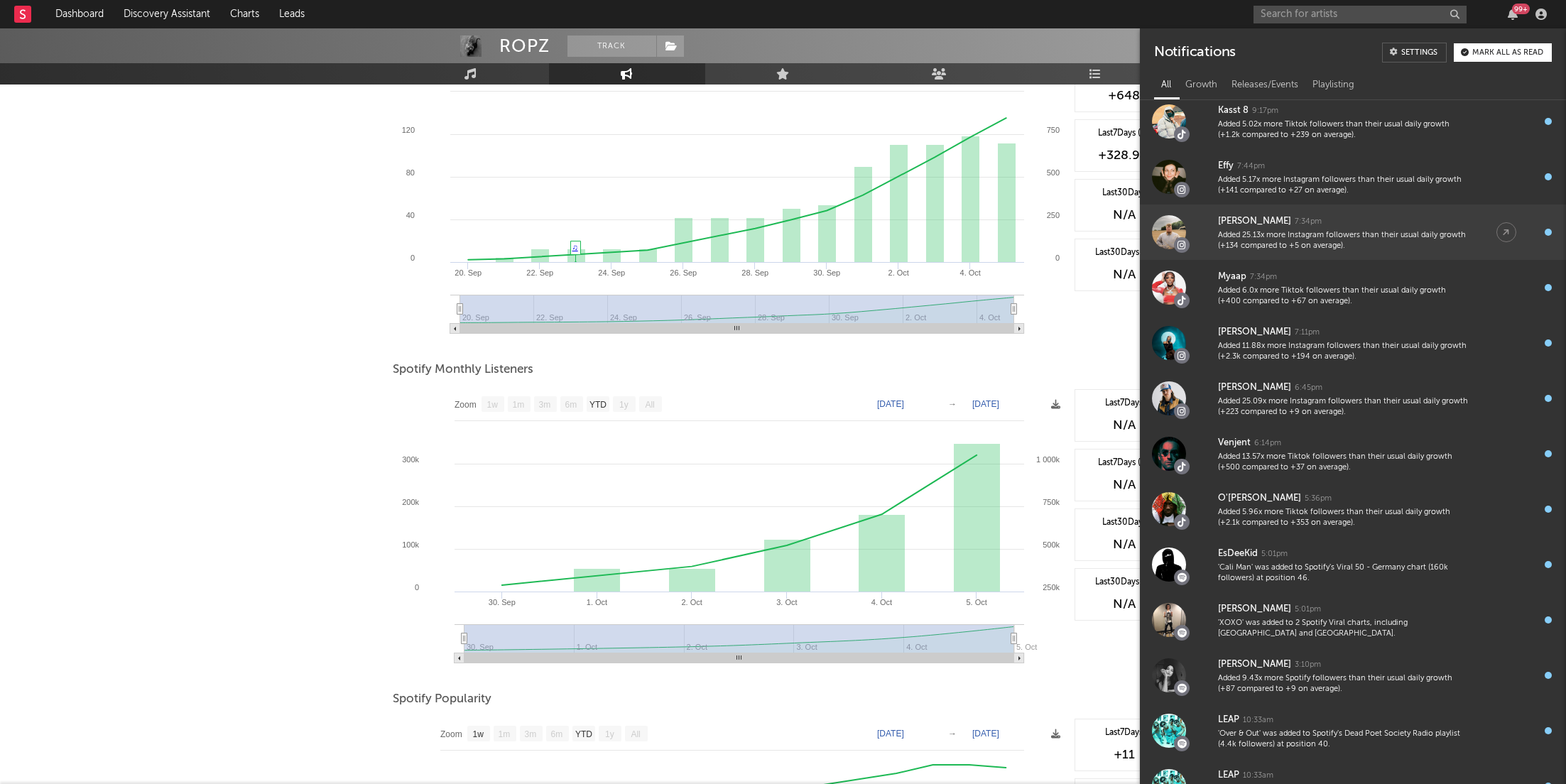
scroll to position [229, 0]
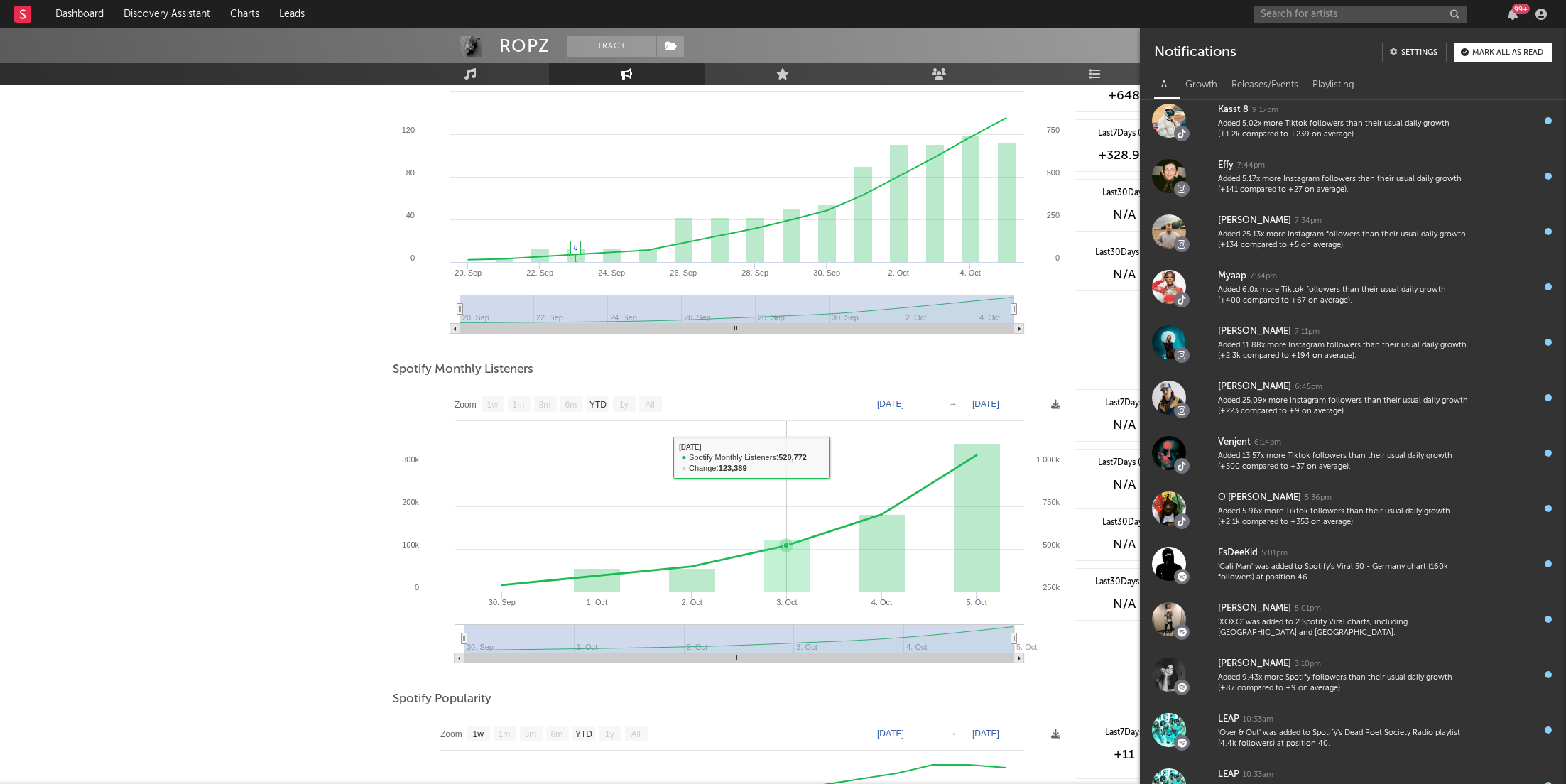
click at [798, 422] on rect at bounding box center [730, 531] width 674 height 284
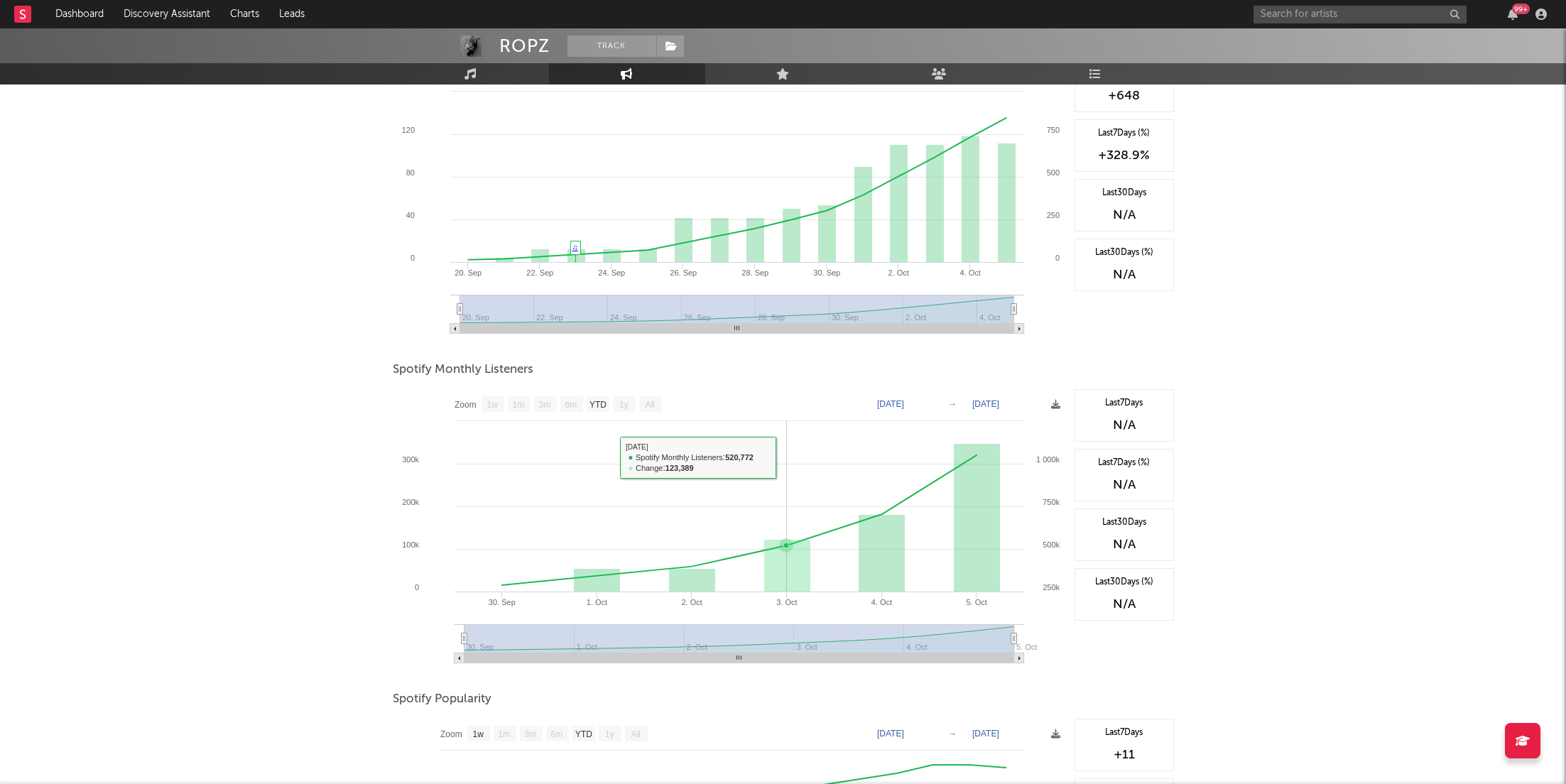
scroll to position [0, 0]
